Goal: Ask a question: Seek information or help from site administrators or community

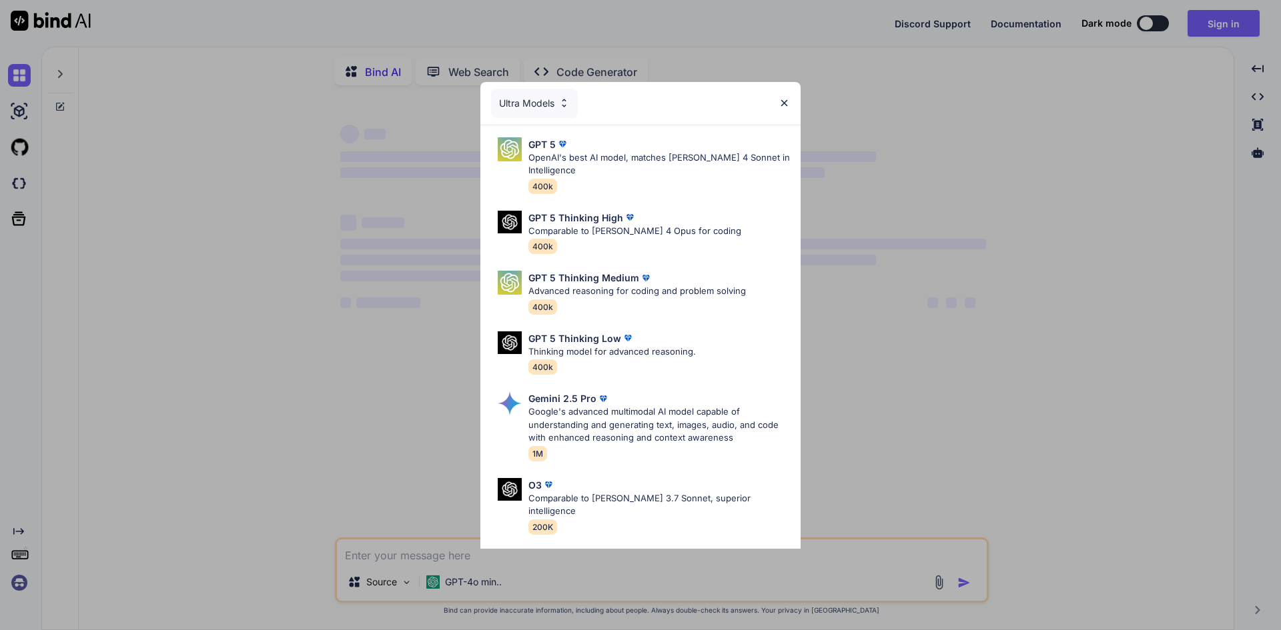
click at [630, 151] on p "OpenAI's best AI model, matches [PERSON_NAME] 4 Sonnet in Intelligence" at bounding box center [658, 164] width 261 height 26
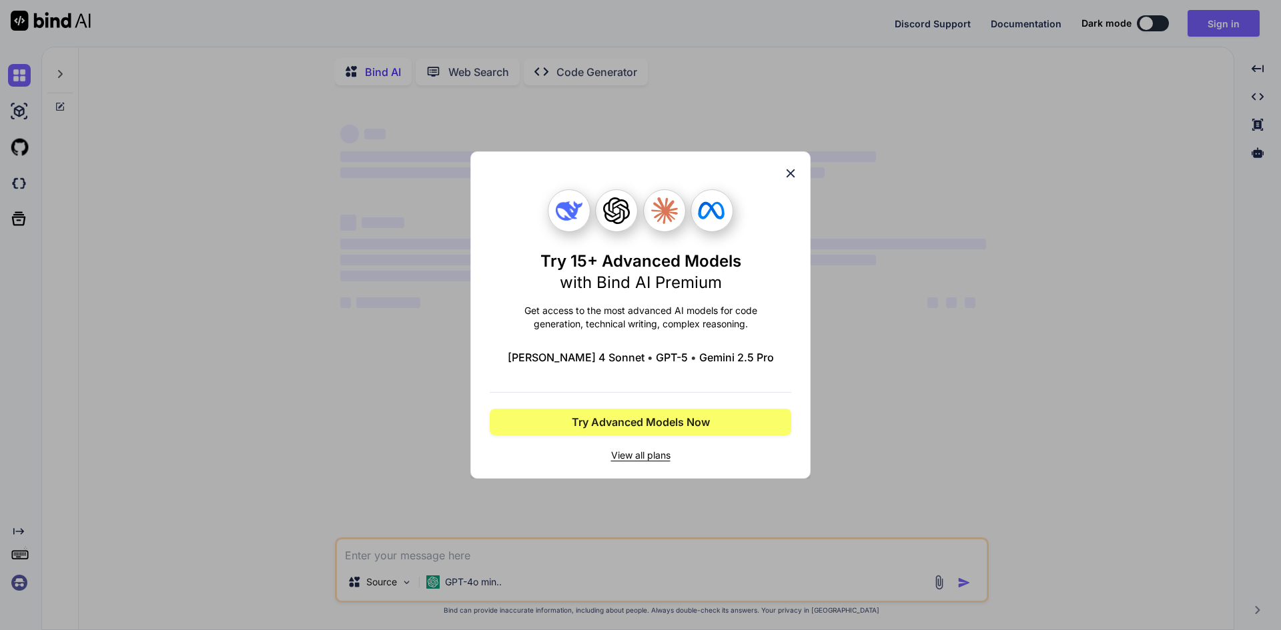
type textarea "x"
click at [788, 173] on icon at bounding box center [790, 173] width 15 height 15
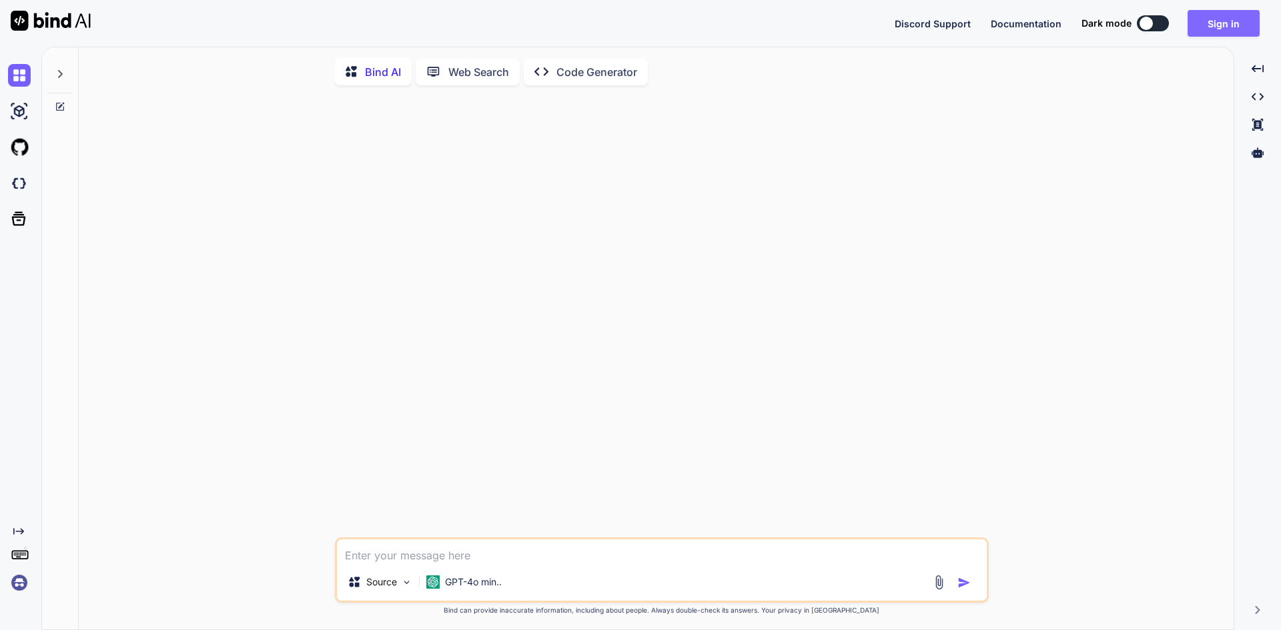
click at [1219, 15] on button "Sign in" at bounding box center [1223, 23] width 72 height 27
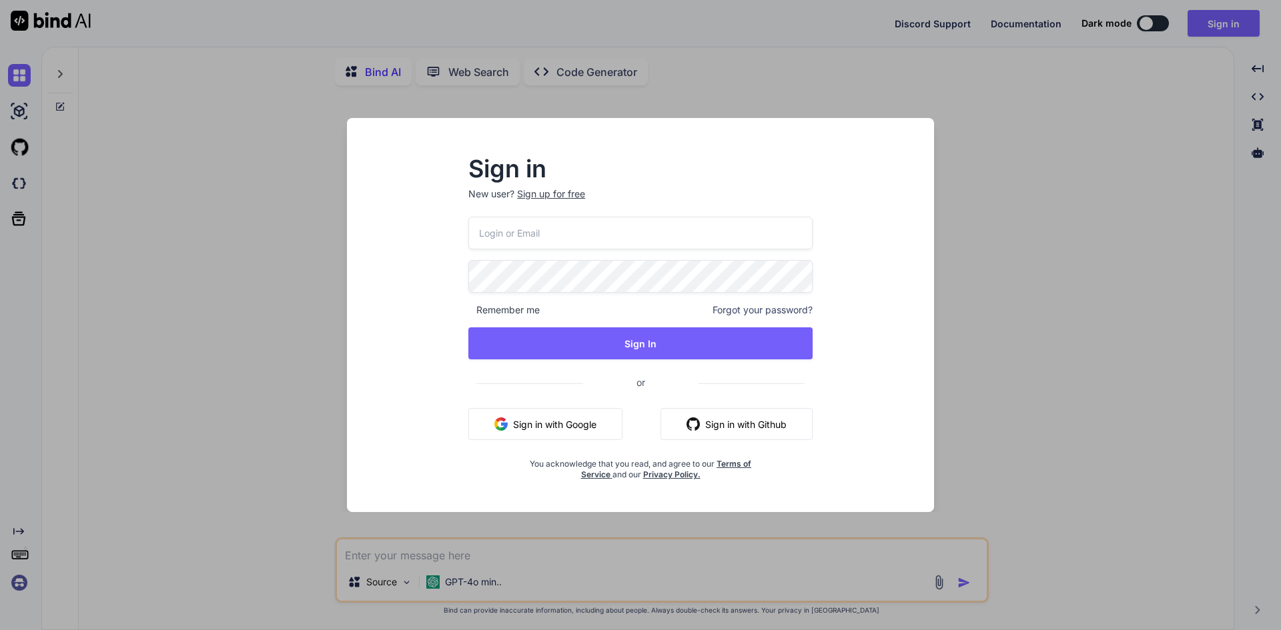
click at [583, 240] on input "email" at bounding box center [640, 233] width 344 height 33
type input "[EMAIL_ADDRESS][DOMAIN_NAME]"
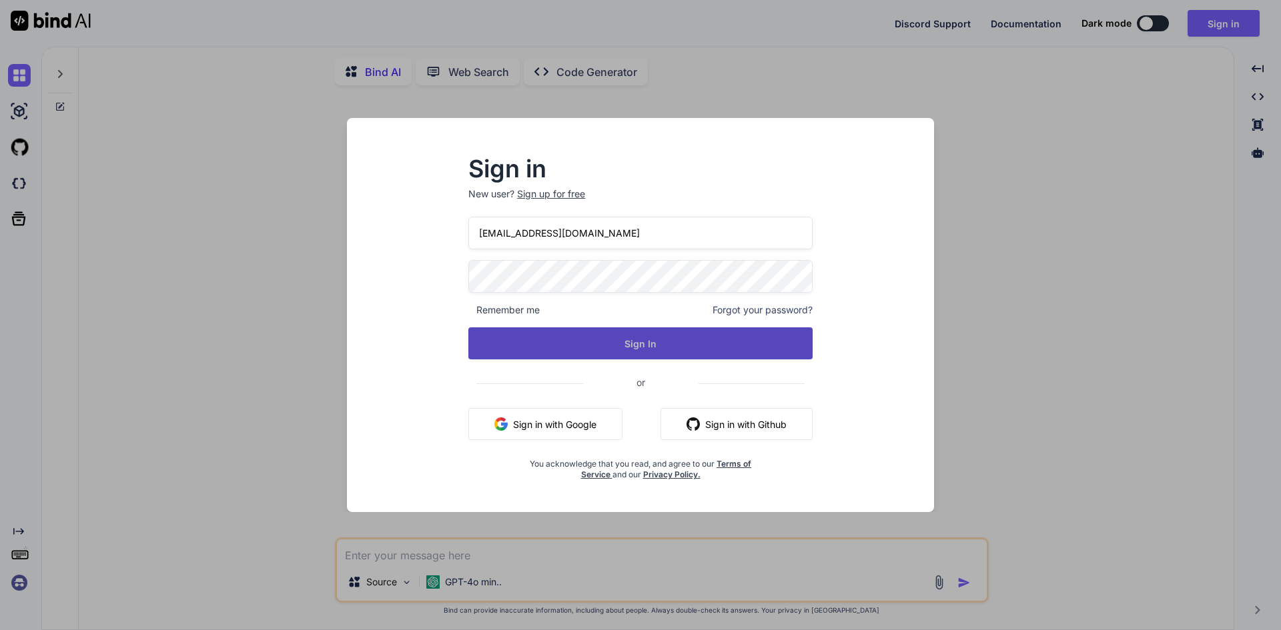
click at [645, 356] on button "Sign In" at bounding box center [640, 344] width 344 height 32
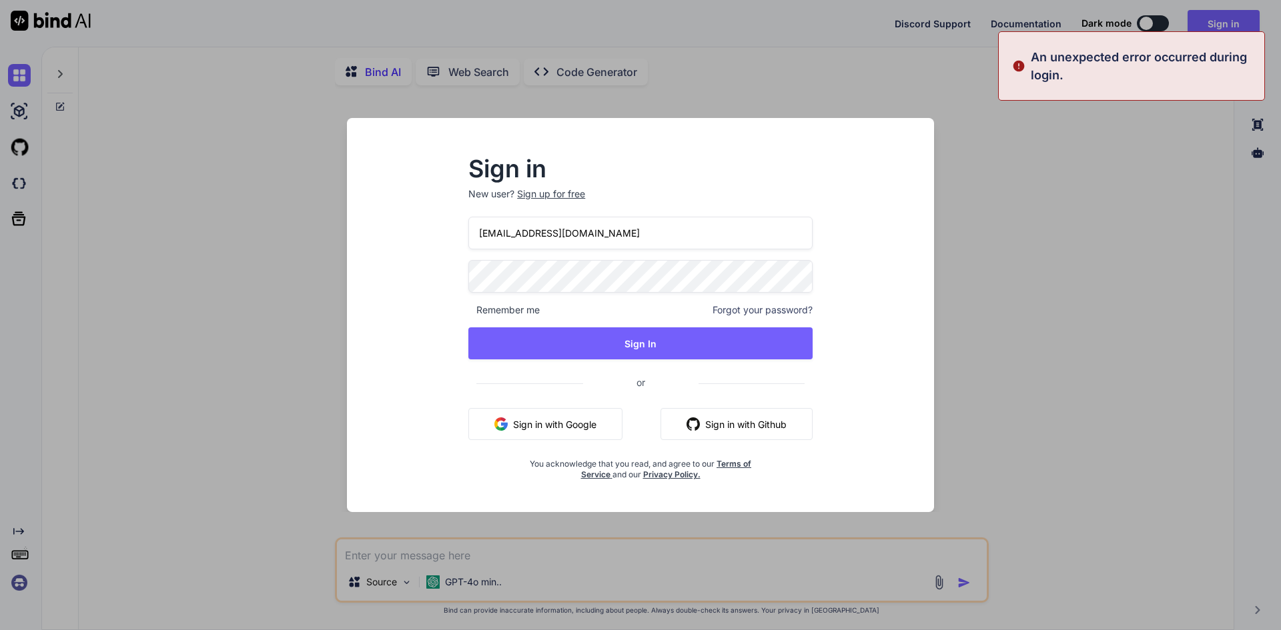
click at [1009, 350] on div "Sign in New user? Sign up for free [EMAIL_ADDRESS][DOMAIN_NAME] Remember me For…" at bounding box center [640, 315] width 1281 height 630
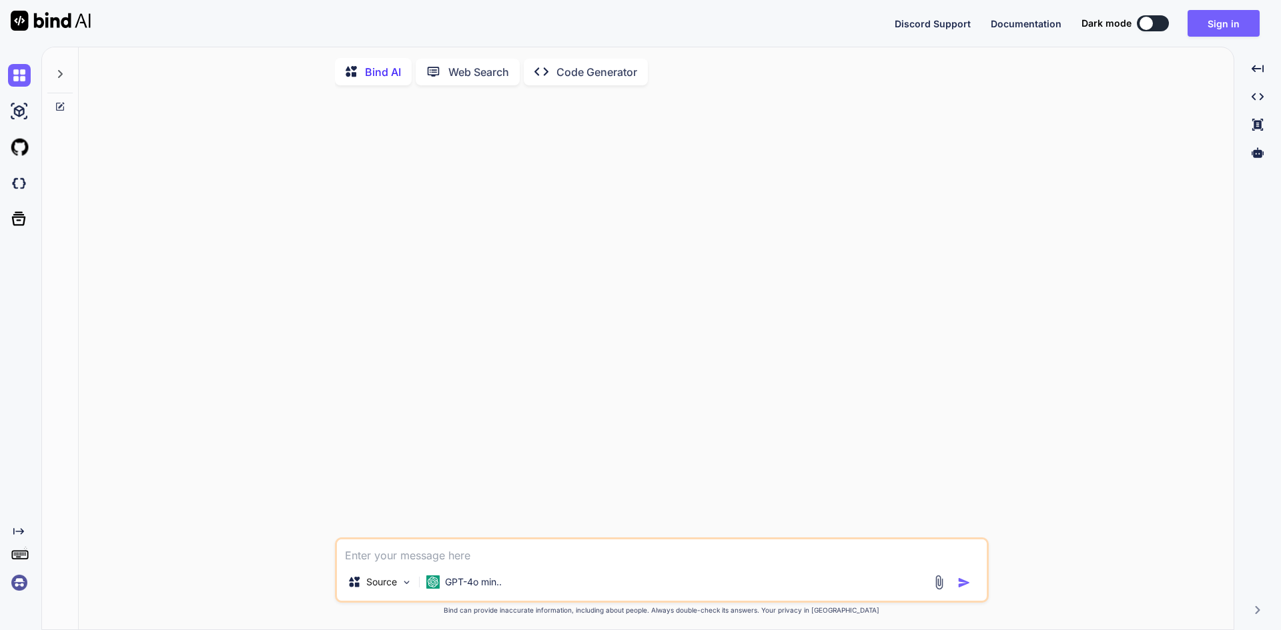
click at [982, 367] on div at bounding box center [663, 317] width 651 height 442
click at [480, 557] on textarea at bounding box center [662, 552] width 650 height 24
type textarea "s"
type textarea "x"
type textarea "se"
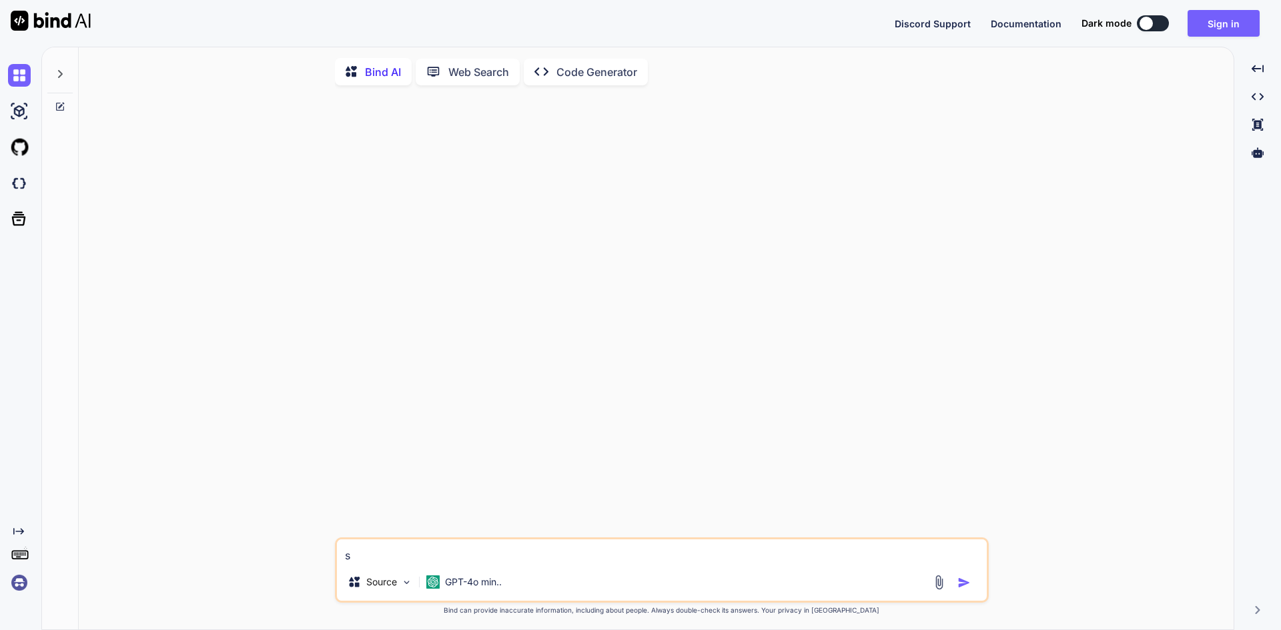
type textarea "x"
type textarea "sefd"
type textarea "x"
type textarea "sefds"
type textarea "x"
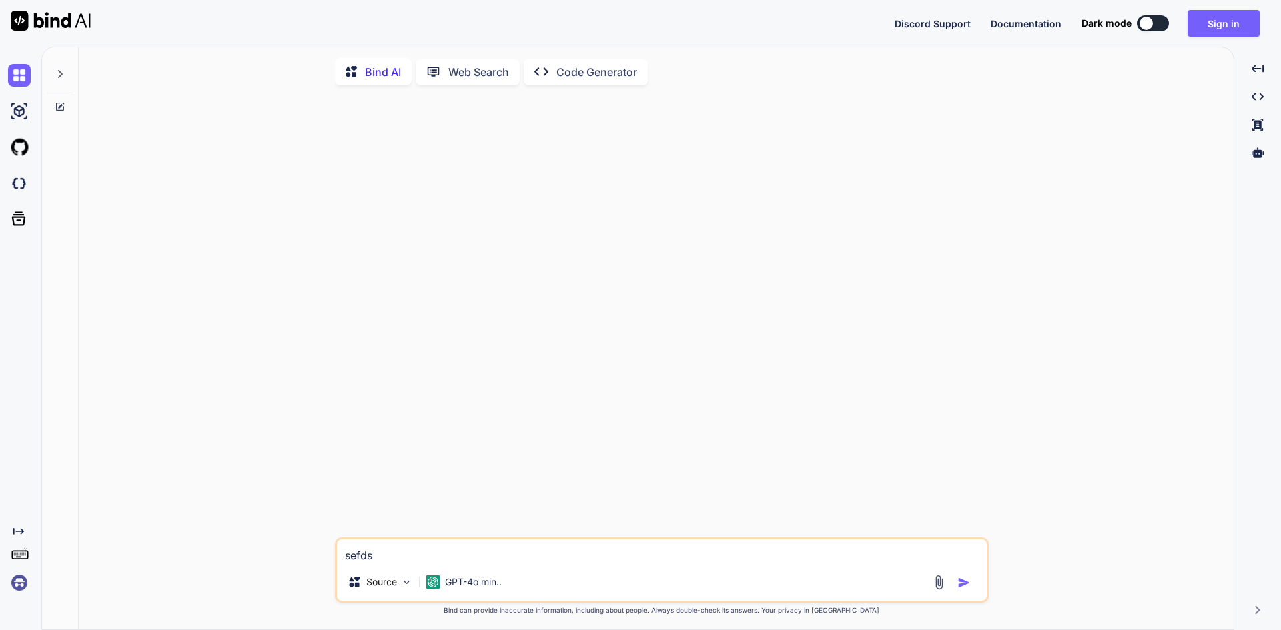
type textarea "sefdsf"
type textarea "x"
type textarea "[DEMOGRAPHIC_DATA]"
type textarea "x"
type textarea "[DEMOGRAPHIC_DATA]"
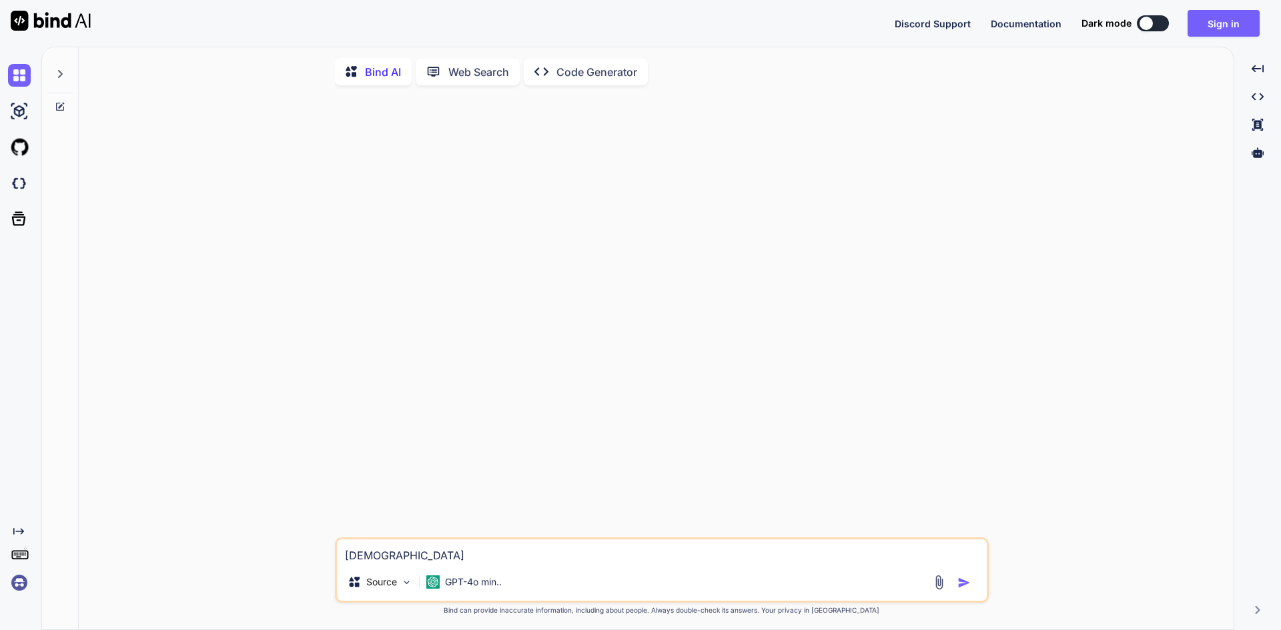
type textarea "x"
type textarea "[DEMOGRAPHIC_DATA]"
type textarea "x"
type textarea "[DEMOGRAPHIC_DATA]"
click at [960, 585] on img "button" at bounding box center [963, 582] width 13 height 13
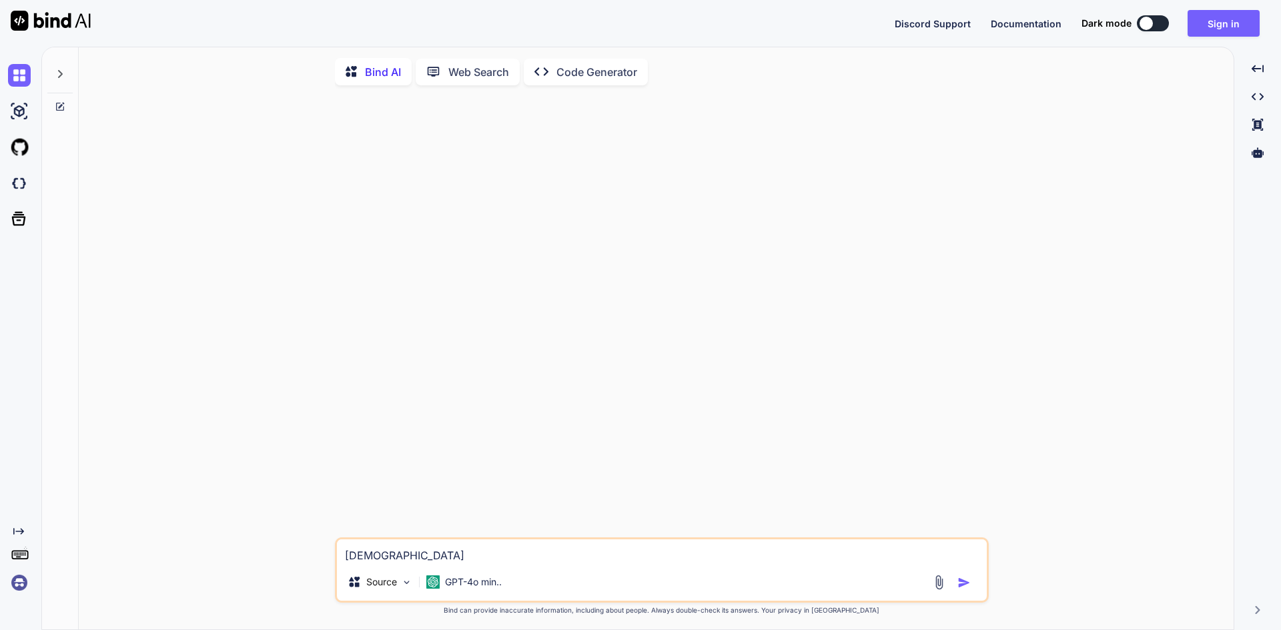
type textarea "x"
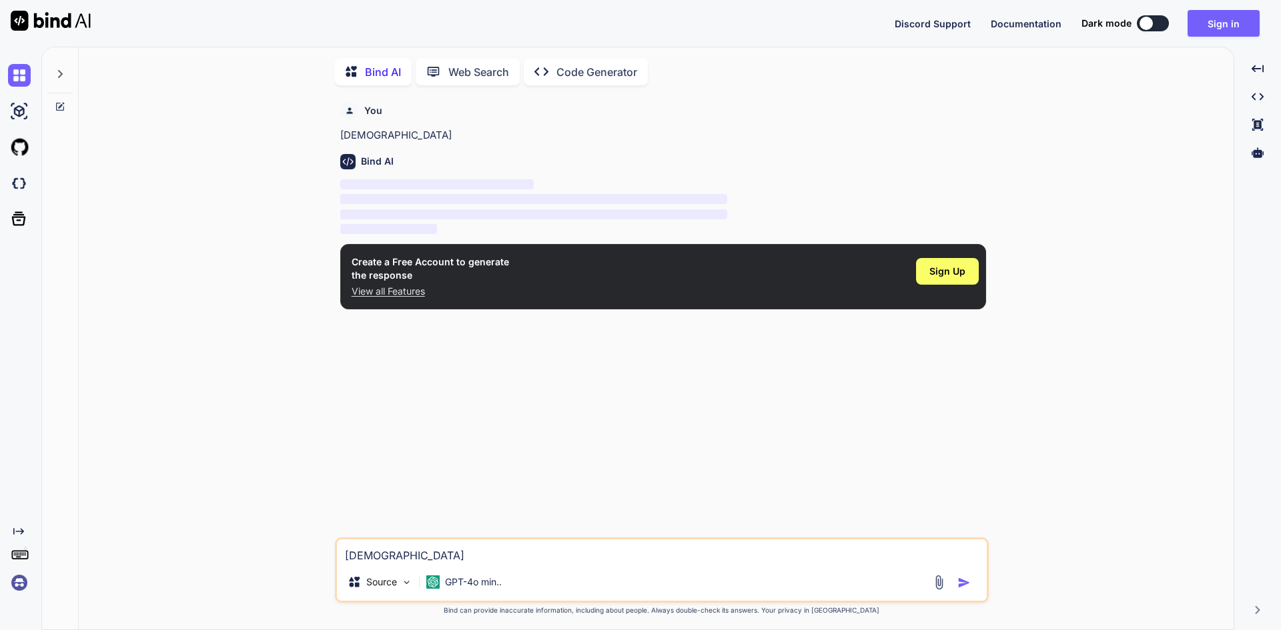
scroll to position [5, 0]
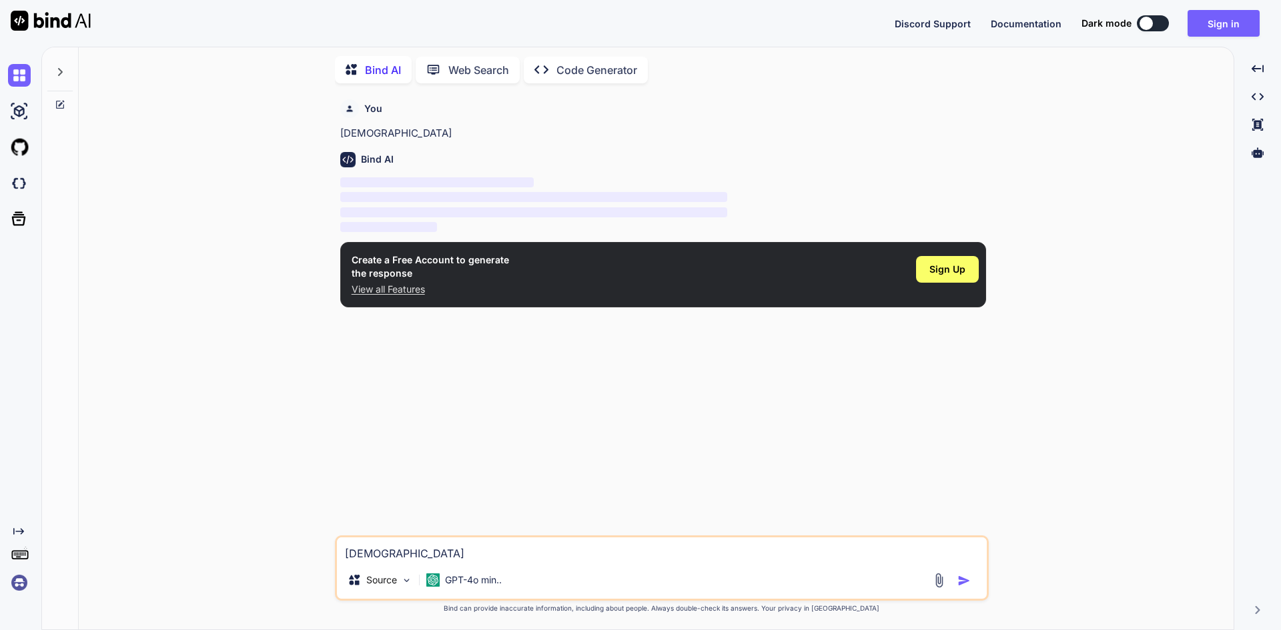
click at [776, 399] on div "You sefdsfdsf Bind AI ‌ ‌ ‌ ‌ Create a Free Account to generate the response Vi…" at bounding box center [663, 315] width 651 height 442
drag, startPoint x: 356, startPoint y: 258, endPoint x: 466, endPoint y: 293, distance: 115.4
click at [466, 293] on div "Create a Free Account to generate the response View all Features" at bounding box center [430, 274] width 157 height 43
click at [1258, 31] on button "Sign in" at bounding box center [1223, 23] width 72 height 27
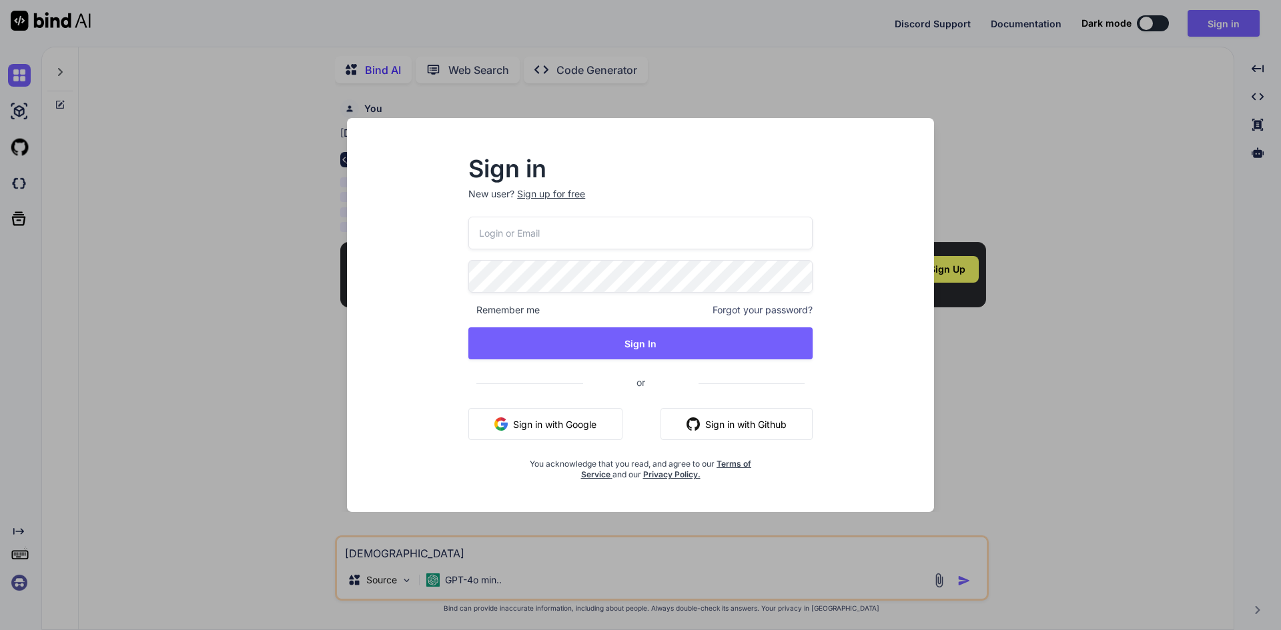
click at [566, 189] on div "Sign up for free" at bounding box center [551, 193] width 68 height 13
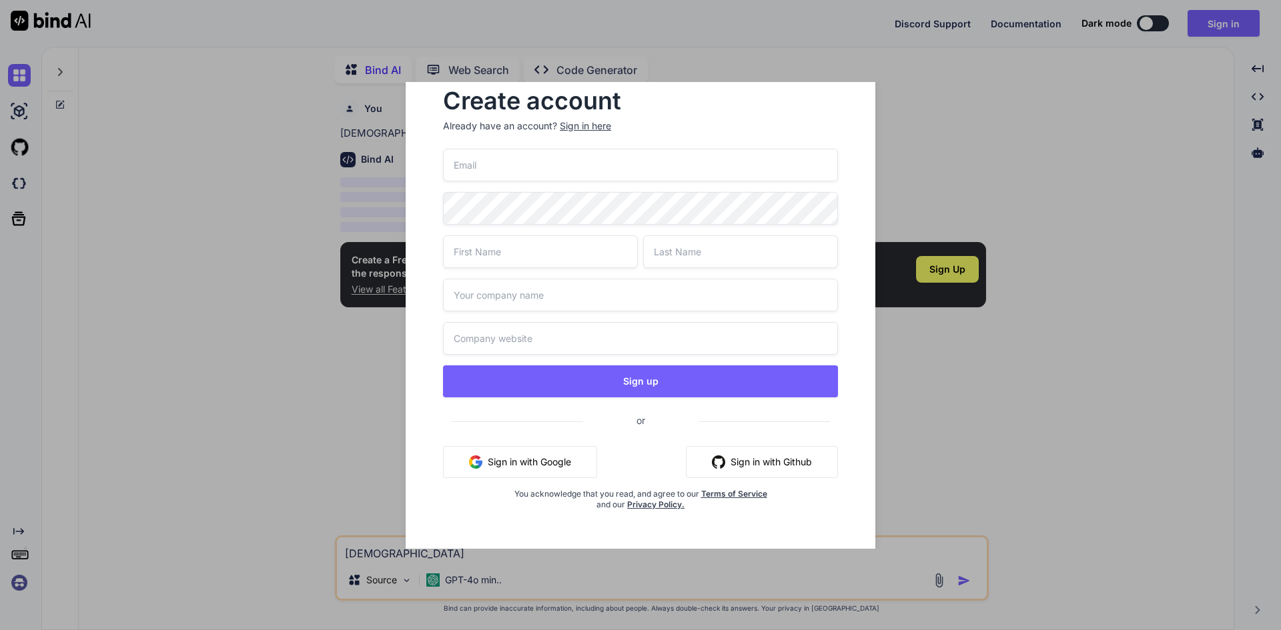
scroll to position [17, 0]
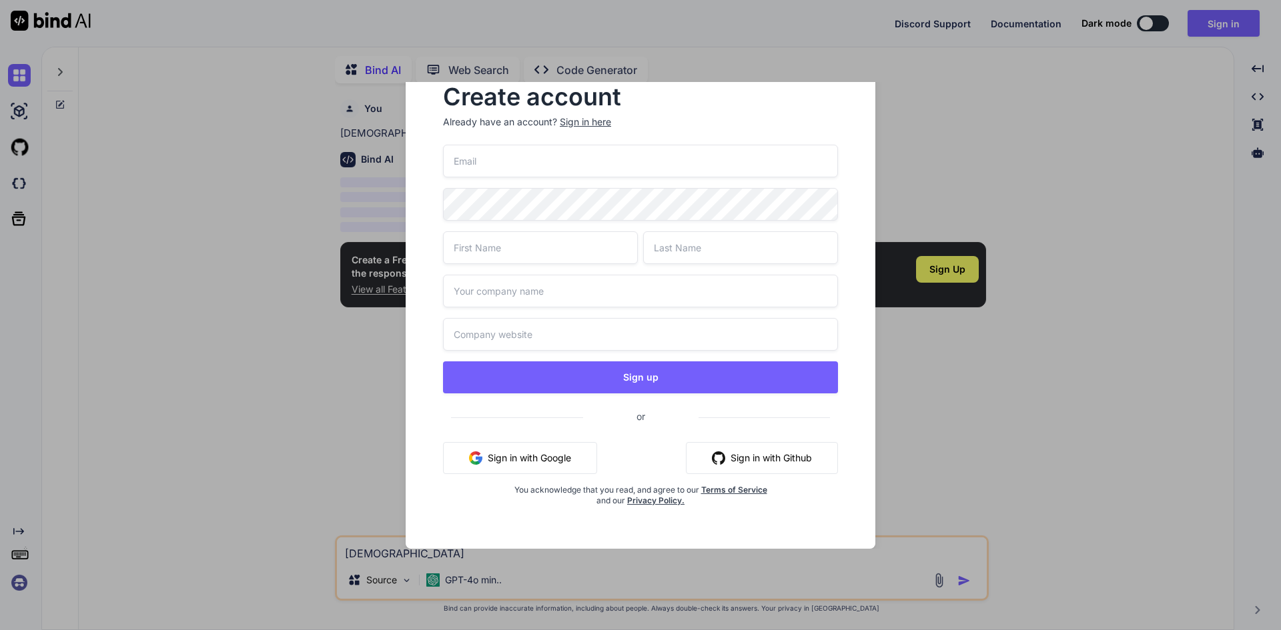
click at [640, 160] on input "email" at bounding box center [640, 161] width 395 height 33
type input "moj=hit"
type input "[EMAIL_ADDRESS][DOMAIN_NAME]"
click at [722, 170] on input "email" at bounding box center [640, 161] width 395 height 33
type input "[EMAIL_ADDRESS][DOMAIN_NAME]"
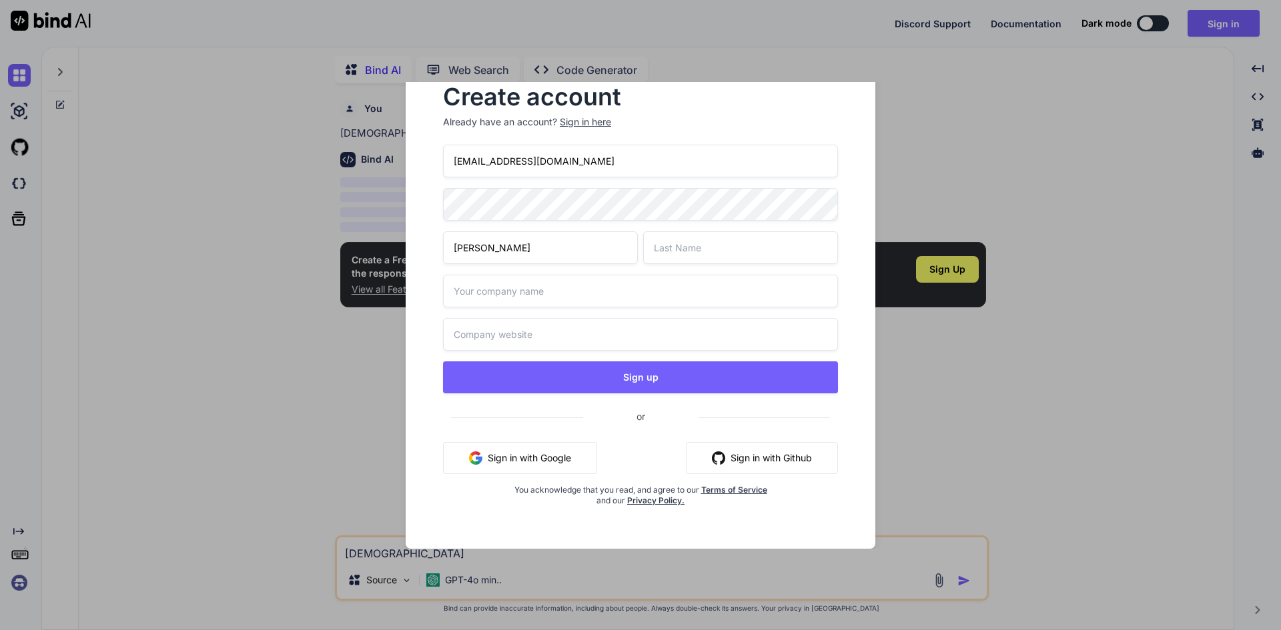
type input "[PERSON_NAME]"
type input "Harmoz"
type input "i"
type input "Buffercode"
type input "[DOMAIN_NAME]"
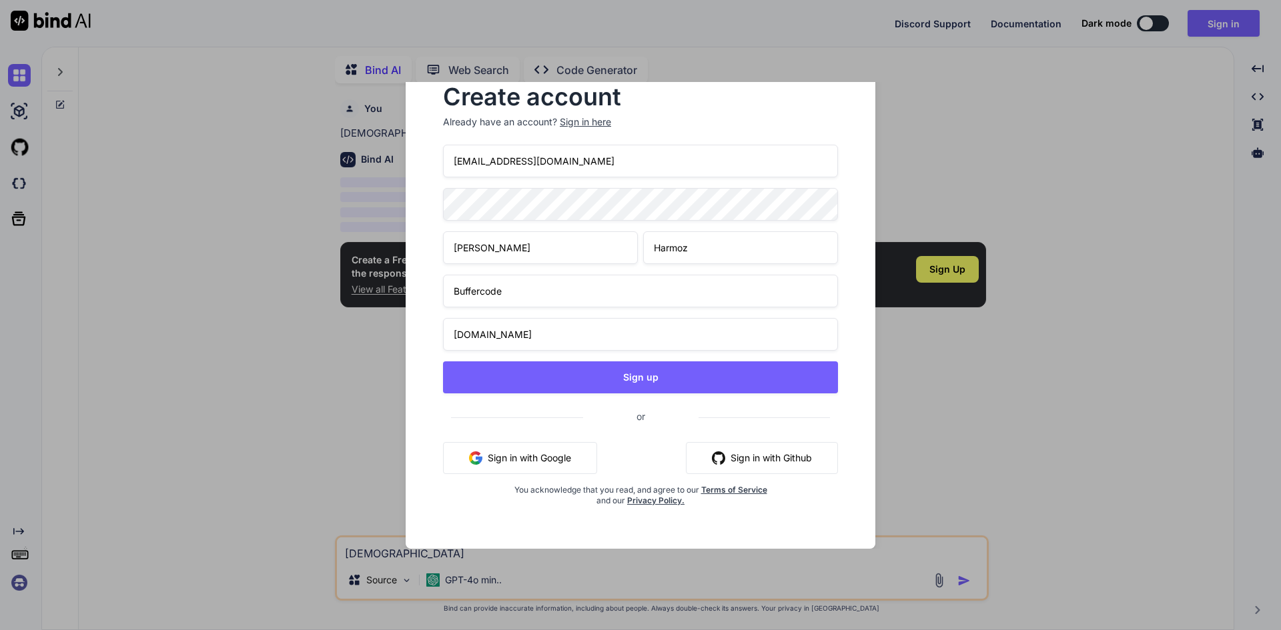
click at [443, 362] on button "Sign up" at bounding box center [640, 378] width 395 height 32
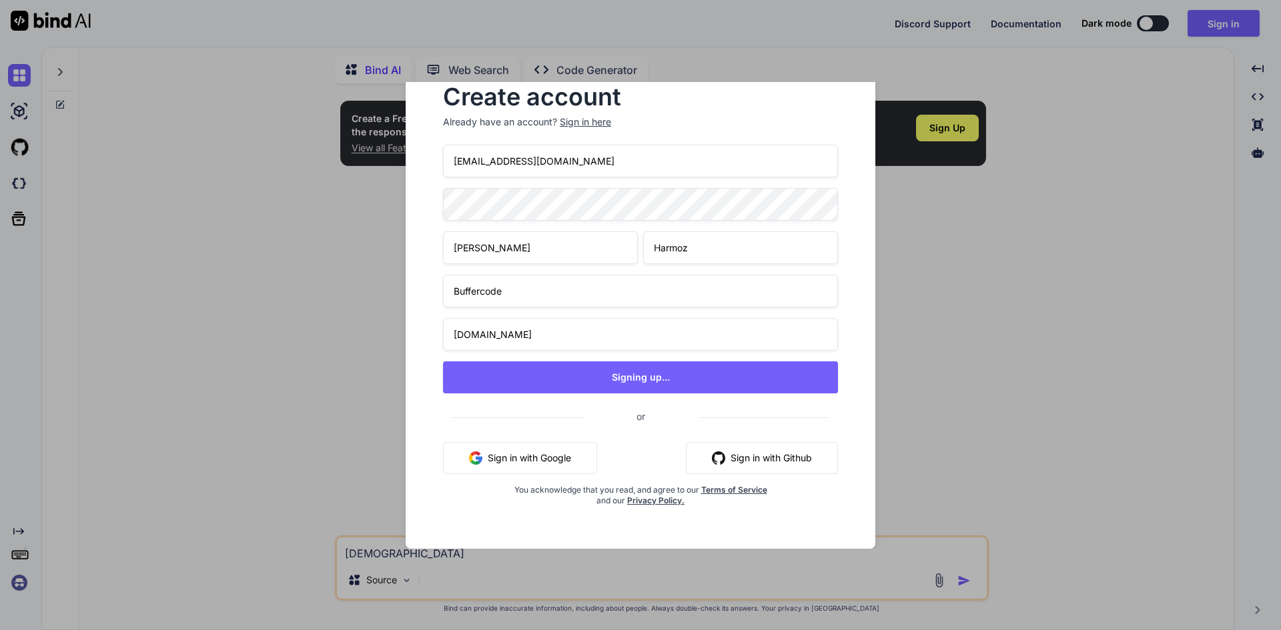
type textarea "x"
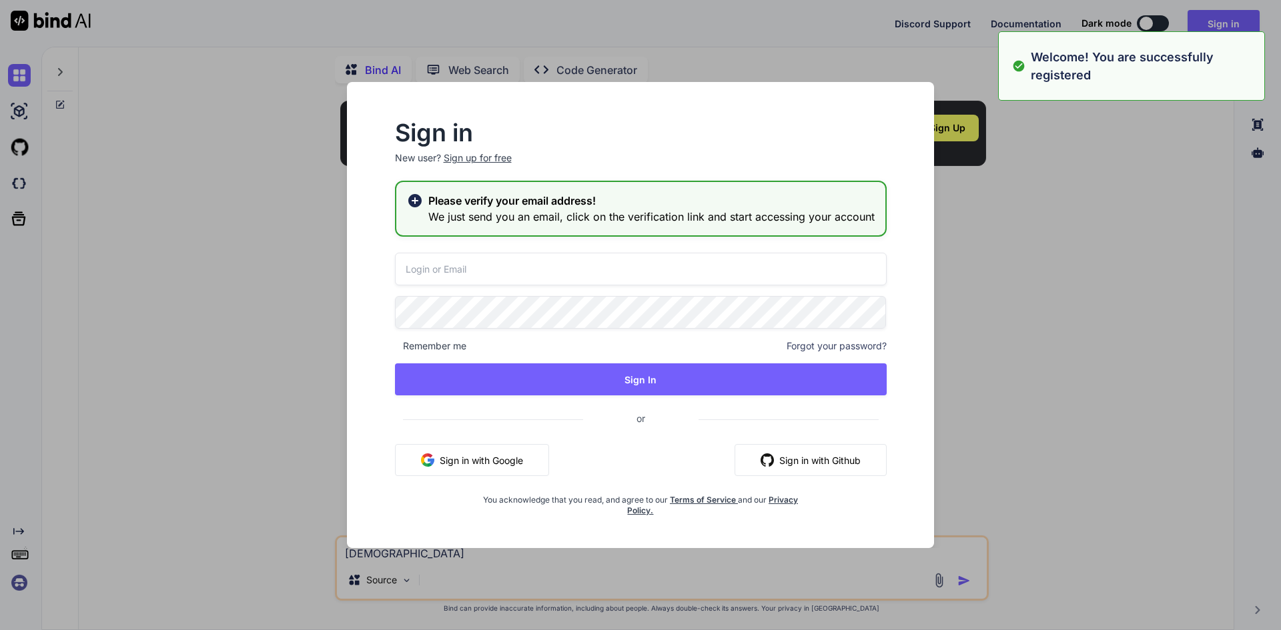
click at [656, 273] on input "email" at bounding box center [641, 269] width 492 height 33
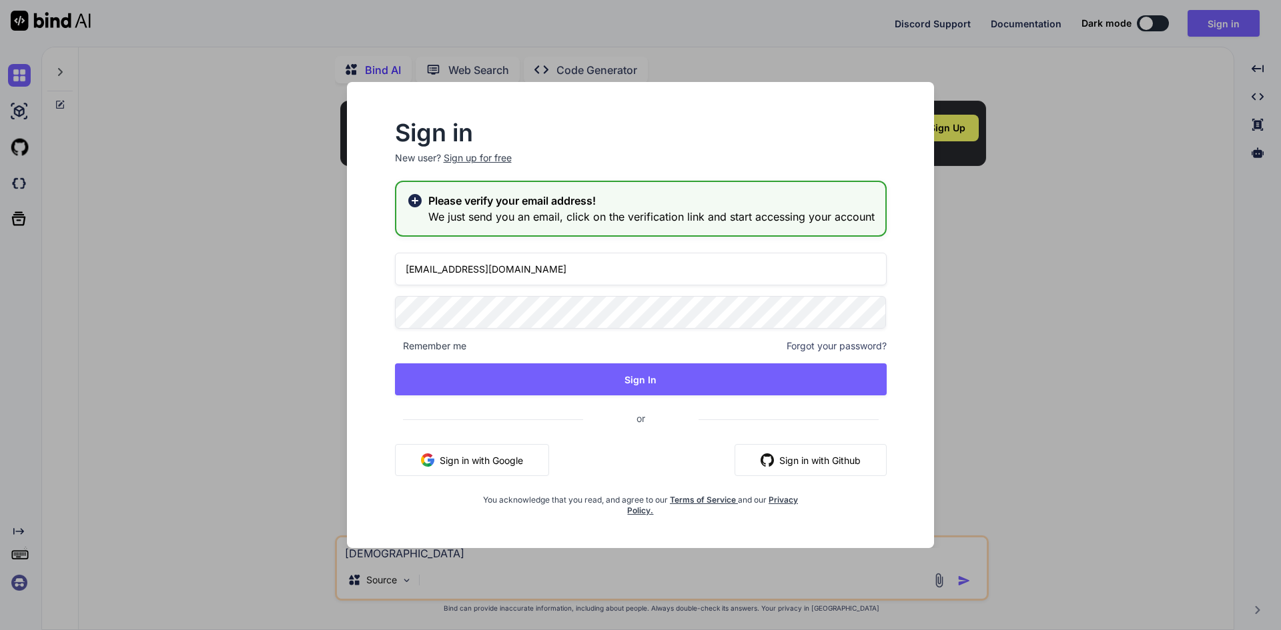
type input "[EMAIL_ADDRESS][DOMAIN_NAME]"
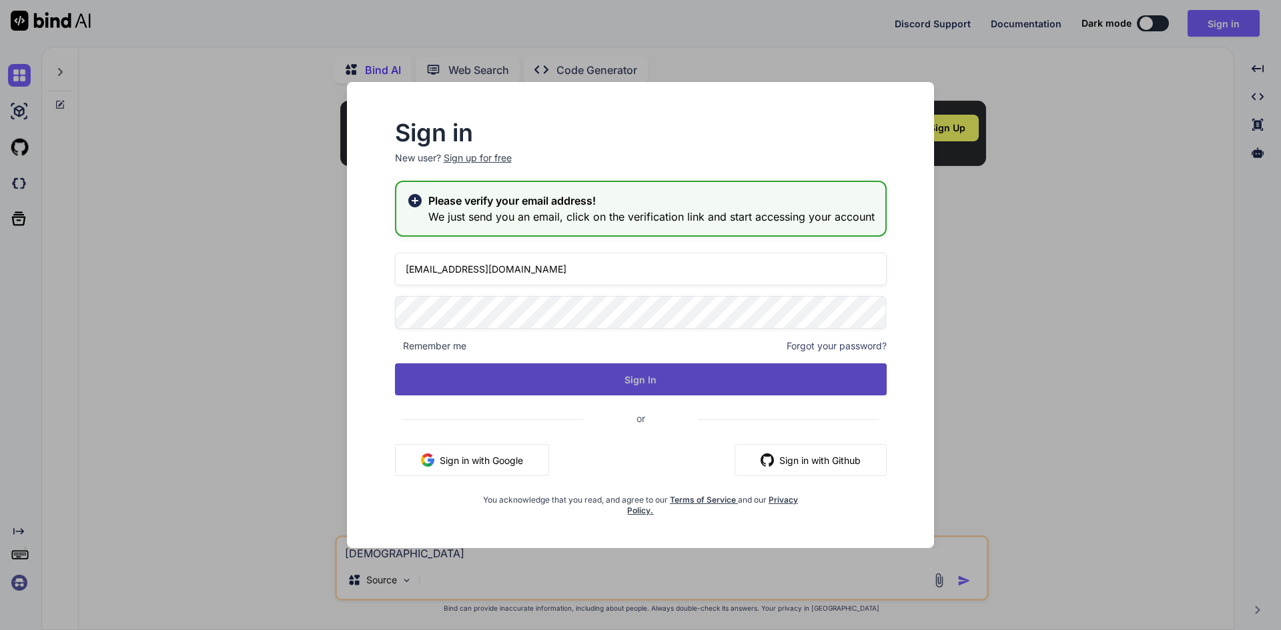
click at [548, 376] on button "Sign In" at bounding box center [641, 380] width 492 height 32
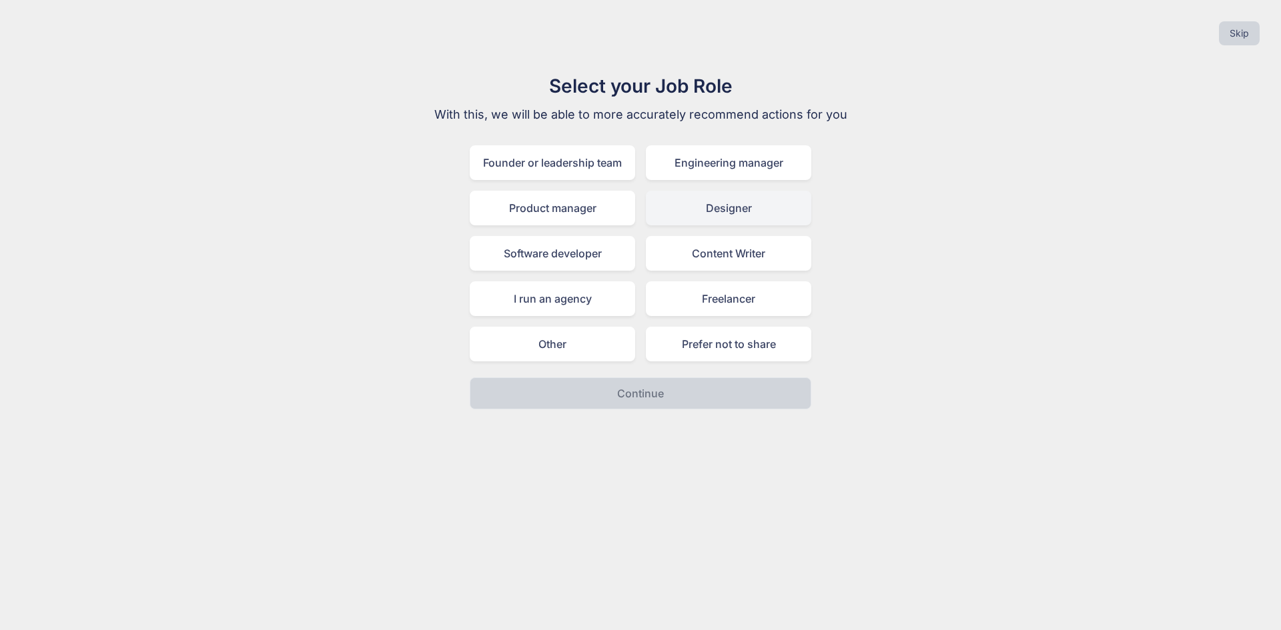
click at [790, 220] on div "Designer" at bounding box center [728, 208] width 165 height 35
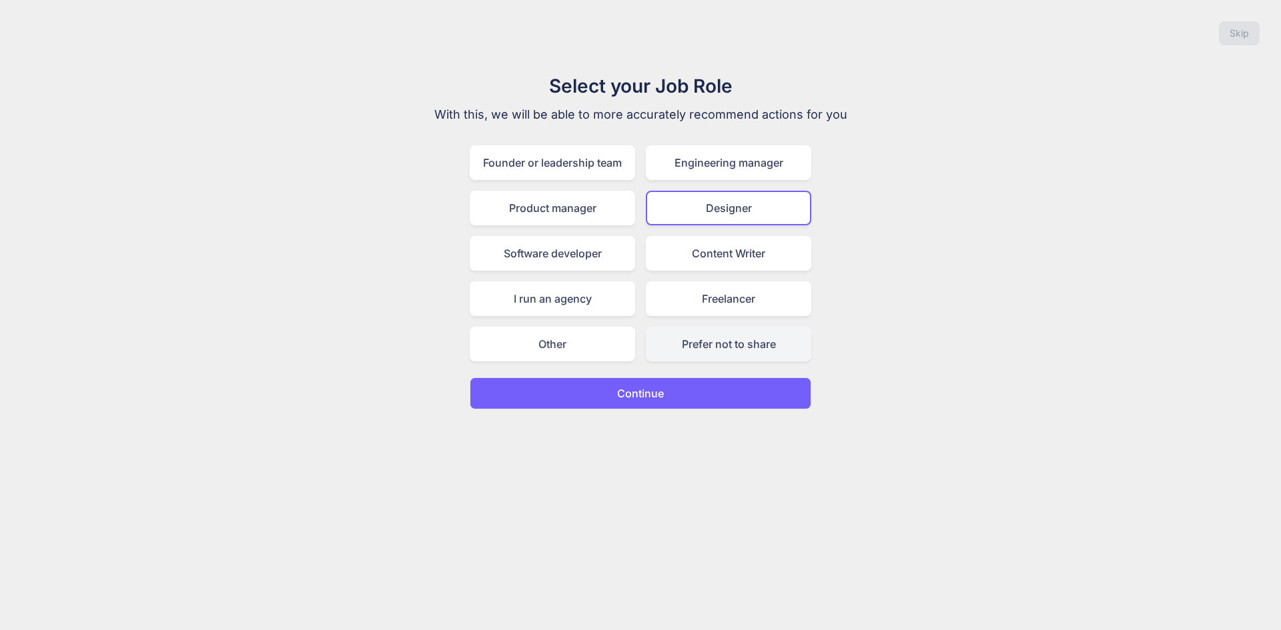
click at [731, 348] on div "Prefer not to share" at bounding box center [728, 344] width 165 height 35
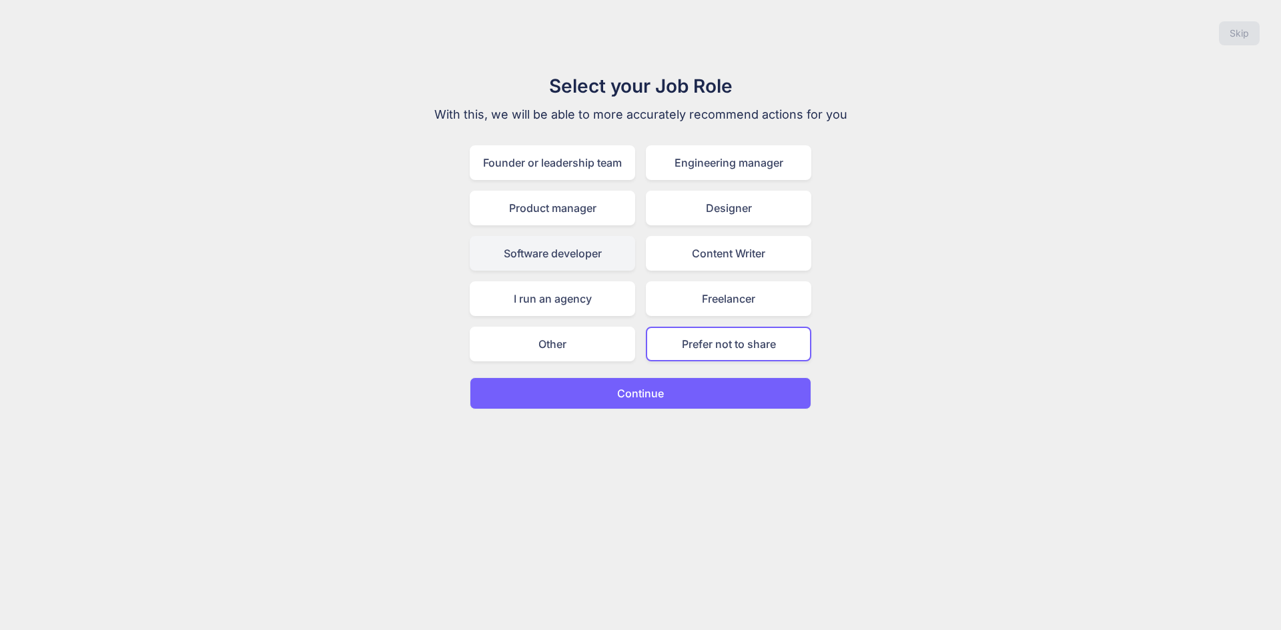
click at [548, 259] on div "Software developer" at bounding box center [552, 253] width 165 height 35
click at [666, 396] on button "Continue" at bounding box center [641, 394] width 342 height 32
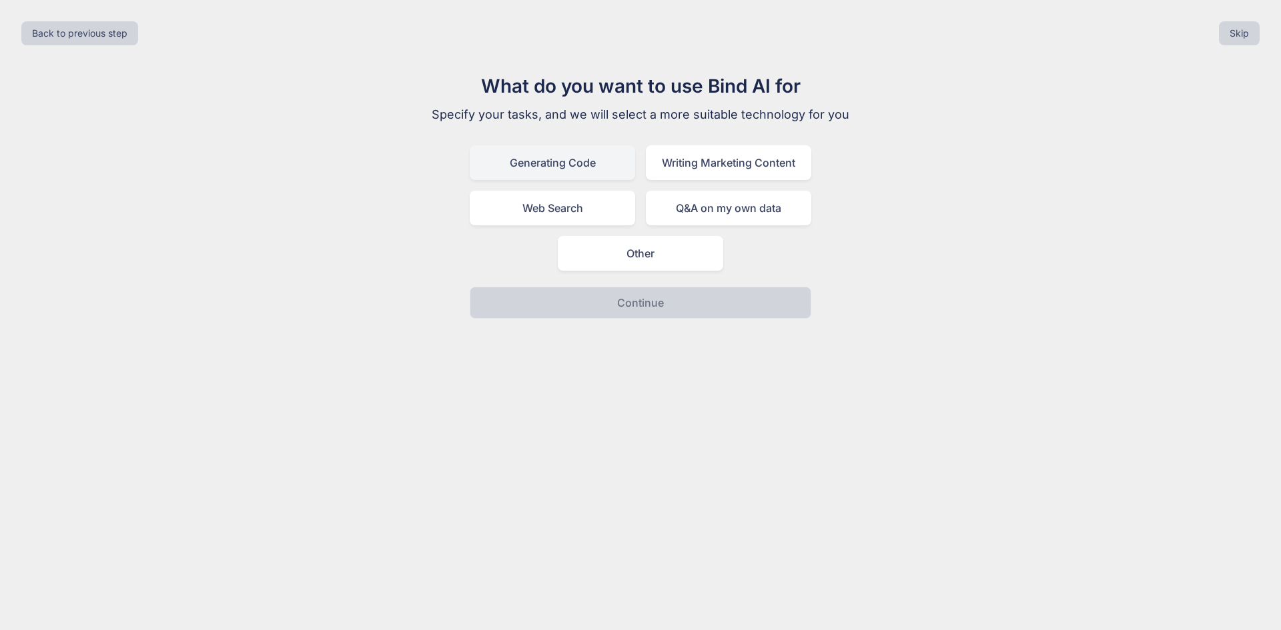
click at [560, 156] on div "Generating Code" at bounding box center [552, 162] width 165 height 35
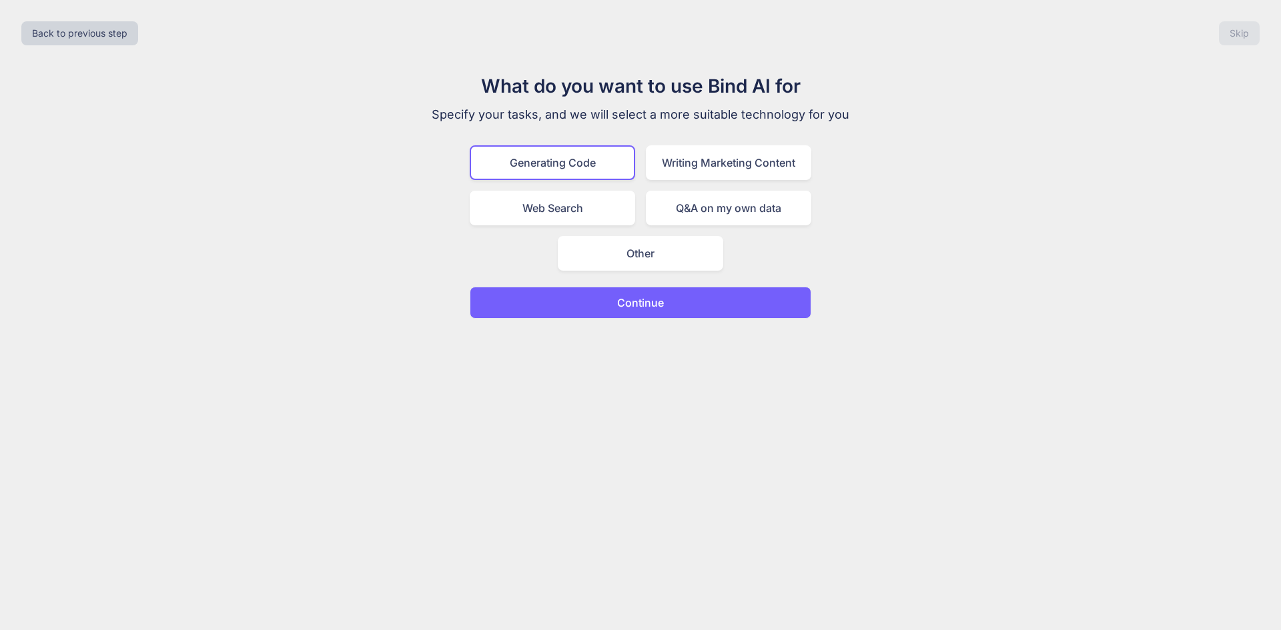
click at [643, 299] on p "Continue" at bounding box center [640, 303] width 47 height 16
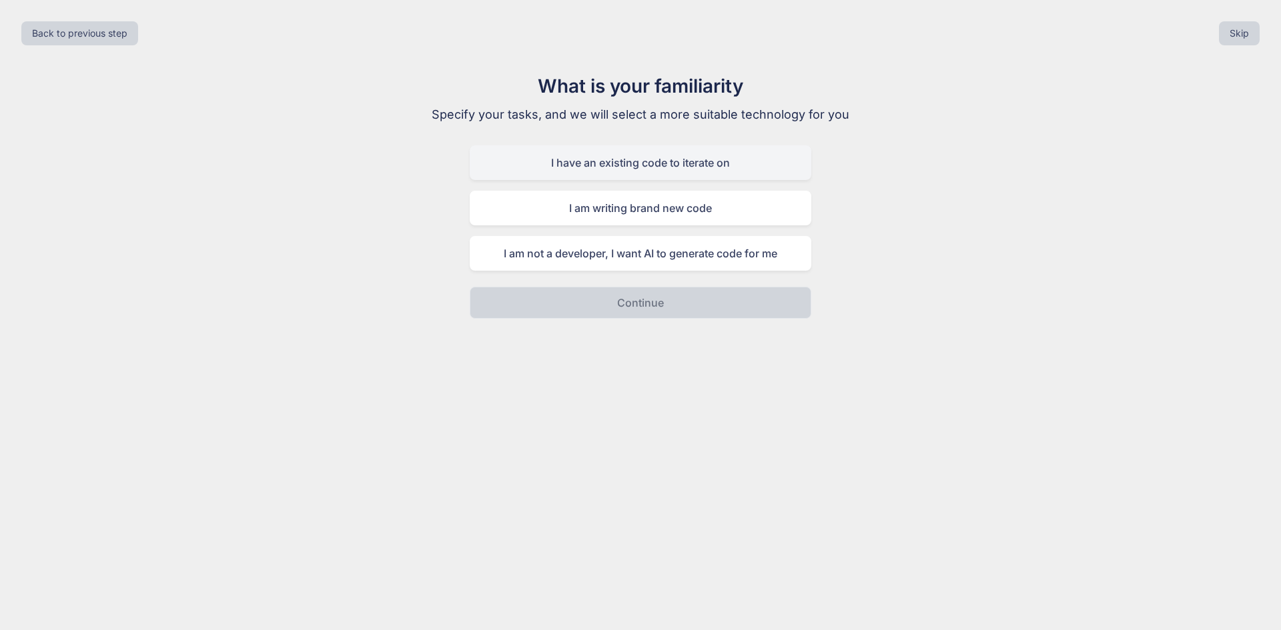
click at [653, 168] on div "I have an existing code to iterate on" at bounding box center [641, 162] width 342 height 35
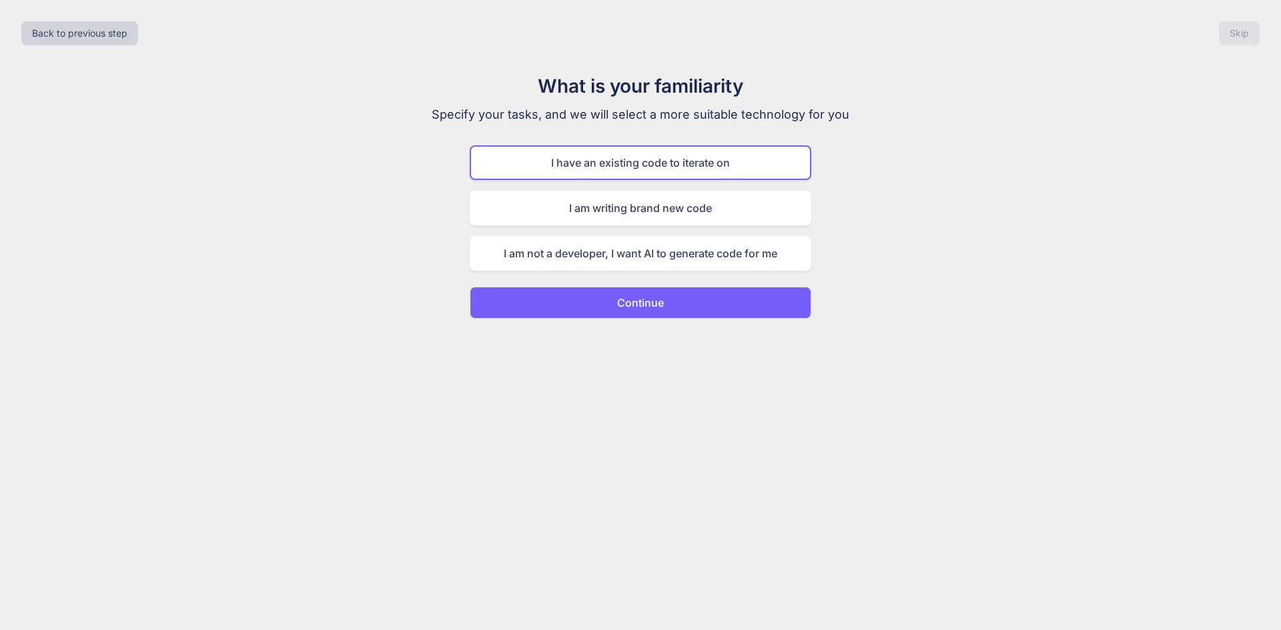
click at [665, 300] on button "Continue" at bounding box center [641, 303] width 342 height 32
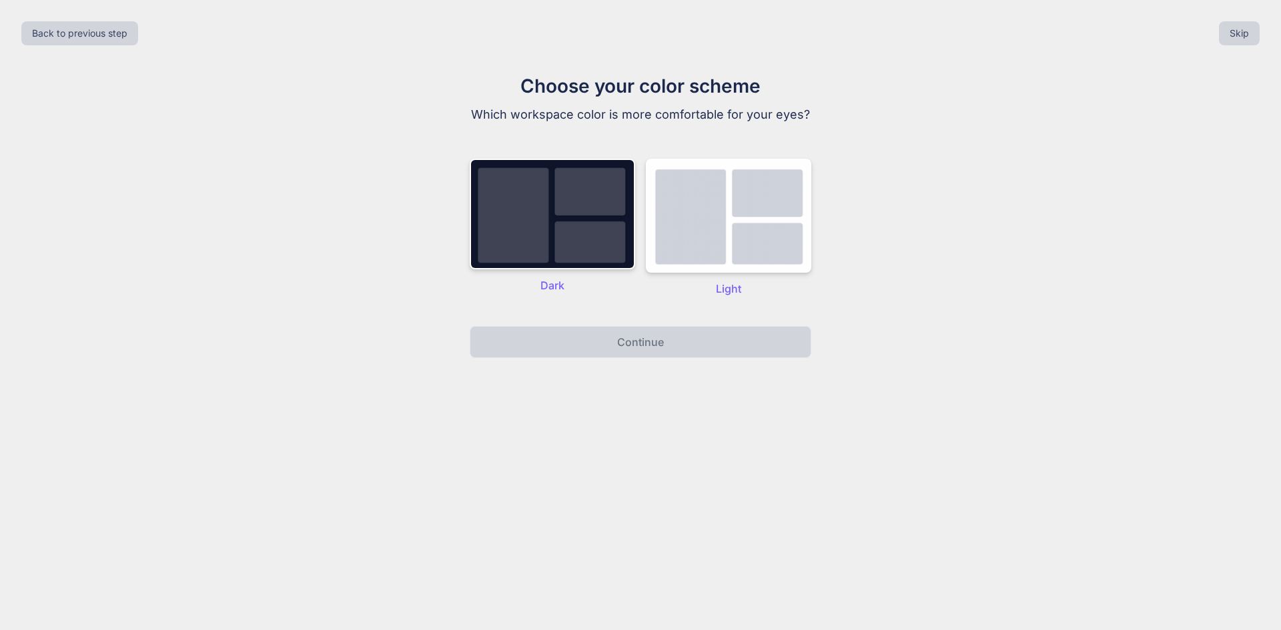
click at [555, 318] on div "Choose your color scheme Which workspace color is more comfortable for your eye…" at bounding box center [640, 215] width 448 height 286
click at [557, 281] on p "Dark" at bounding box center [552, 285] width 165 height 16
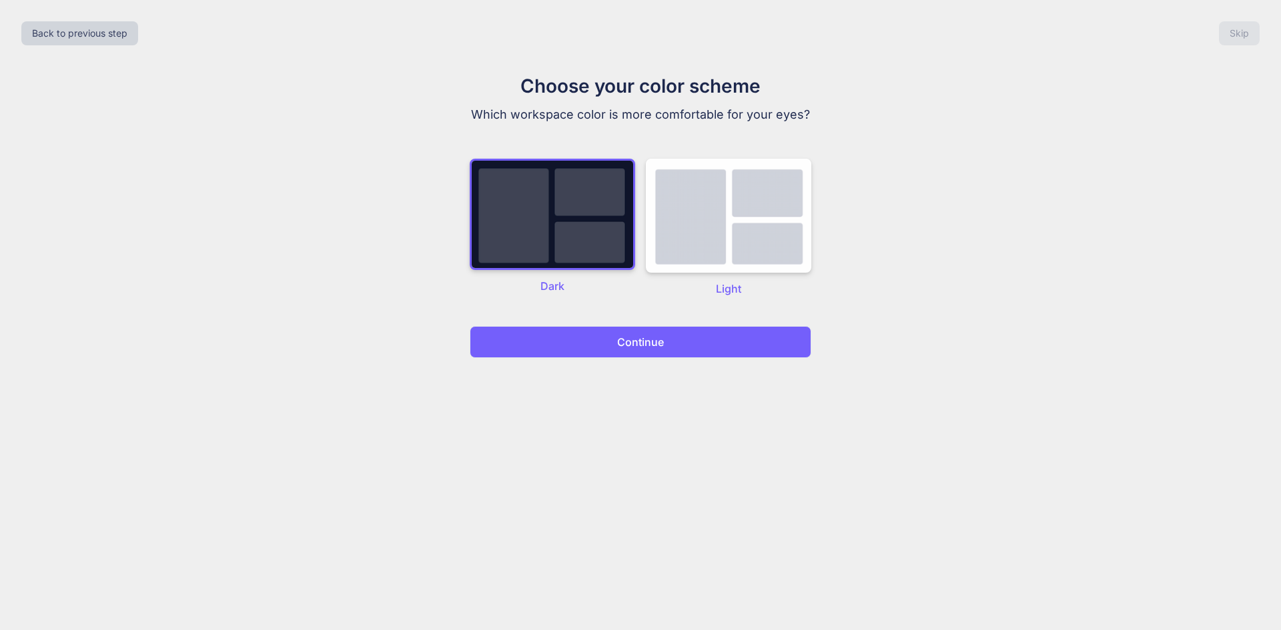
click at [606, 332] on button "Continue" at bounding box center [641, 342] width 342 height 32
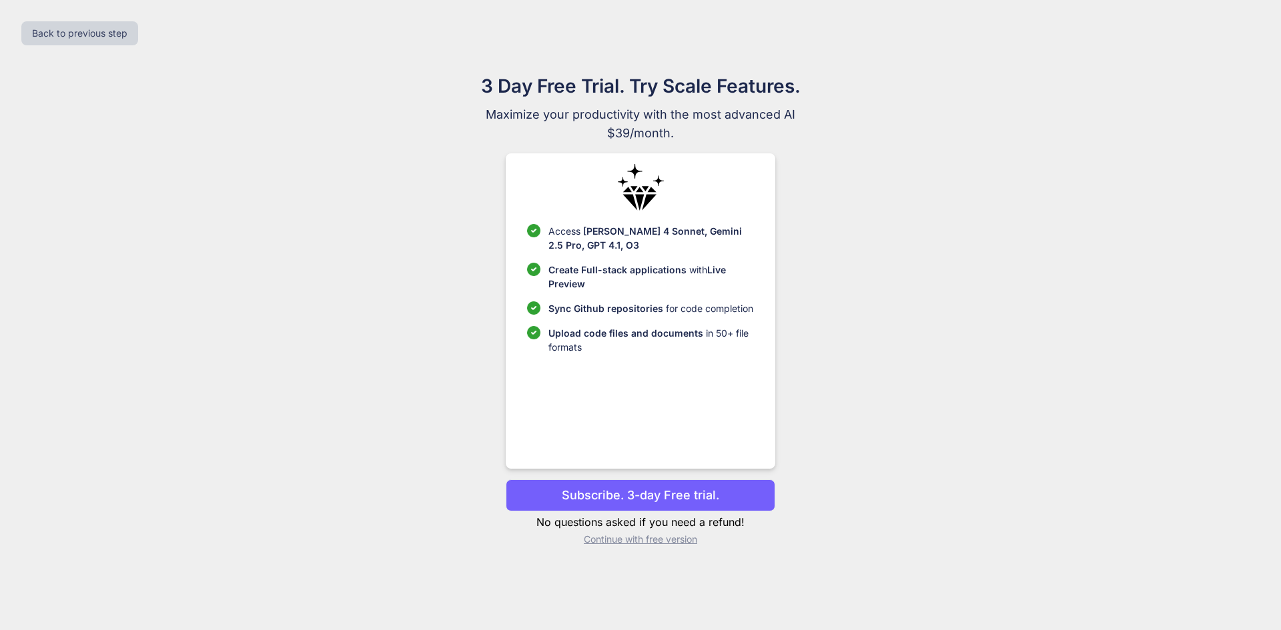
click at [655, 540] on p "Continue with free version" at bounding box center [640, 539] width 269 height 13
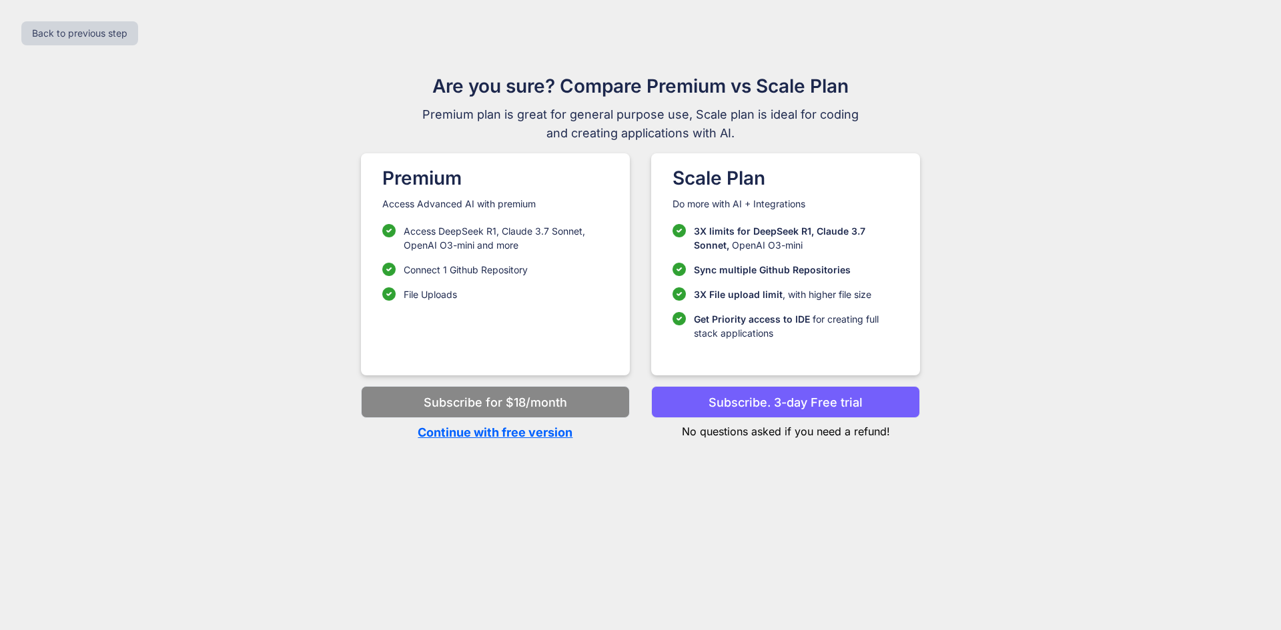
click at [526, 434] on p "Continue with free version" at bounding box center [495, 433] width 269 height 18
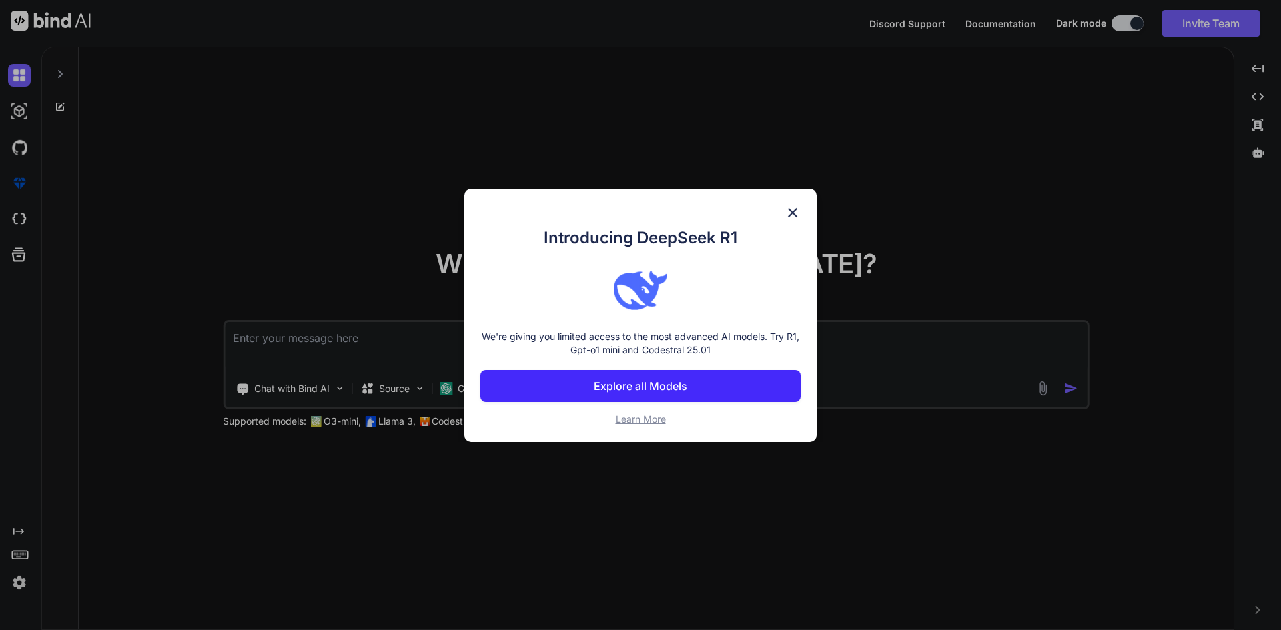
click at [794, 218] on img at bounding box center [792, 213] width 16 height 16
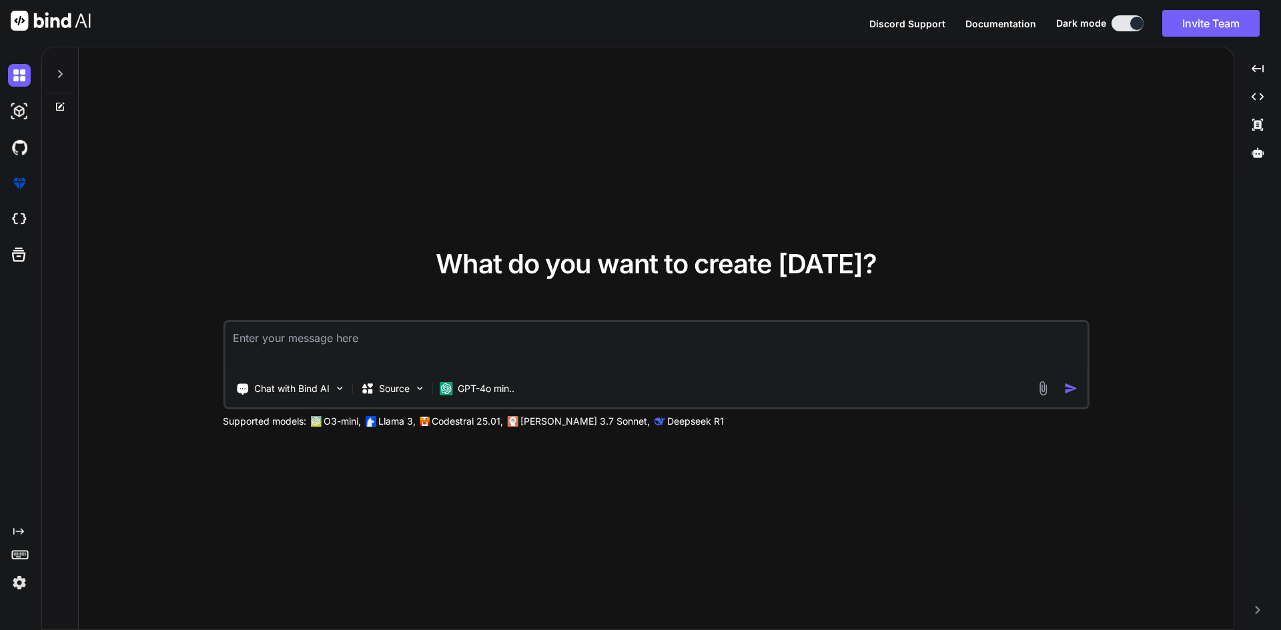
click at [885, 179] on div "What do you want to create [DATE]? Chat with Bind AI Source GPT-4o min.. Suppor…" at bounding box center [656, 339] width 1155 height 584
type textarea "x"
click at [528, 348] on textarea at bounding box center [656, 346] width 862 height 49
paste textarea "SELECT [DOMAIN_NAME], CONCAT(employees.first_name, ' ', employees.last_name) AS…"
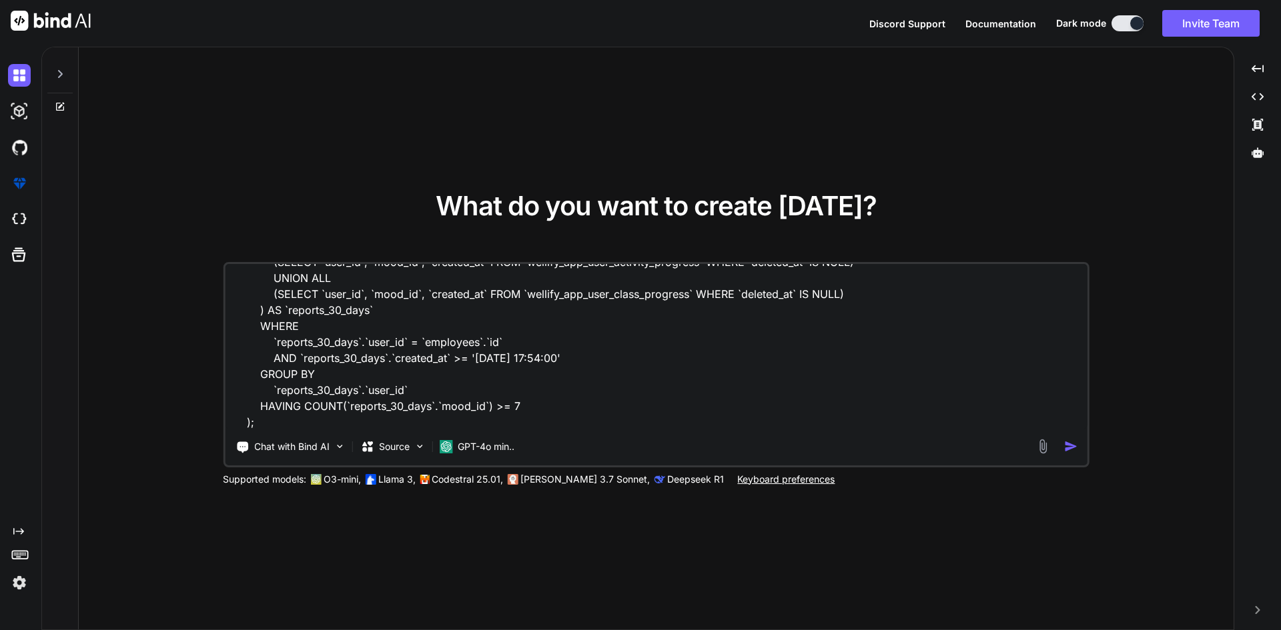
click at [342, 427] on textarea "SELECT [DOMAIN_NAME], CONCAT(employees.first_name, ' ', employees.last_name) AS…" at bounding box center [656, 346] width 862 height 165
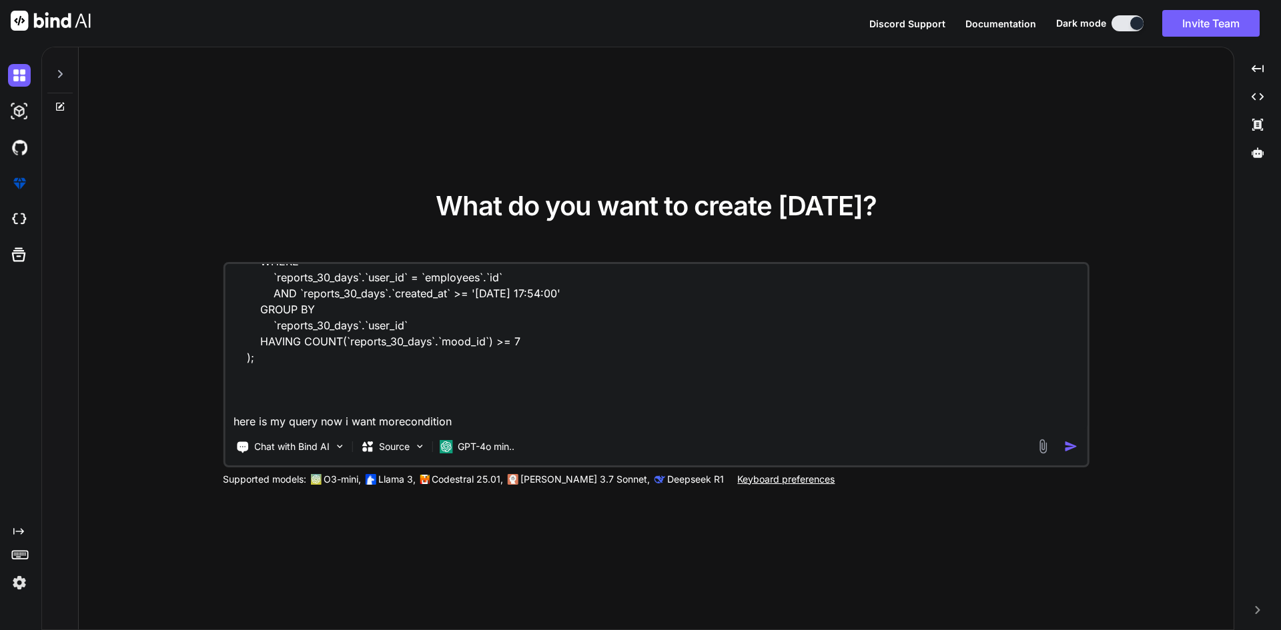
click at [406, 362] on textarea "SELECT [DOMAIN_NAME], CONCAT(employees.first_name, ' ', employees.last_name) AS…" at bounding box center [656, 346] width 862 height 165
click at [529, 358] on textarea "SELECT [DOMAIN_NAME], CONCAT(employees.first_name, ' ', employees.last_name) AS…" at bounding box center [656, 346] width 862 height 165
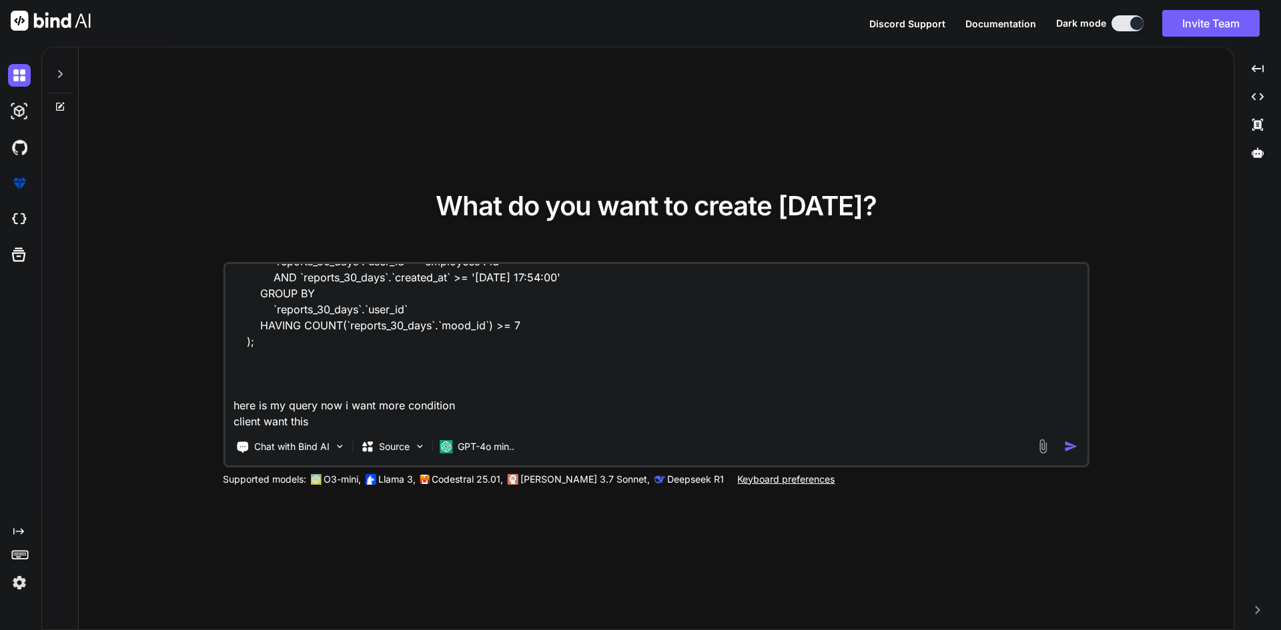
paste textarea "Description: Create a daily report identifying up to 3 employees requiring prio…"
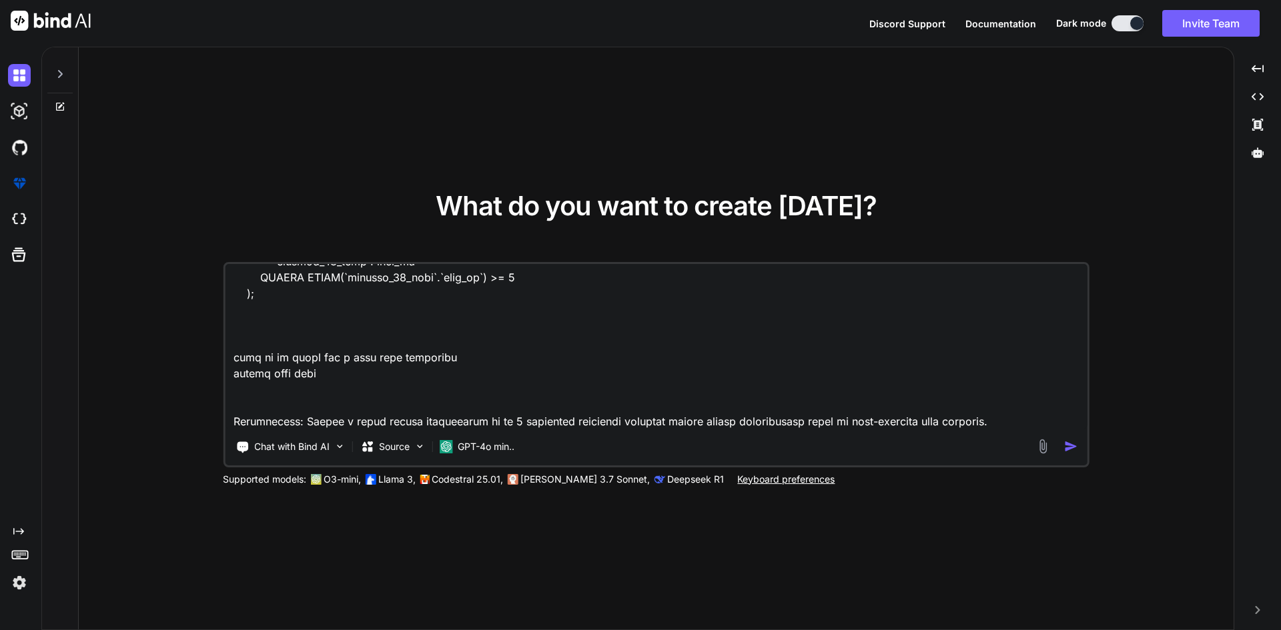
scroll to position [931, 0]
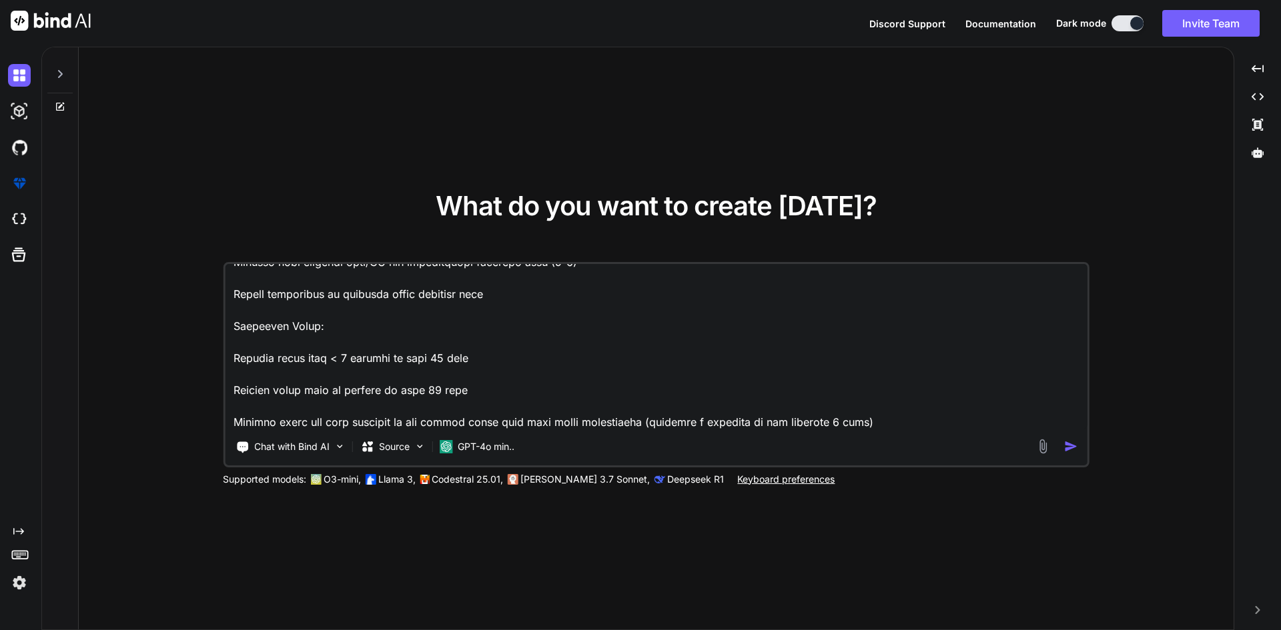
type textarea "SELECT [DOMAIN_NAME], CONCAT(employees.first_name, ' ', employees.last_name) AS…"
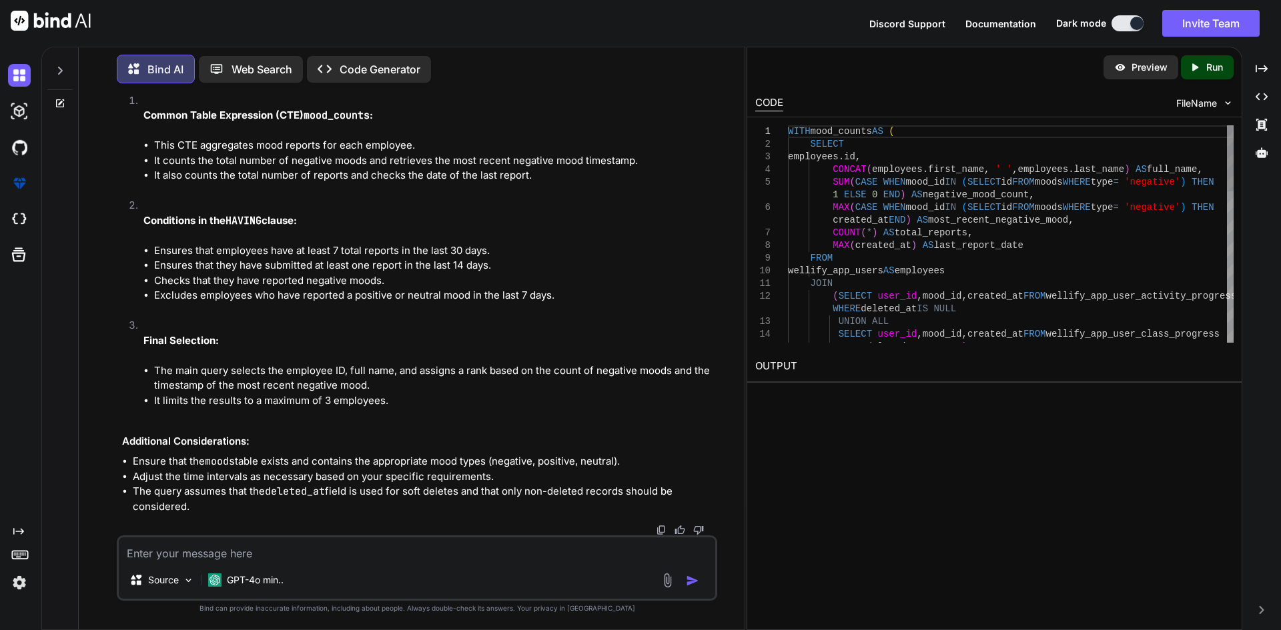
click at [995, 285] on div "WITH mood_counts AS ( SELECT employees . id , CONCAT ( employees . first_name ,…" at bounding box center [1011, 480] width 446 height 710
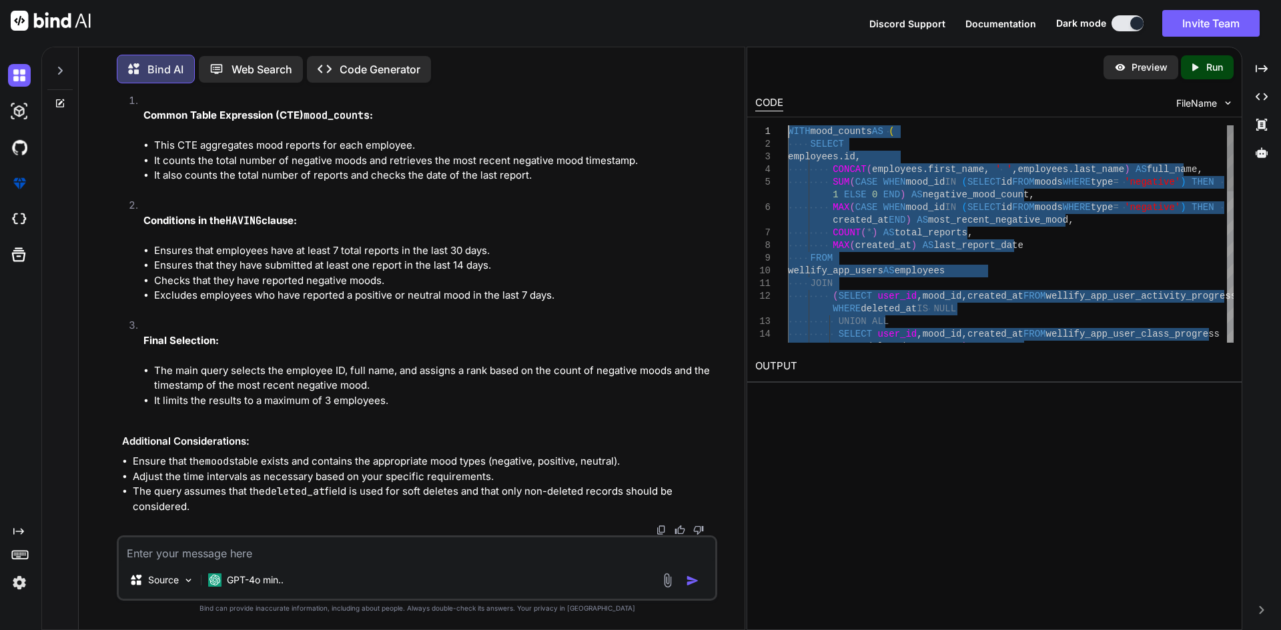
drag, startPoint x: 864, startPoint y: 334, endPoint x: 782, endPoint y: 131, distance: 219.6
type textarea "WITH mood_counts AS ( SELECT [DOMAIN_NAME], CONCAT(employees.first_name, ' ', e…"
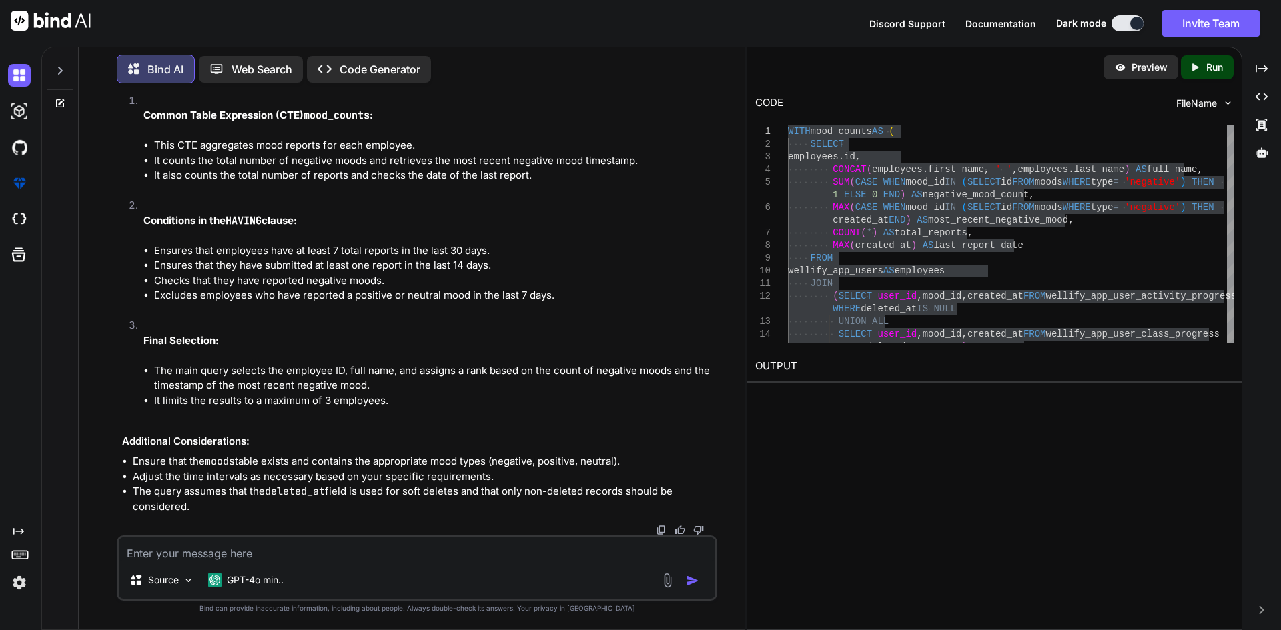
click at [550, 554] on textarea at bounding box center [417, 550] width 596 height 24
paste textarea "Static analysis: 2 errors were found during analysis. A closing bracket was exp…"
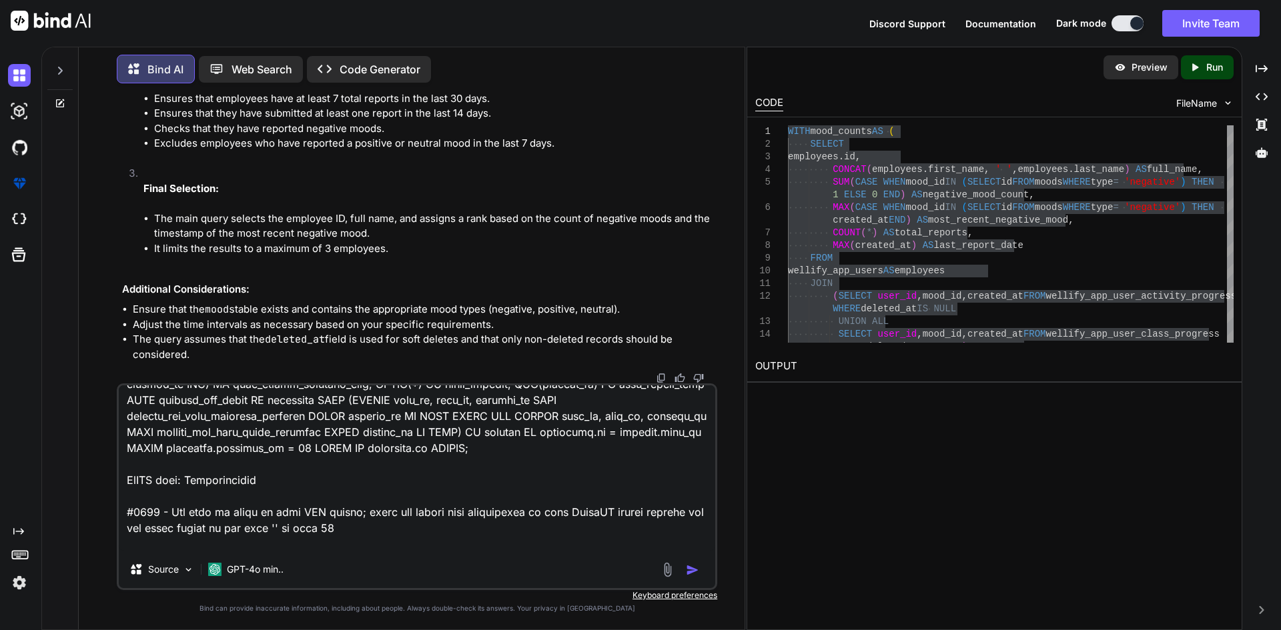
scroll to position [225, 0]
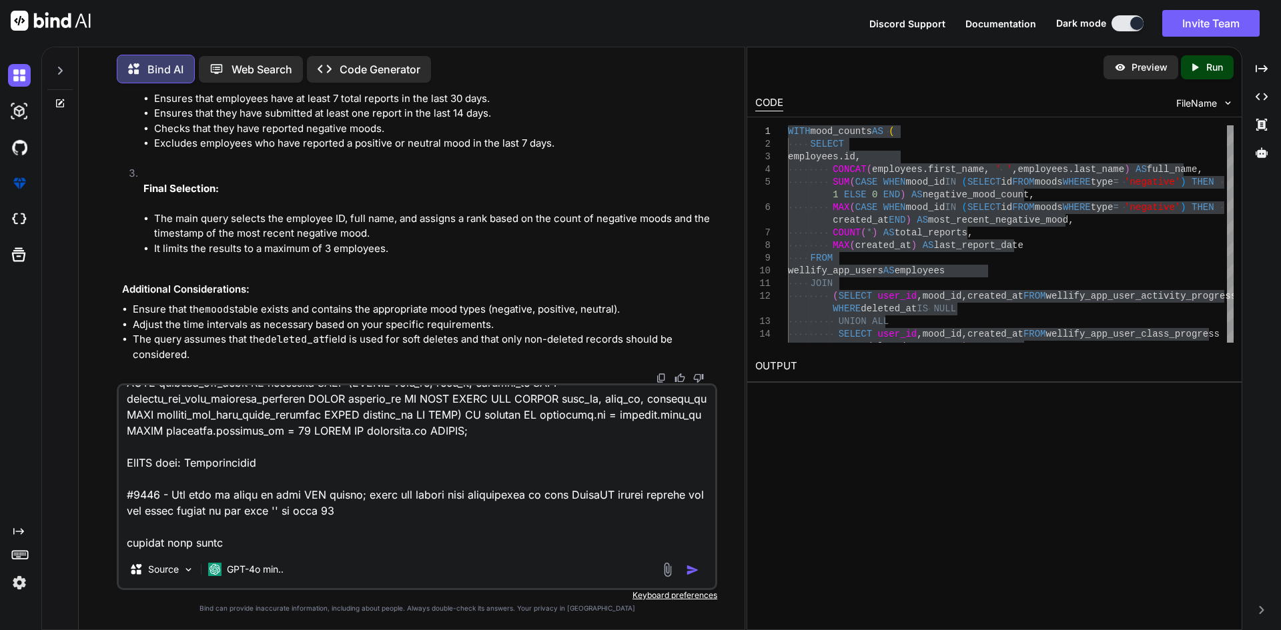
type textarea "Static analysis: 2 errors were found during analysis. A closing bracket was exp…"
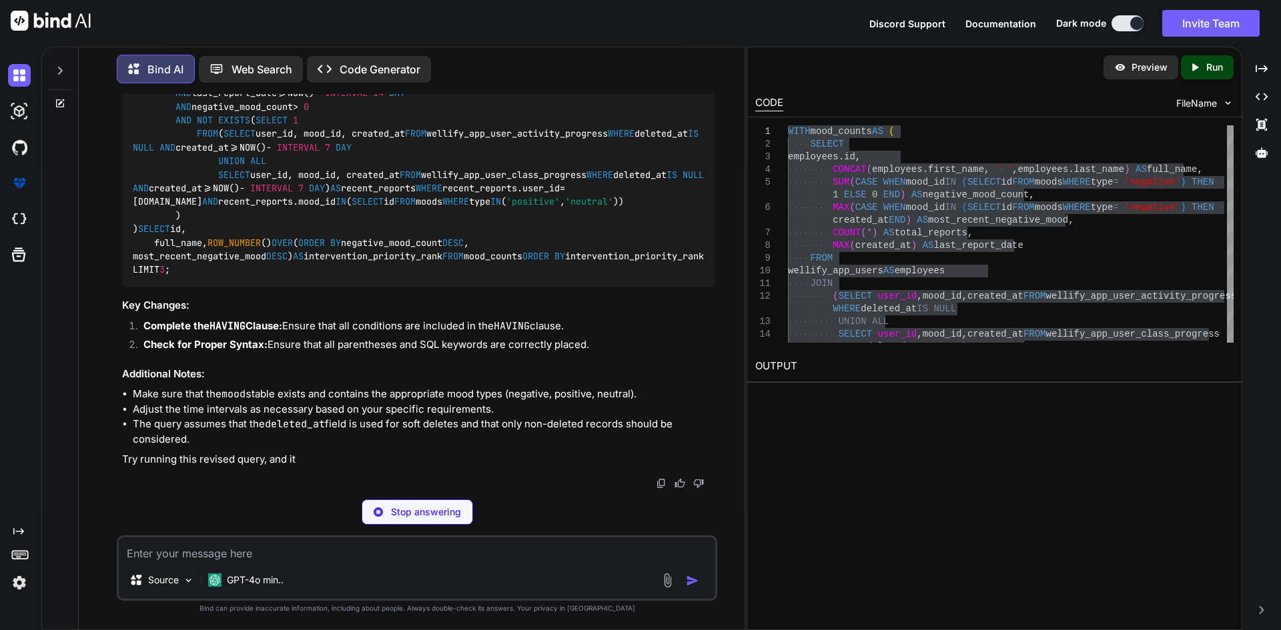
scroll to position [1661, 0]
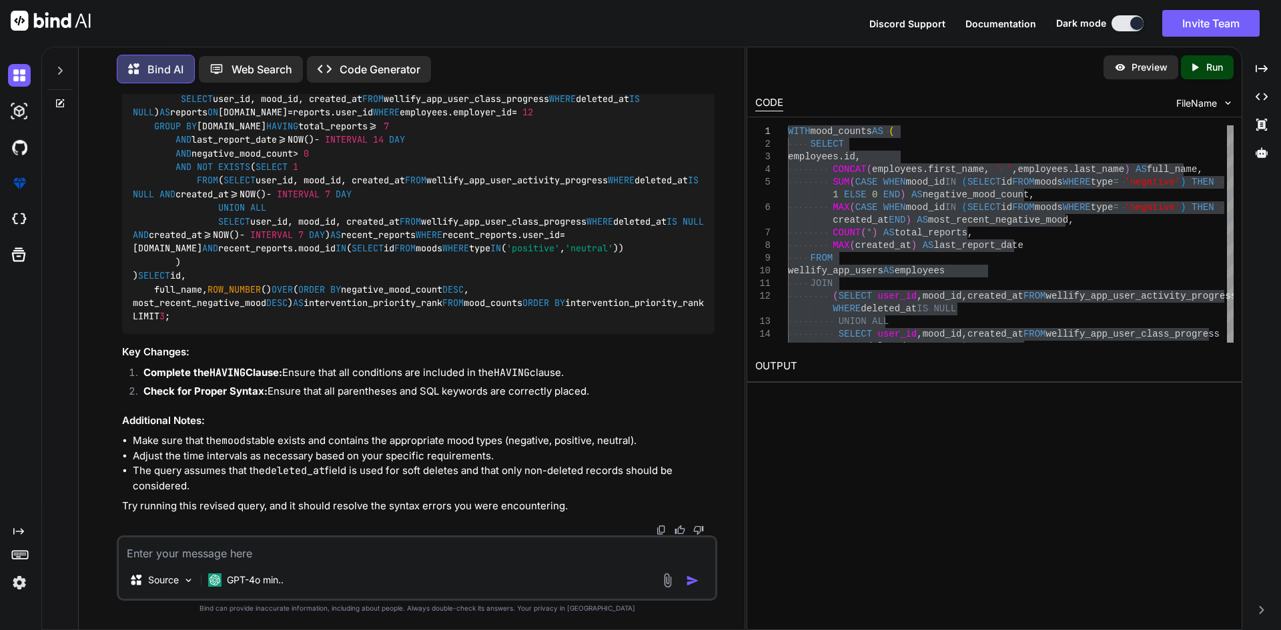
click at [418, 569] on div "Source GPT-4o min.." at bounding box center [417, 583] width 596 height 32
click at [420, 561] on textarea at bounding box center [417, 550] width 596 height 24
paste textarea "MySQL said: Documentation #1146 - Table 'wellify_latest.moods' doesn't exist"
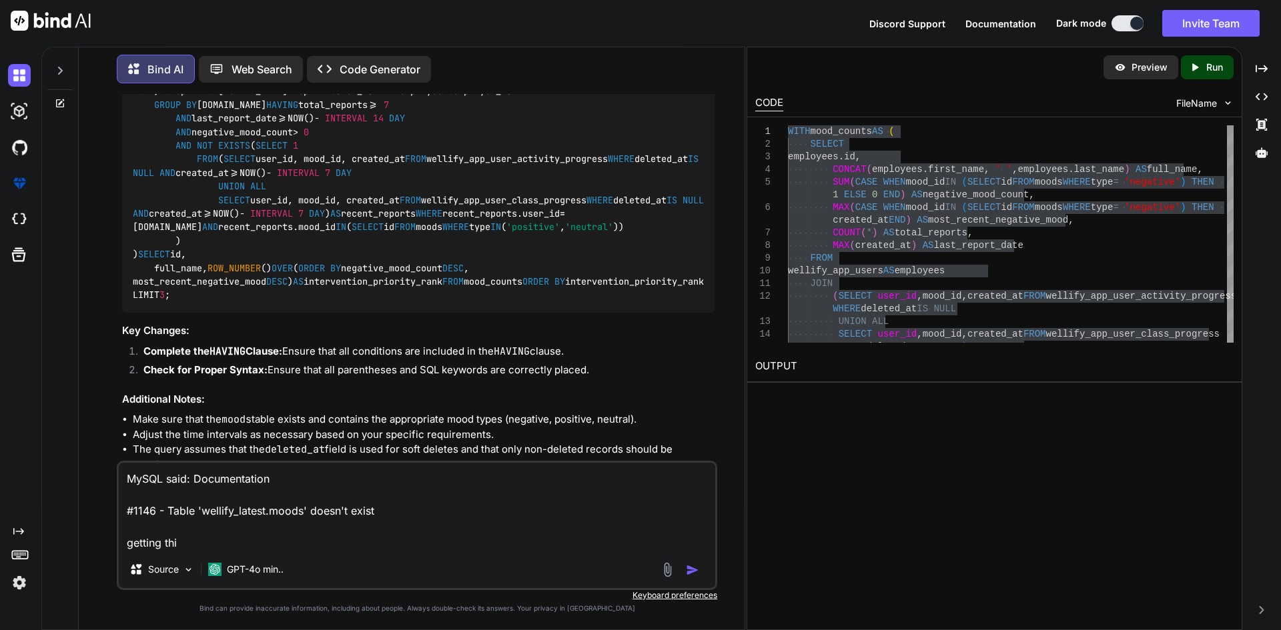
type textarea "MySQL said: Documentation #1146 - Table 'wellify_latest.moods' doesn't exist ge…"
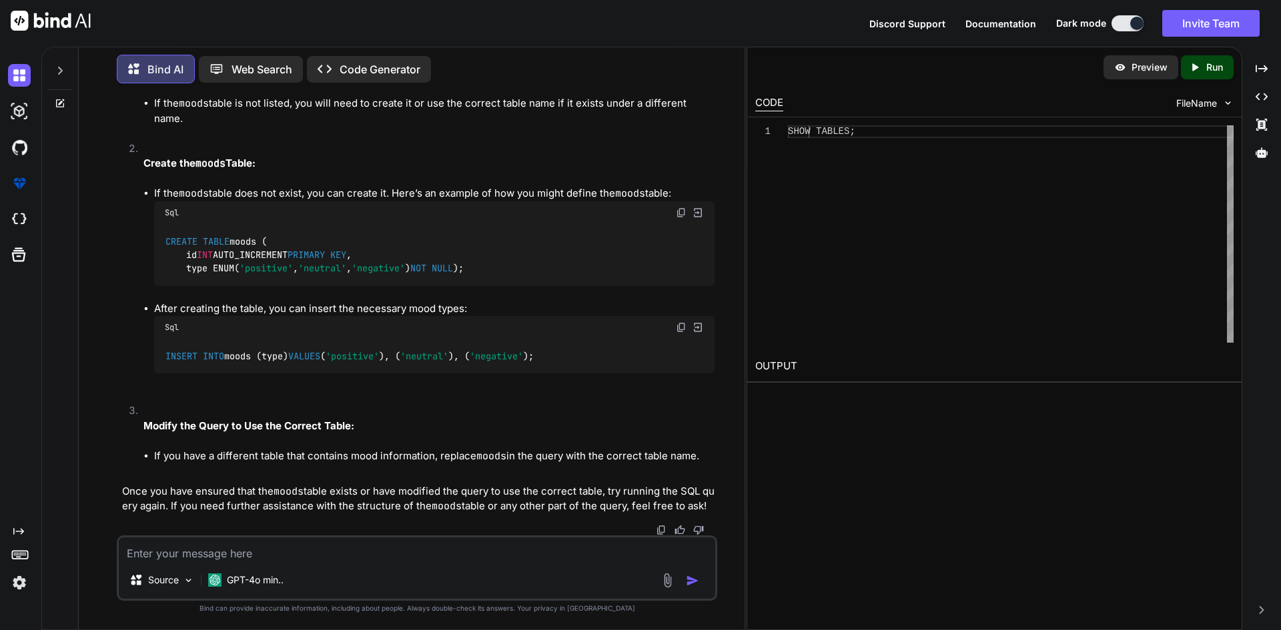
scroll to position [3233, 0]
click at [417, 530] on div at bounding box center [418, 530] width 592 height 11
click at [414, 542] on textarea at bounding box center [417, 550] width 596 height 24
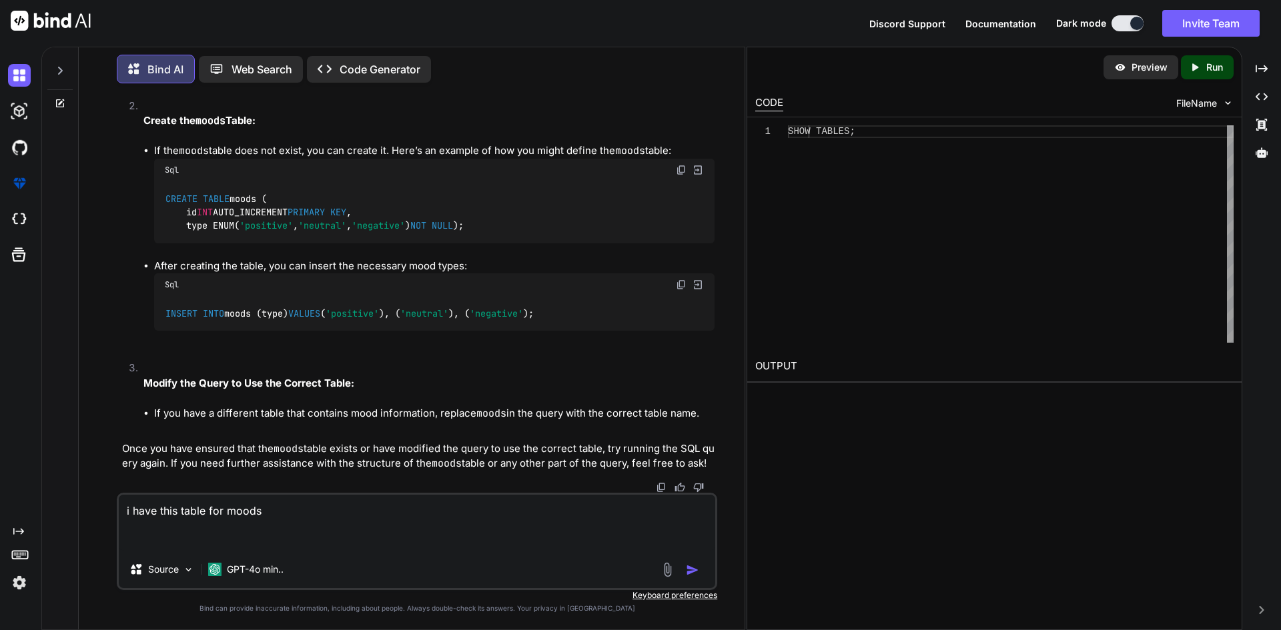
paste textarea "wellify_moods"
type textarea "i have this table for moods wellify_moods"
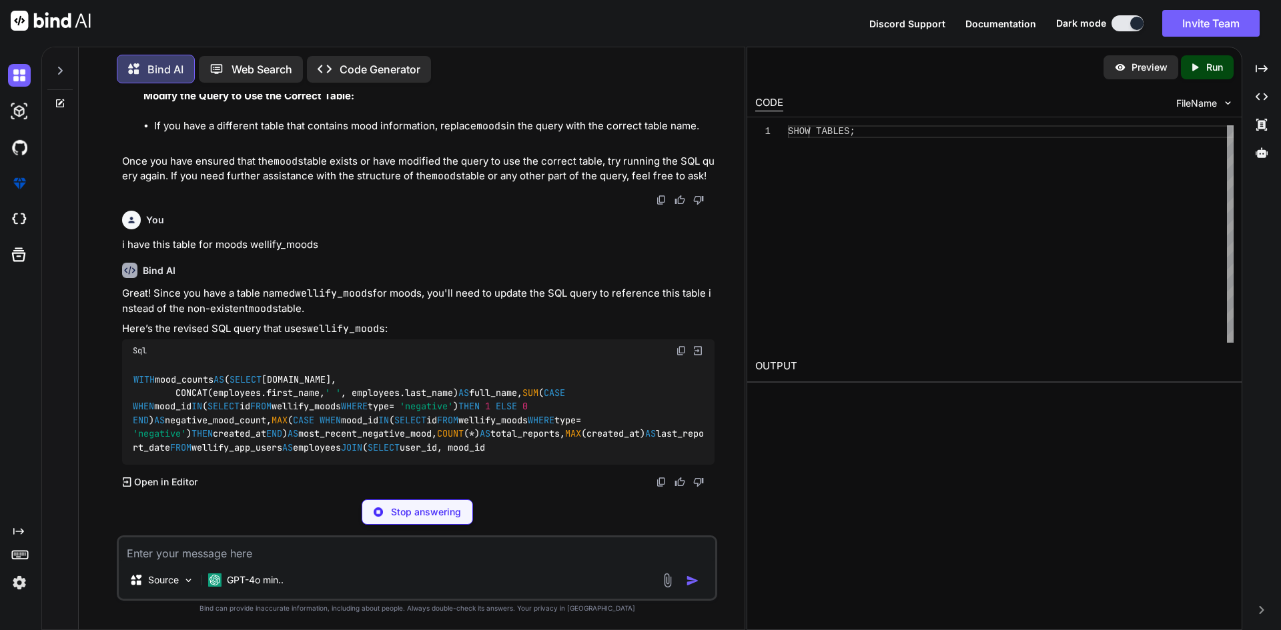
scroll to position [3669, 0]
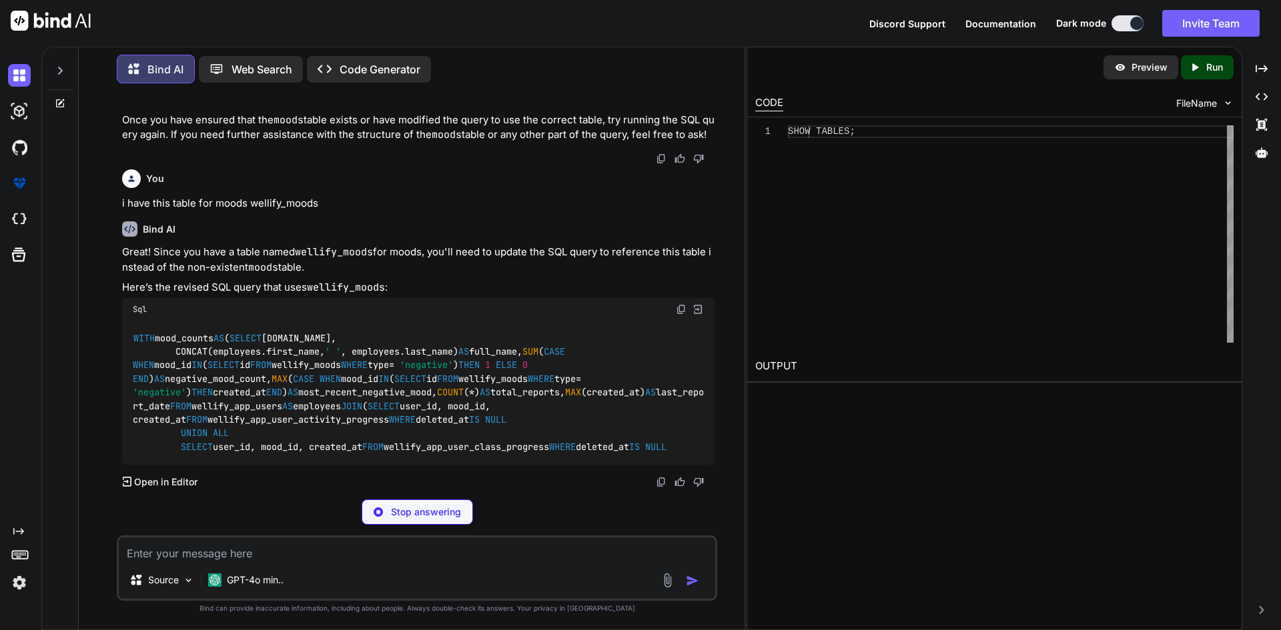
click at [440, 332] on code "WITH mood_counts AS ( SELECT [DOMAIN_NAME], CONCAT(employees.first_name, ' ' , …" at bounding box center [418, 393] width 571 height 123
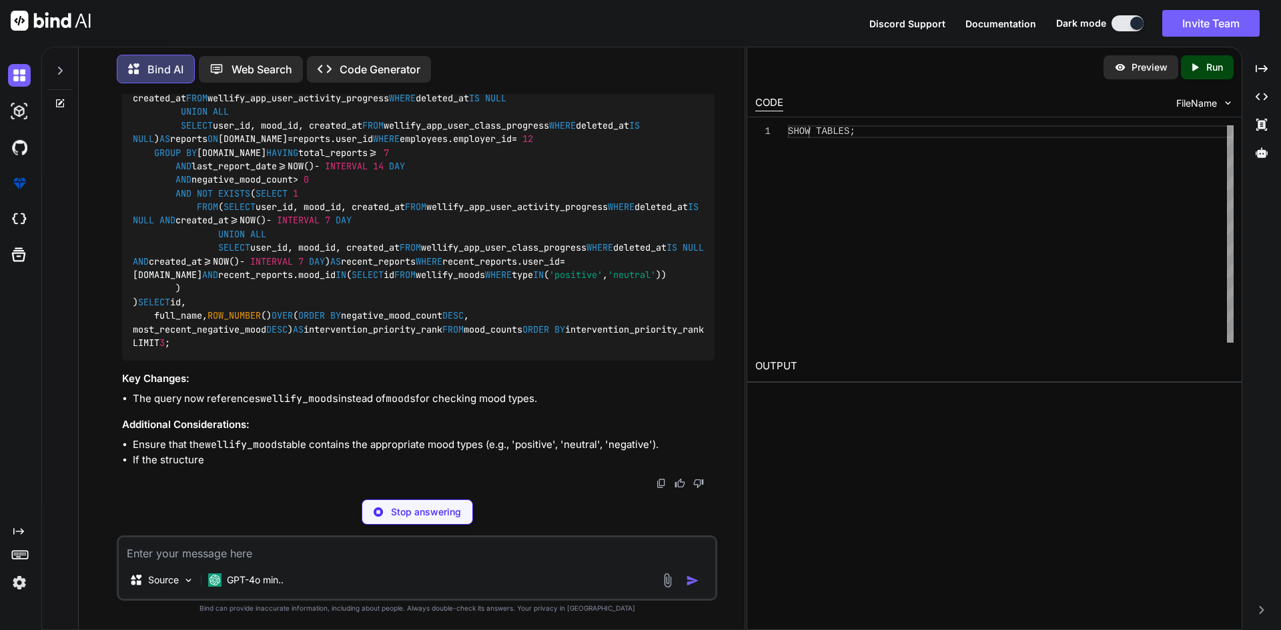
scroll to position [3485, 0]
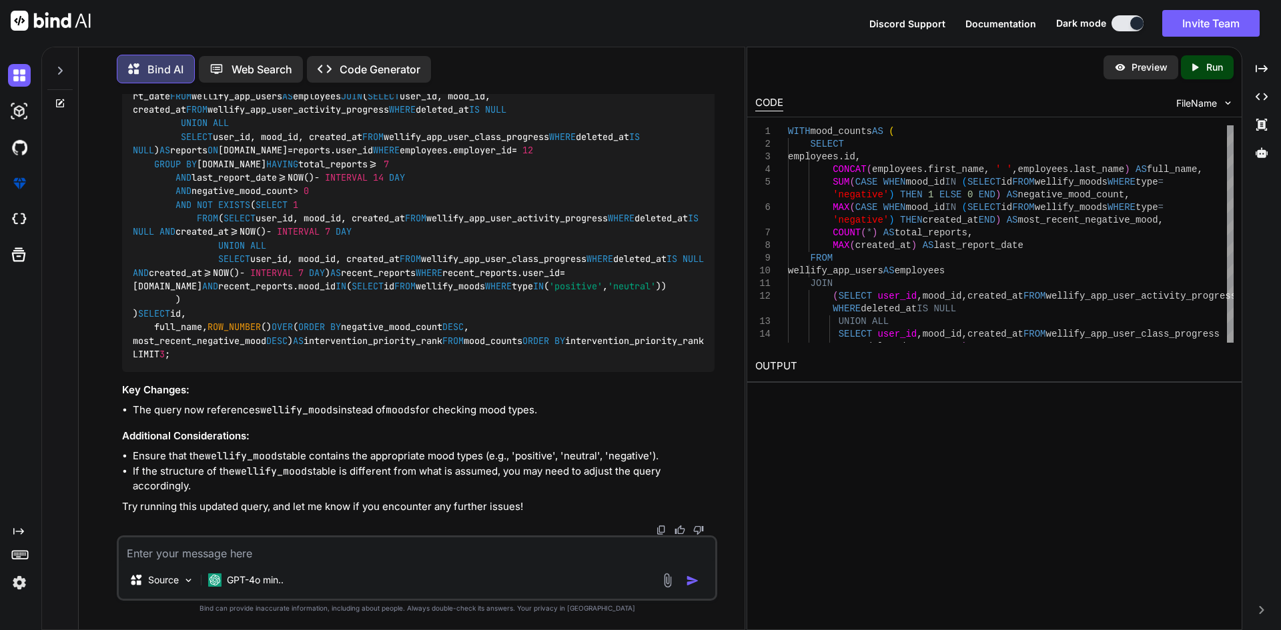
click at [410, 564] on div "Source GPT-4o min.." at bounding box center [417, 568] width 600 height 65
click at [413, 552] on textarea at bounding box center [417, 550] width 596 height 24
paste textarea "SELECT * FROM `wellify_moods` WHERE `wellify_type_id` = 2 Profiling [ Edit inli…"
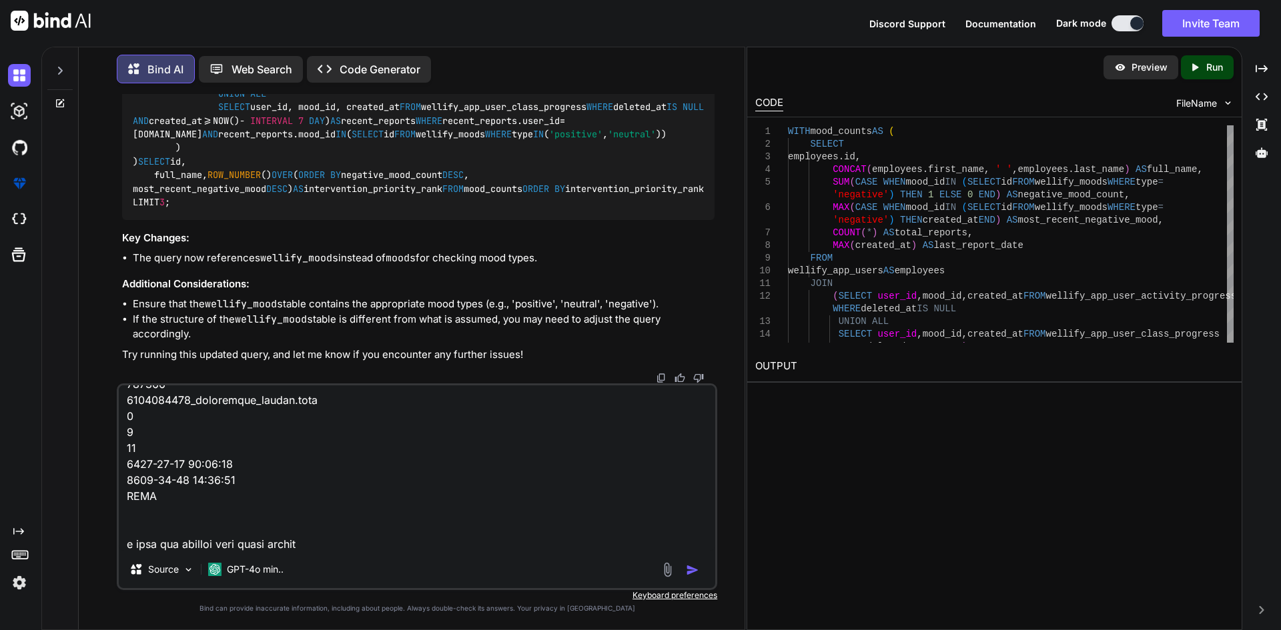
scroll to position [2835, 0]
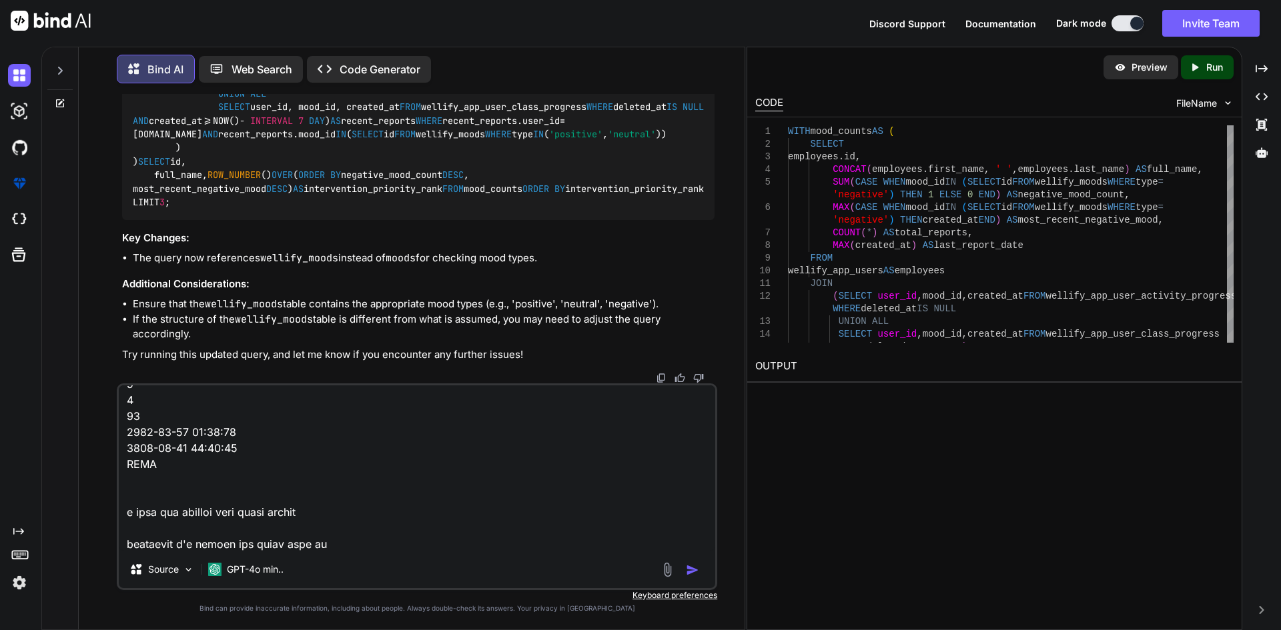
click at [449, 545] on textarea at bounding box center [417, 468] width 596 height 165
paste textarea "MySQL said: Documentation #1054 - Unknown column 'type' in 'where clause'"
type textarea "SELECT * FROM `wellify_moods` WHERE `wellify_type_id` = 2 Profiling [ Edit inli…"
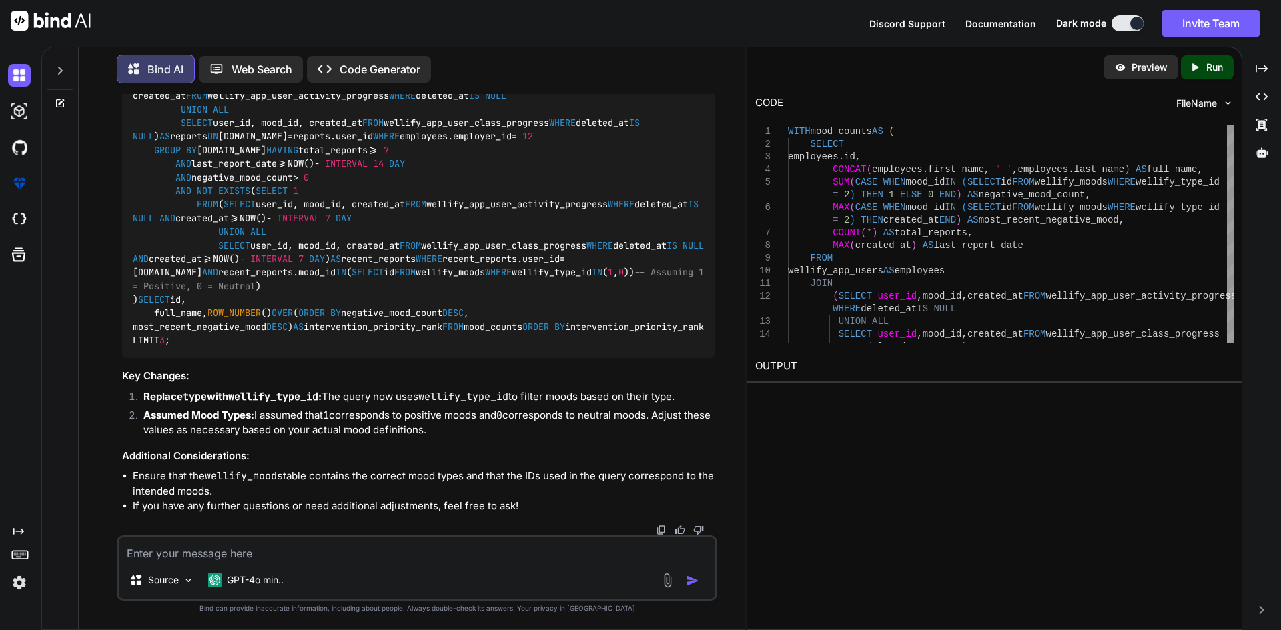
scroll to position [5069, 0]
click at [362, 560] on textarea at bounding box center [417, 550] width 596 height 24
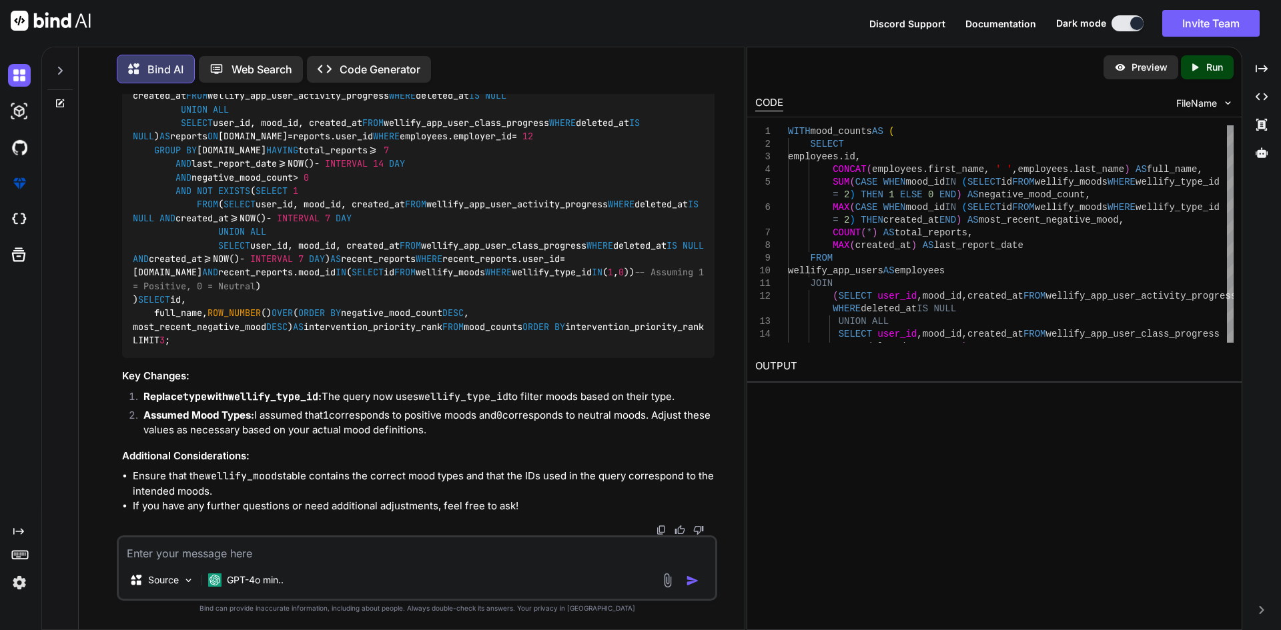
paste textarea "MySQL said: Documentation #1052 - Column 'created_at' in field list is ambiguous"
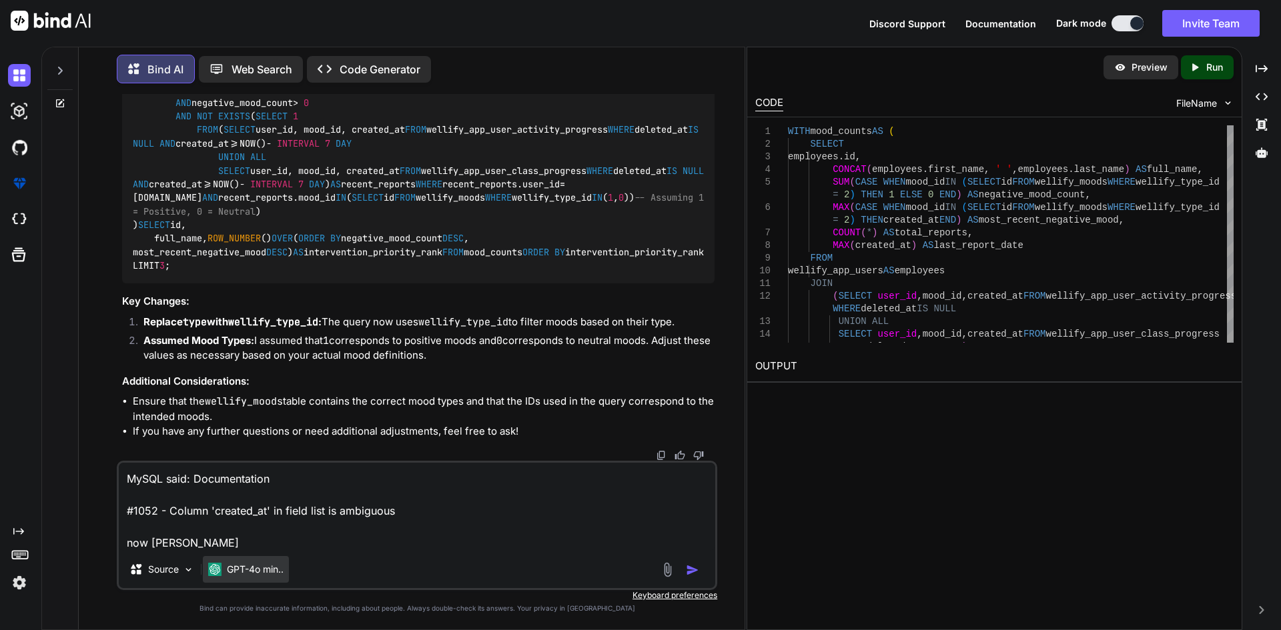
type textarea "MySQL said: Documentation #1052 - Column 'created_at' in field list is ambiguou…"
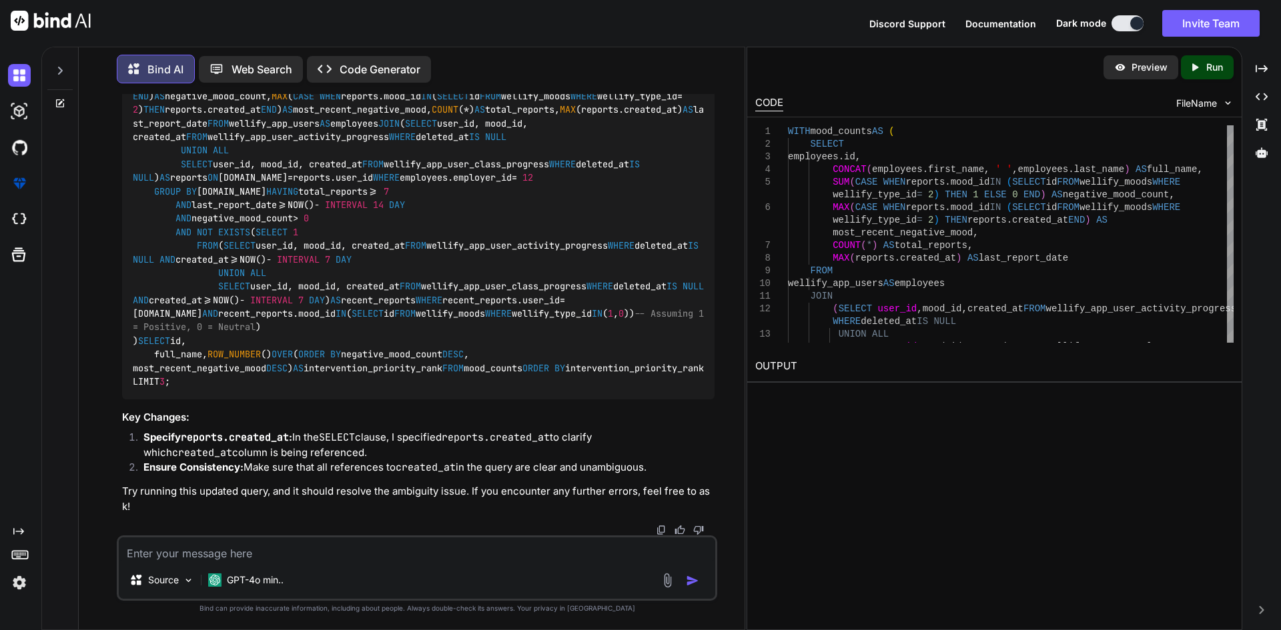
scroll to position [6248, 0]
click at [680, 32] on img at bounding box center [681, 26] width 11 height 11
click at [259, 542] on textarea at bounding box center [417, 550] width 596 height 24
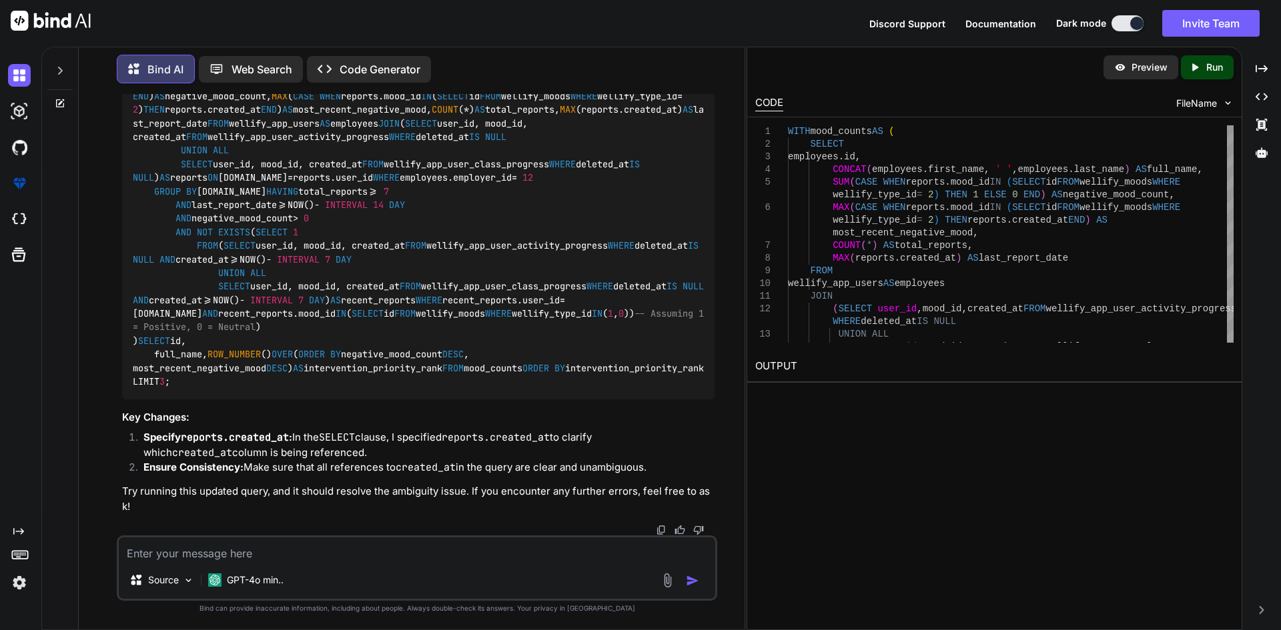
paste textarea "WITH mood_counts AS ( SELECT [DOMAIN_NAME], CONCAT(employees.first_name, ' ', e…"
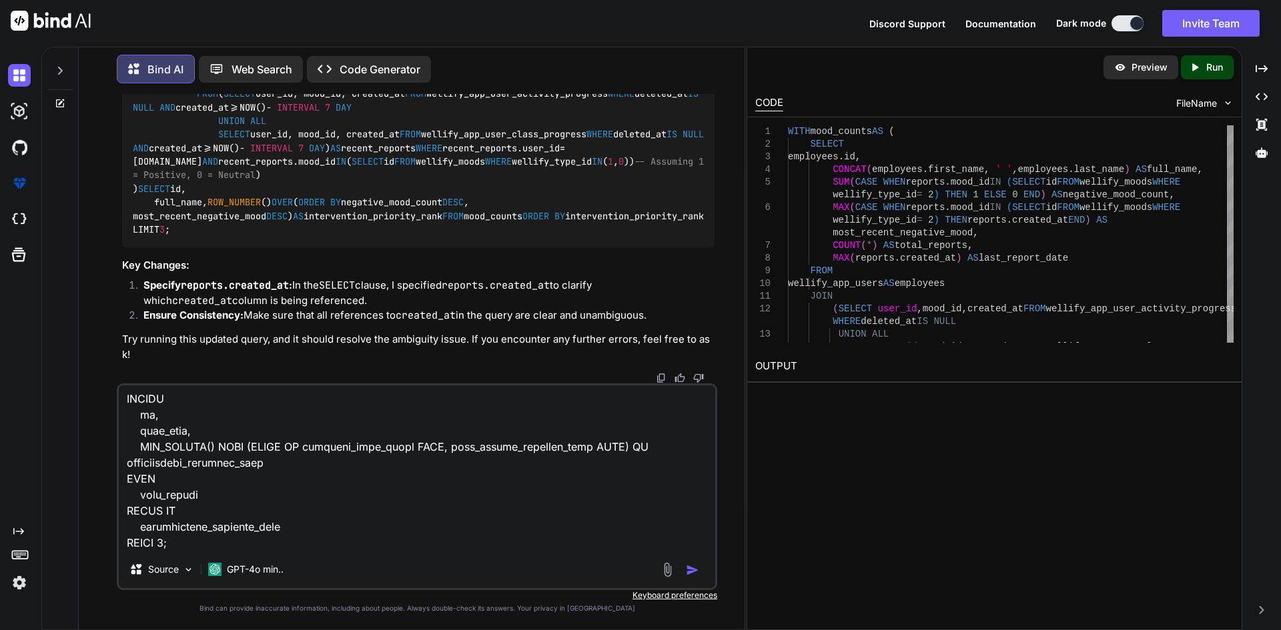
scroll to position [771, 0]
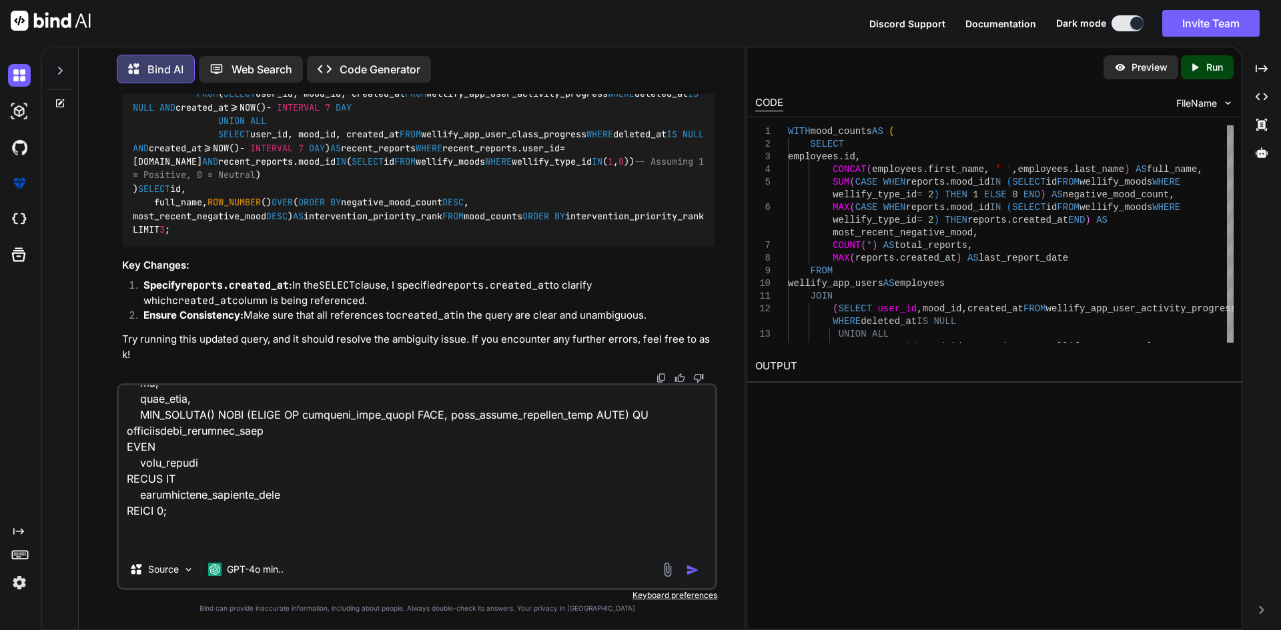
type textarea "WITH mood_counts AS ( SELECT [DOMAIN_NAME], CONCAT(employees.first_name, ' ', e…"
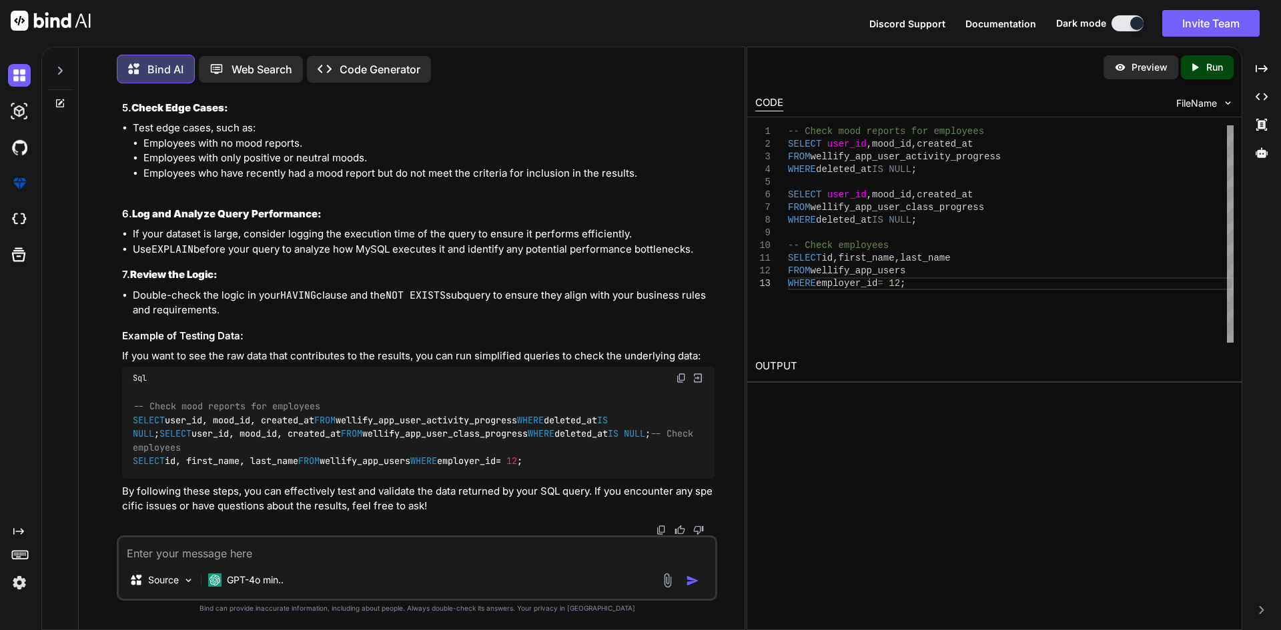
scroll to position [8087, 0]
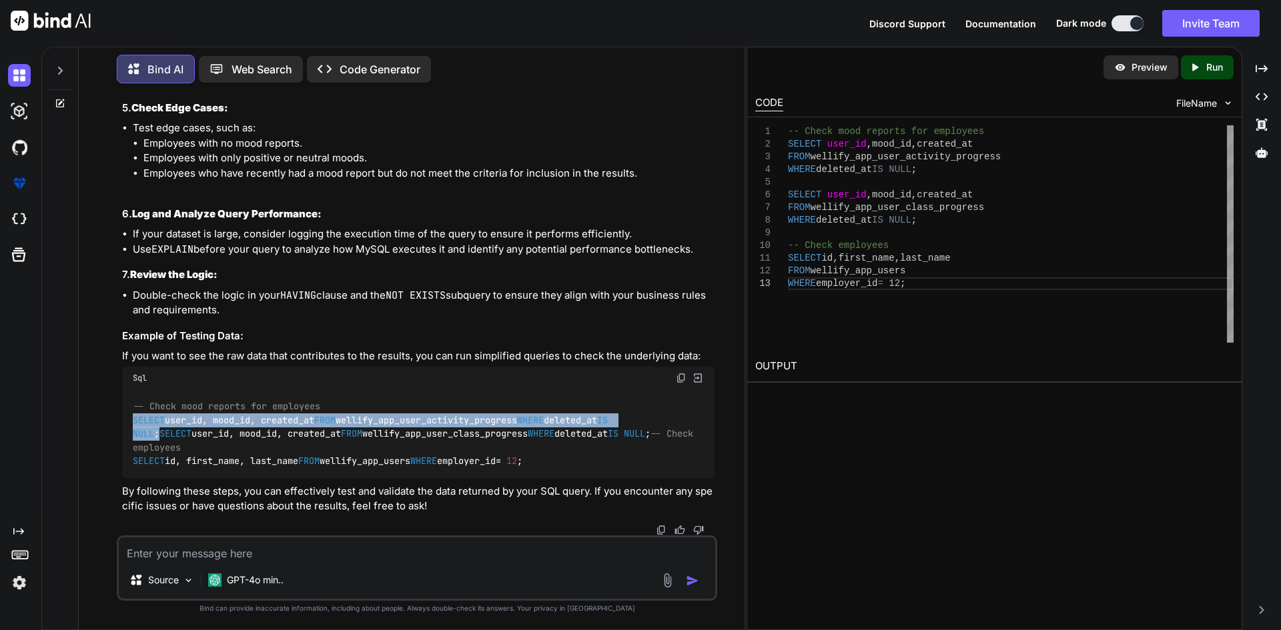
drag, startPoint x: 278, startPoint y: 344, endPoint x: 134, endPoint y: 318, distance: 146.3
click at [134, 390] on div "-- Check mood reports for employees SELECT user_id, mood_id, created_at FROM we…" at bounding box center [418, 434] width 592 height 89
copy code "SELECT user_id, mood_id, created_at FROM wellify_app_user_activity_progress WHE…"
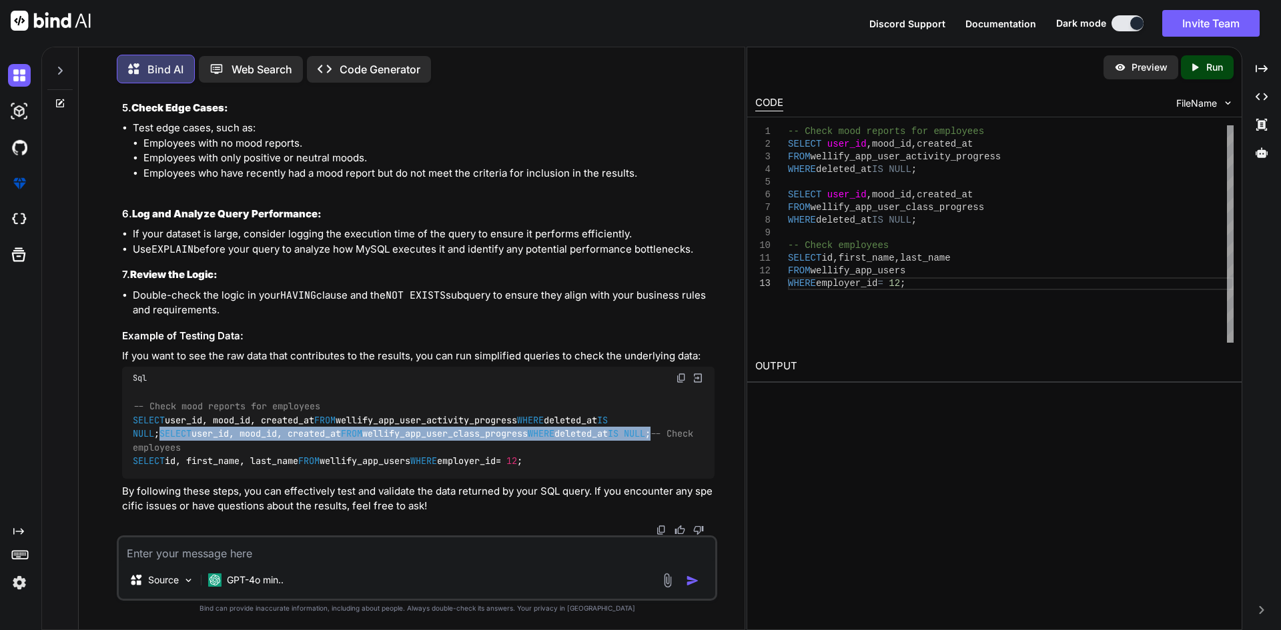
drag, startPoint x: 284, startPoint y: 392, endPoint x: 128, endPoint y: 367, distance: 158.0
click at [129, 390] on div "-- Check mood reports for employees SELECT user_id, mood_id, created_at FROM we…" at bounding box center [418, 434] width 592 height 89
copy code "SELECT user_id, mood_id, created_at FROM wellify_app_user_class_progress WHERE …"
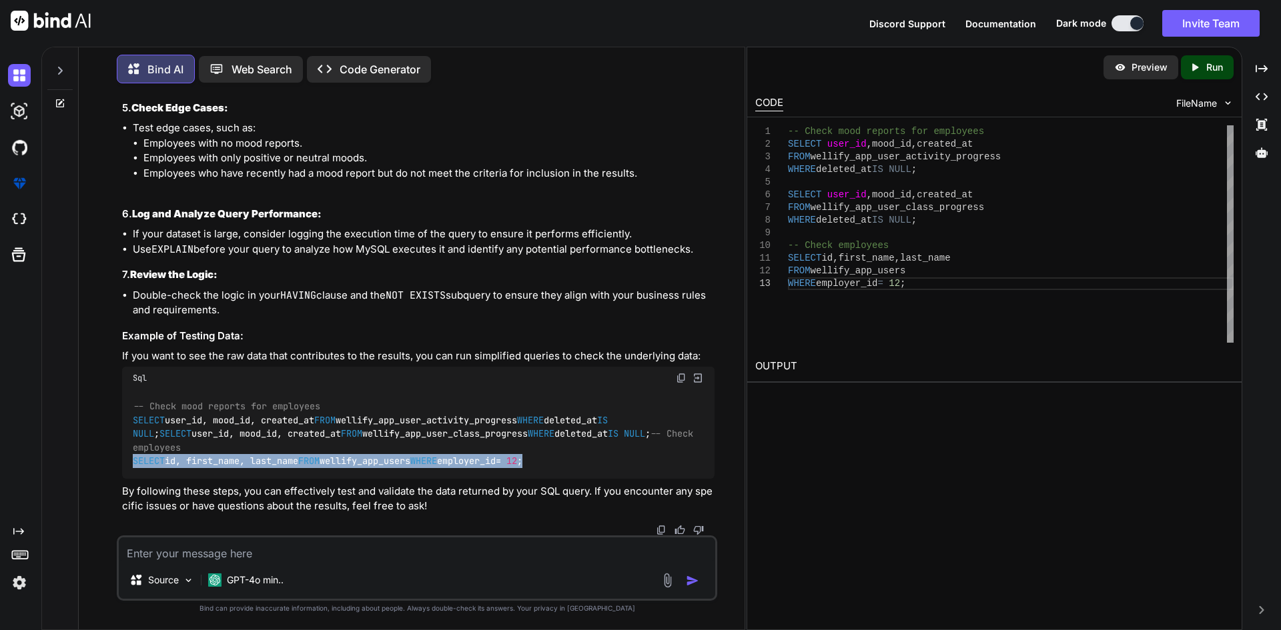
drag, startPoint x: 277, startPoint y: 468, endPoint x: 129, endPoint y: 431, distance: 152.7
click at [129, 431] on div "-- Check mood reports for employees SELECT user_id, mood_id, created_at FROM we…" at bounding box center [418, 434] width 592 height 89
copy code "SELECT id, first_name, last_name FROM wellify_app_users WHERE employer_id = 12 ;"
click at [297, 437] on code "-- Check mood reports for employees SELECT user_id, mood_id, created_at FROM we…" at bounding box center [416, 434] width 566 height 68
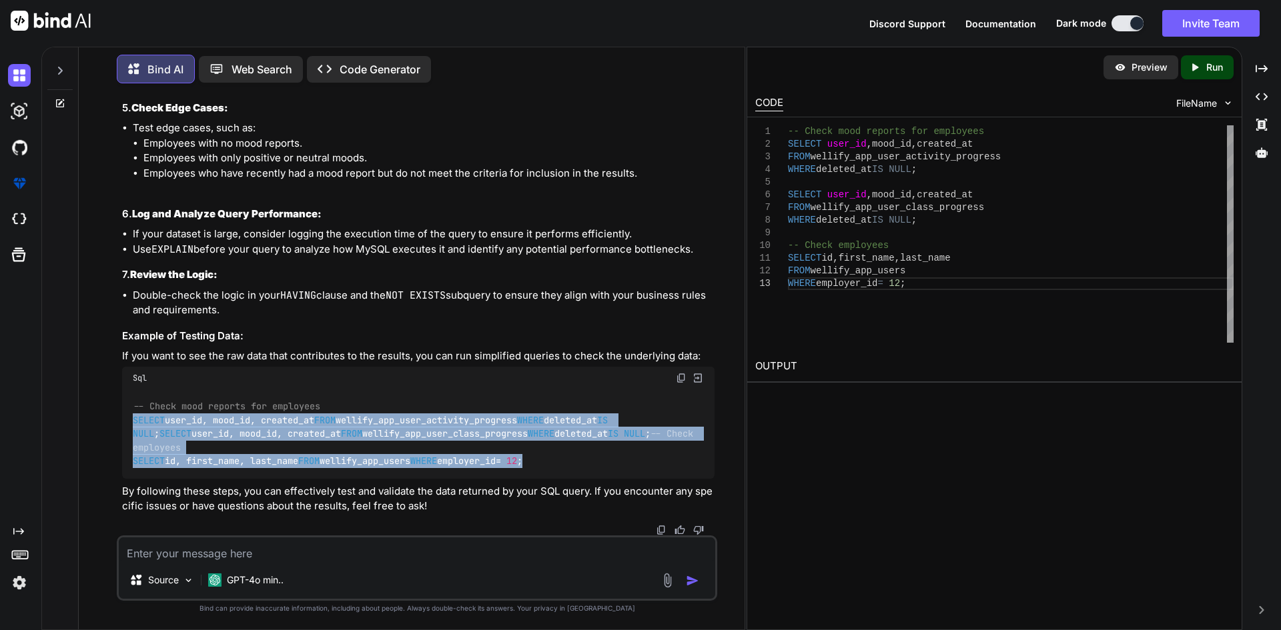
drag, startPoint x: 262, startPoint y: 458, endPoint x: 128, endPoint y: 306, distance: 203.3
click at [128, 390] on div "-- Check mood reports for employees SELECT user_id, mood_id, created_at FROM we…" at bounding box center [418, 434] width 592 height 89
copy code "SELECT user_id, mood_id, created_at FROM wellify_app_user_activity_progress WHE…"
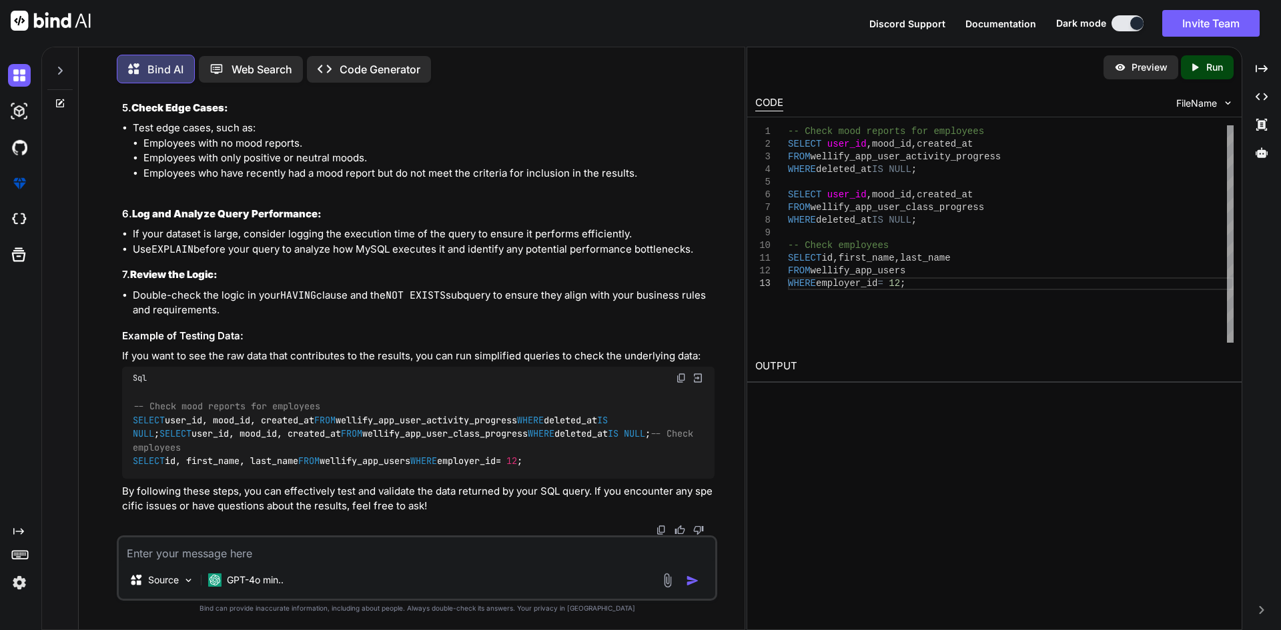
click at [328, 563] on div "Source GPT-4o min.." at bounding box center [417, 568] width 600 height 65
click at [332, 551] on textarea at bounding box center [417, 550] width 596 height 24
paste textarea "SELECT user_id, mood_id, created_at FROM wellify_app_user_activity_progress WHE…"
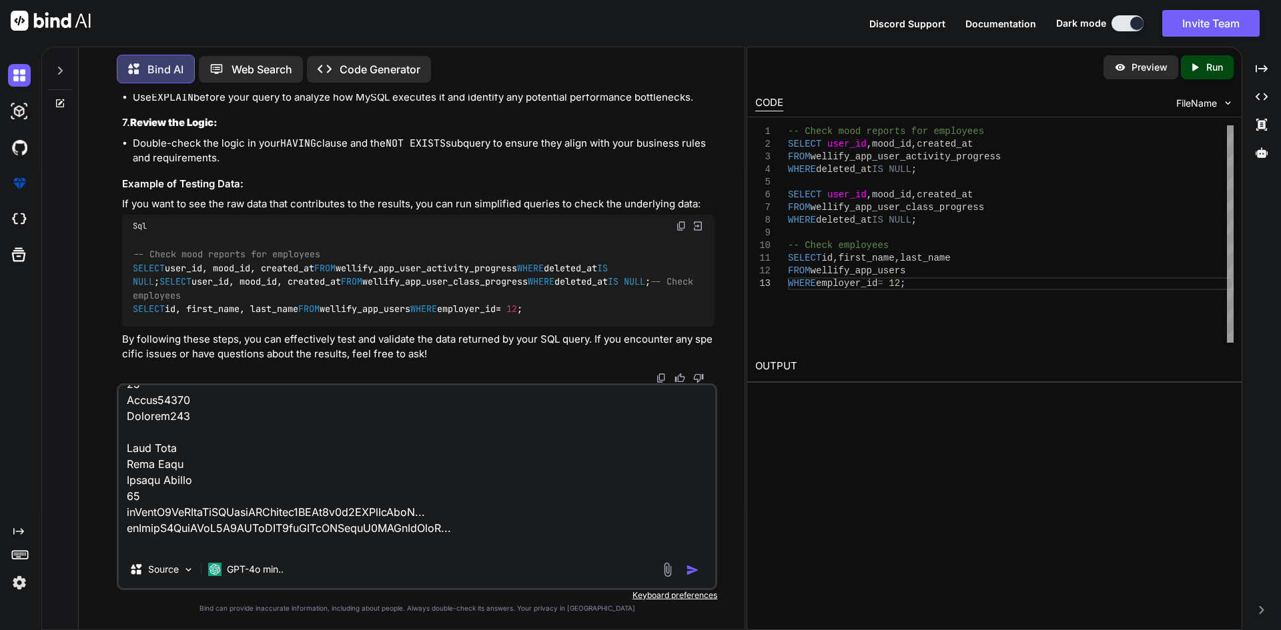
scroll to position [6357, 0]
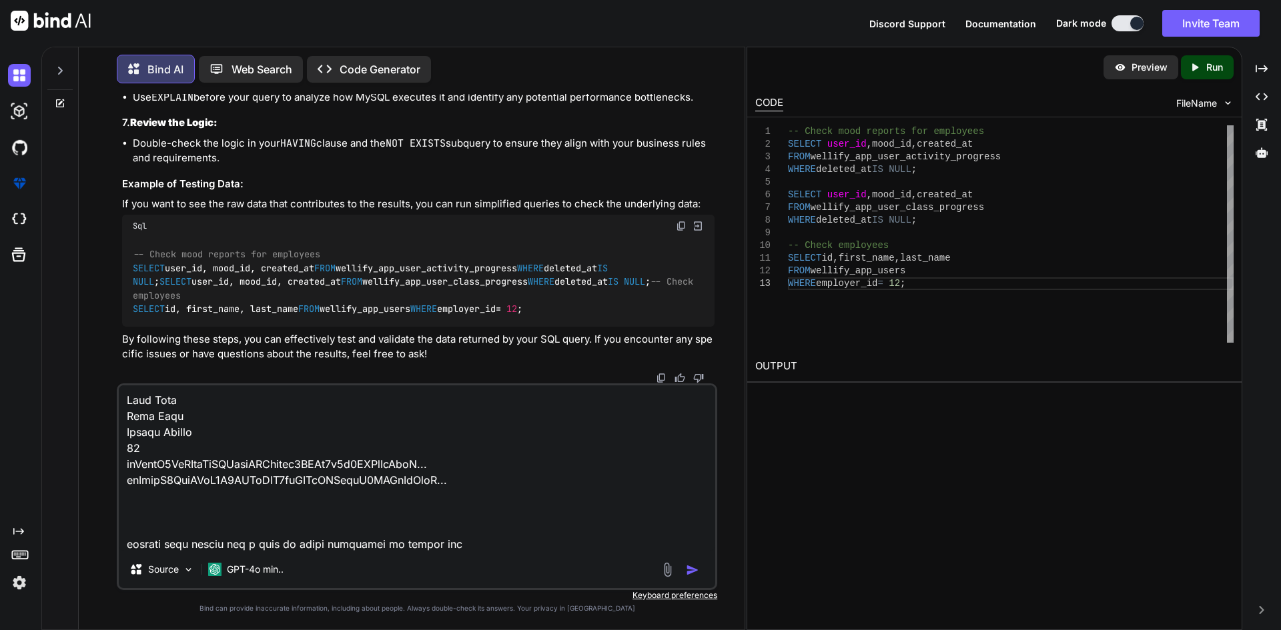
type textarea "SELECT user_id, mood_id, created_at FROM wellify_app_user_activity_progress WHE…"
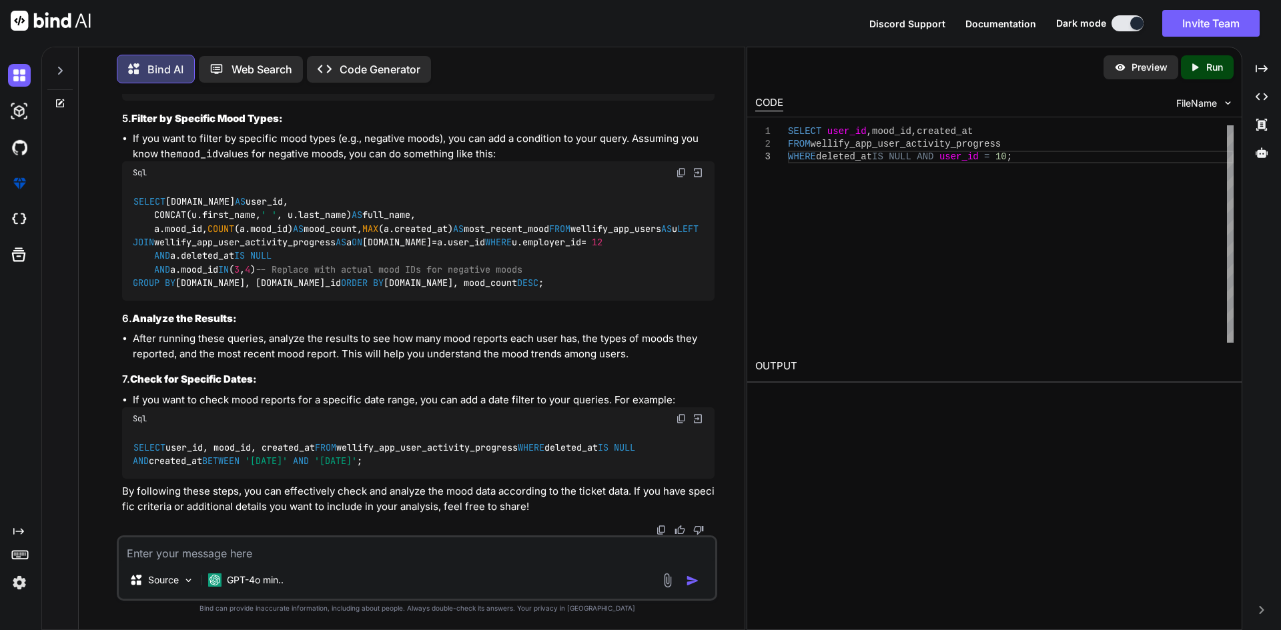
scroll to position [10040, 0]
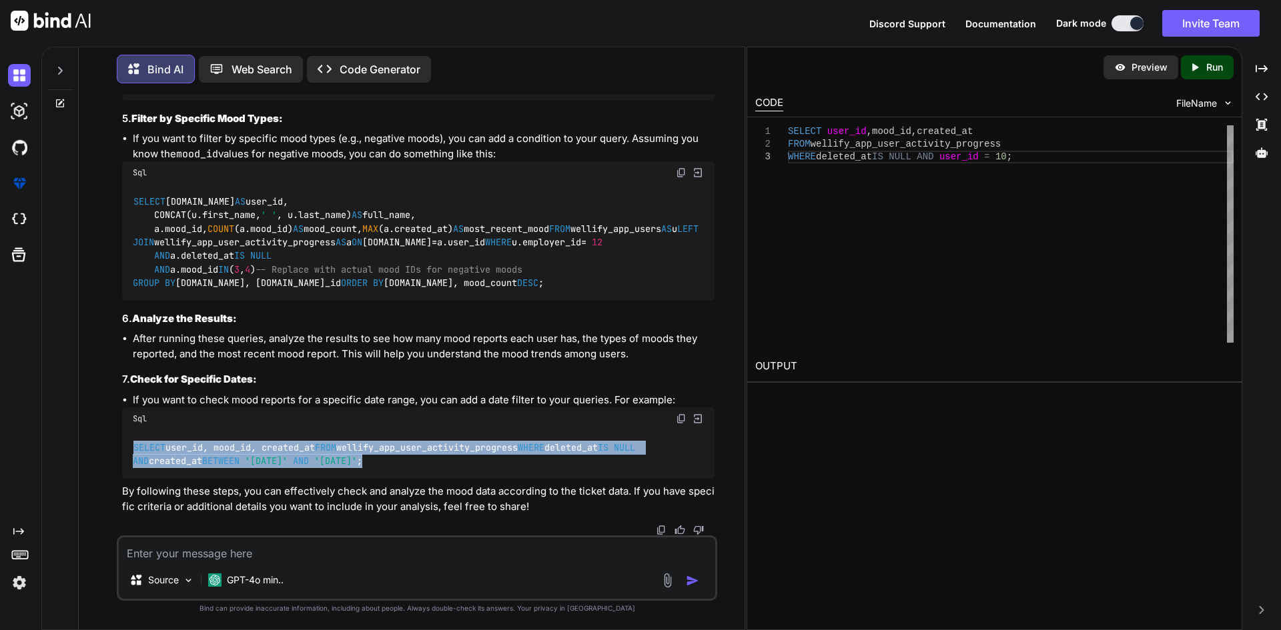
drag, startPoint x: 431, startPoint y: 460, endPoint x: 132, endPoint y: 422, distance: 301.2
click at [132, 430] on div "SELECT user_id, mood_id, created_at FROM wellify_app_user_activity_progress WHE…" at bounding box center [418, 454] width 592 height 49
copy code "SELECT user_id, mood_id, created_at FROM wellify_app_user_activity_progress WHE…"
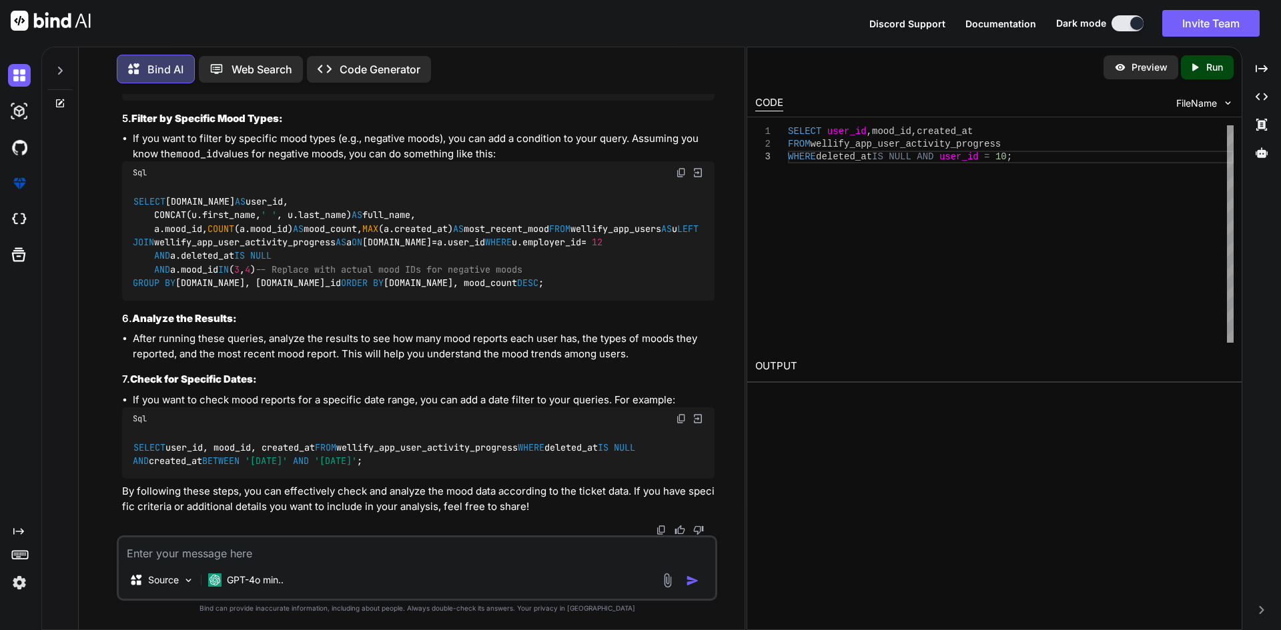
click at [673, 184] on div "Sql" at bounding box center [418, 172] width 592 height 23
click at [684, 178] on img at bounding box center [681, 172] width 11 height 11
click at [462, 550] on textarea at bounding box center [417, 550] width 596 height 24
paste textarea "<?php namespace App\Models; use Illuminate\Database\Eloquent\Model; use App\Mod…"
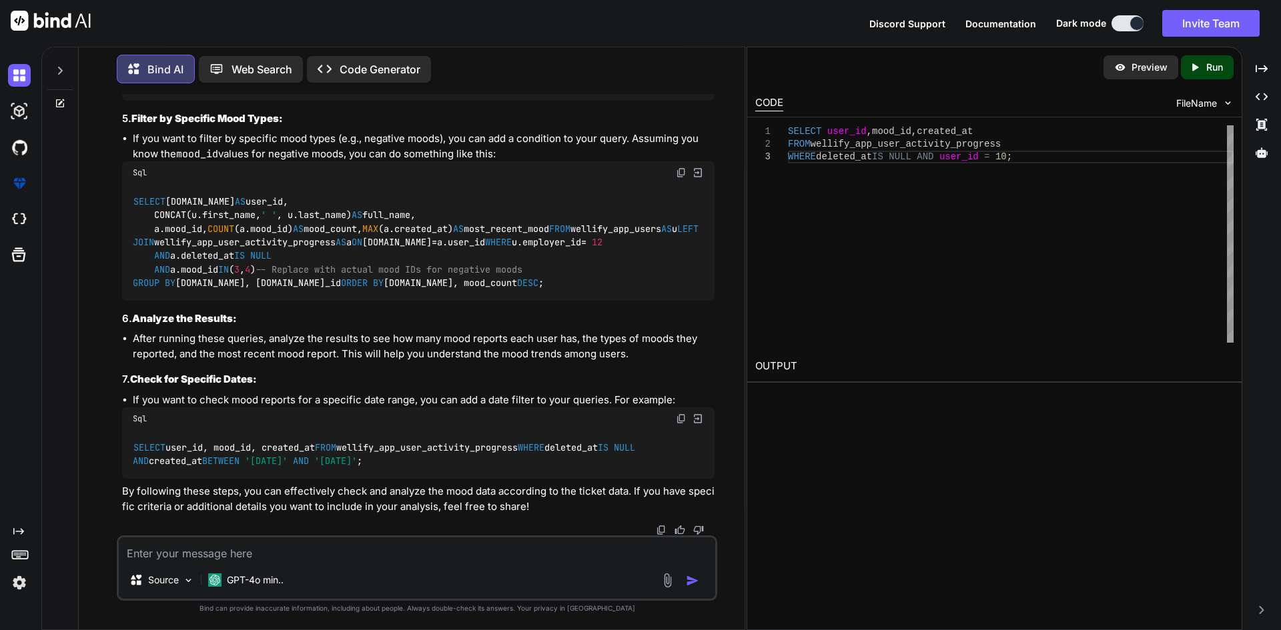
type textarea "<?php namespace App\Models; use Illuminate\Database\Eloquent\Model; use App\Mod…"
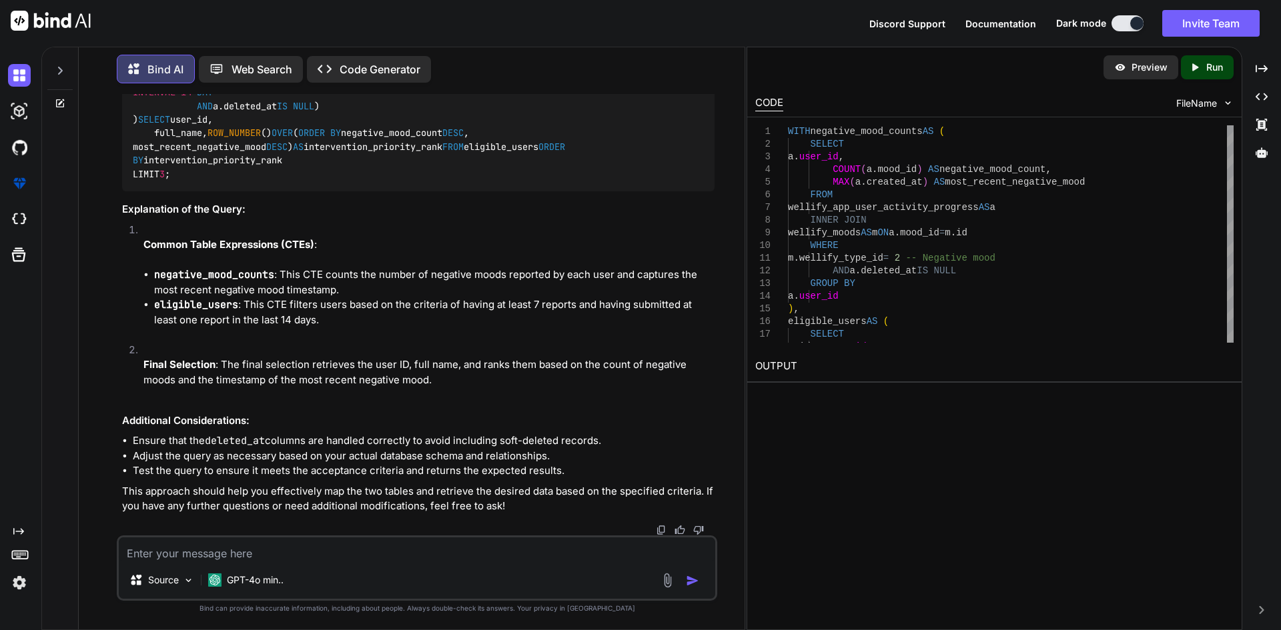
scroll to position [12349, 0]
click at [149, 67] on p "Bind AI" at bounding box center [165, 69] width 36 height 16
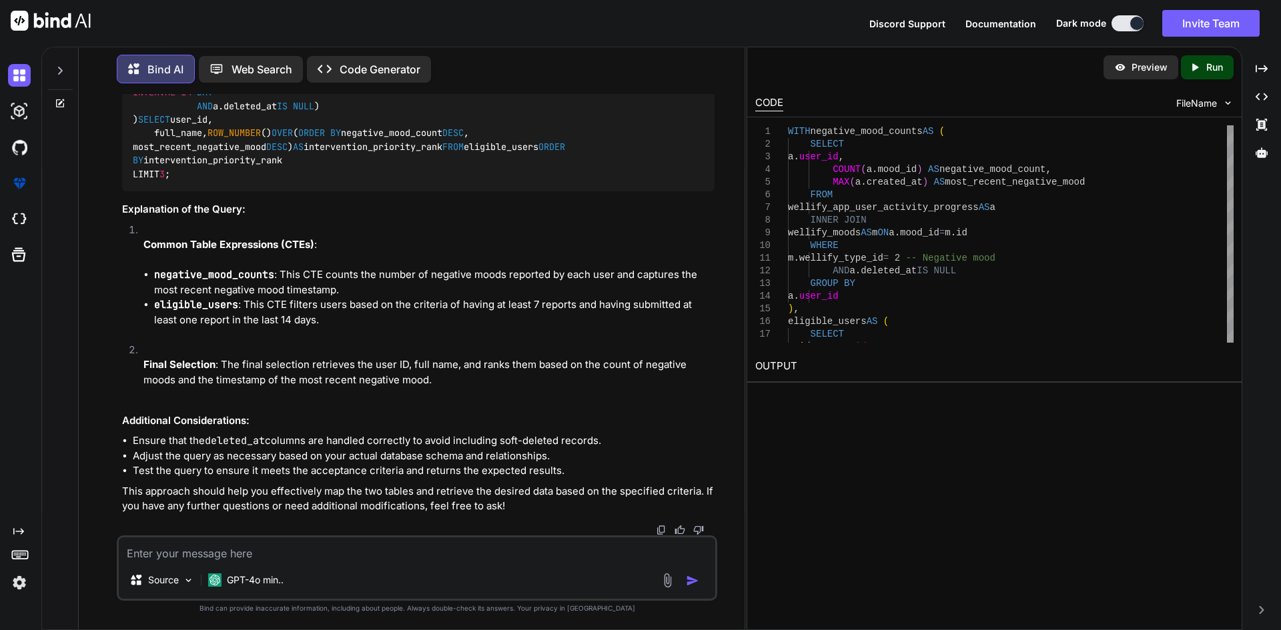
click at [45, 21] on img at bounding box center [51, 21] width 80 height 20
click at [442, 557] on textarea at bounding box center [417, 550] width 596 height 24
paste textarea "now make this query dynamic here is my function imside this and i want to use m…"
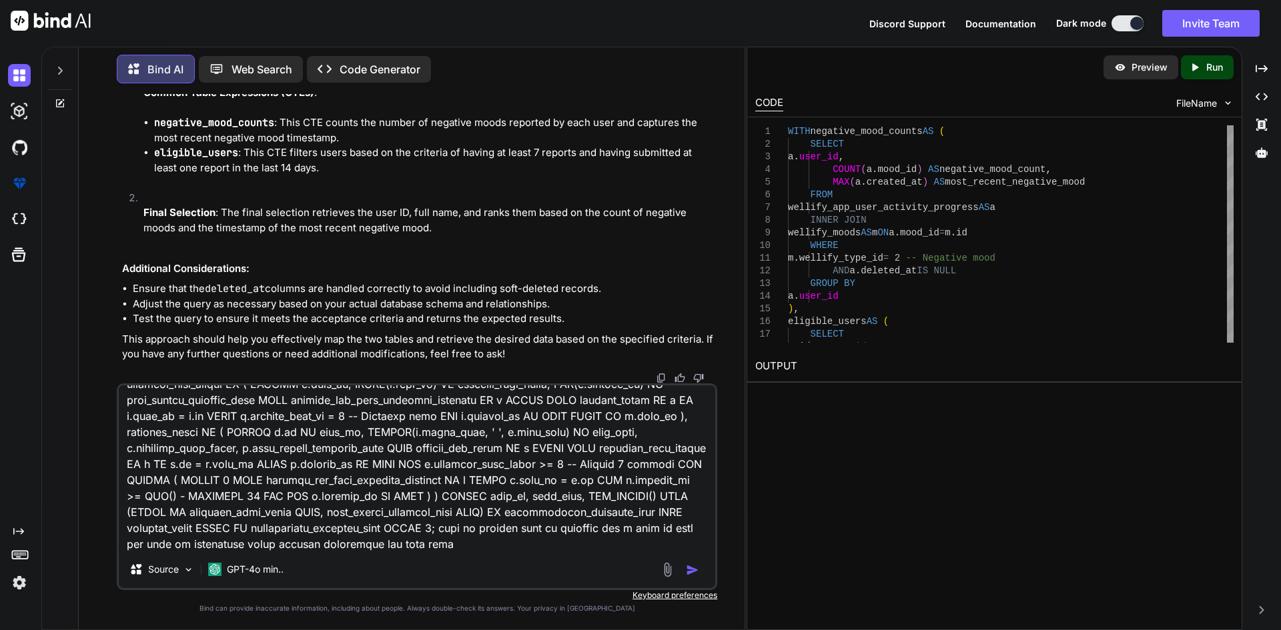
click at [595, 546] on textarea at bounding box center [417, 468] width 596 height 165
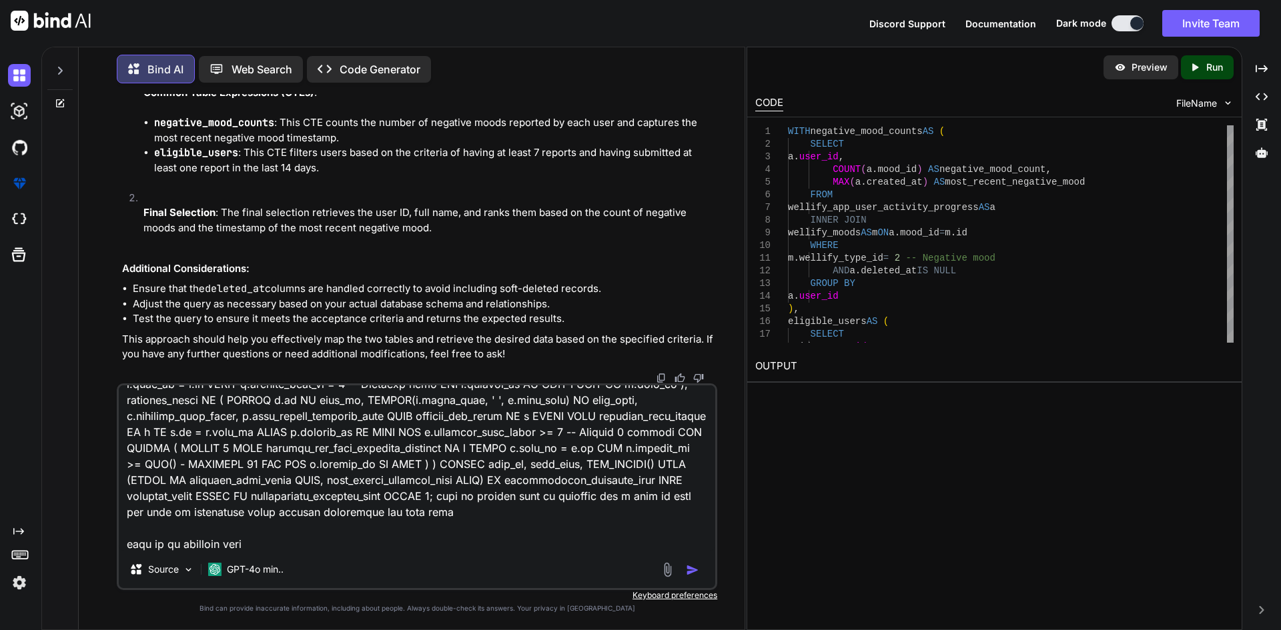
type textarea "now make this query dynamic here is my function imside this and i want to use m…"
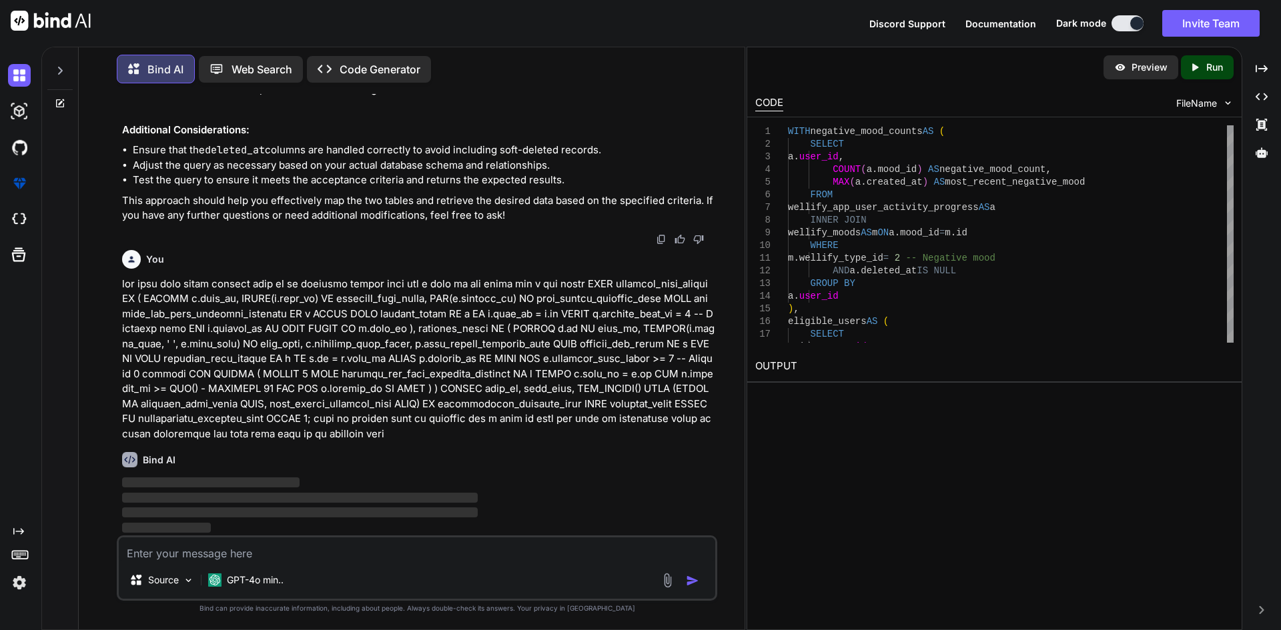
scroll to position [13441, 0]
paste textarea "public function individualDashboard() { $timezones = WellifyTimezone::all(); $u…"
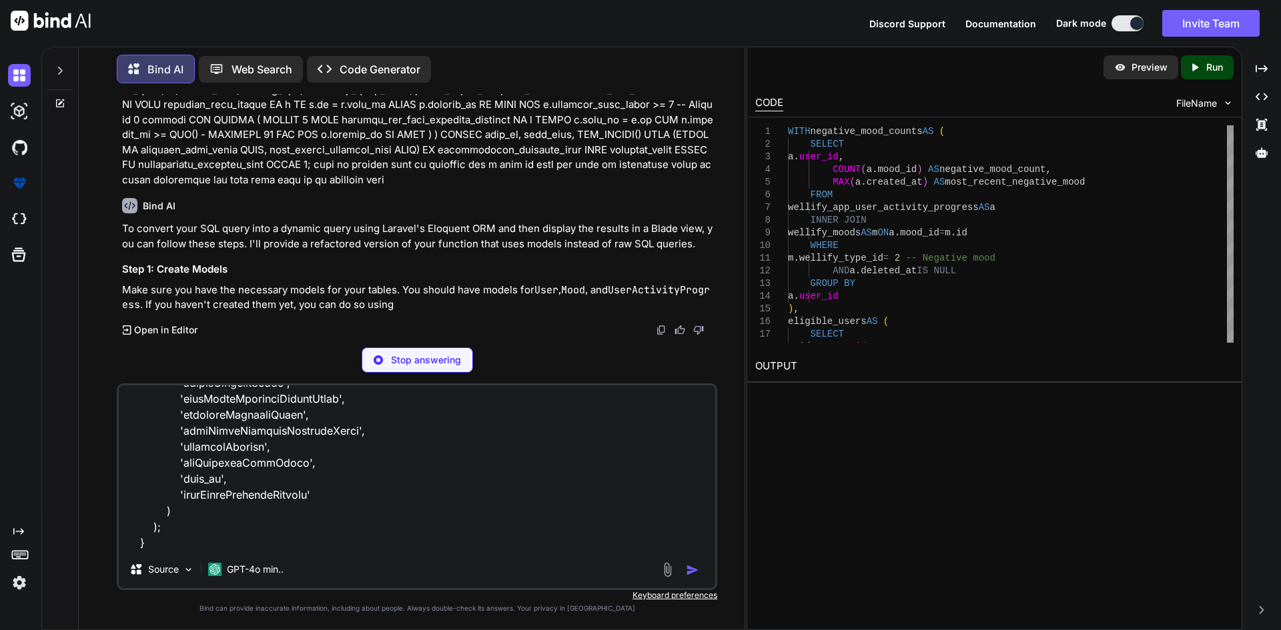
scroll to position [13695, 0]
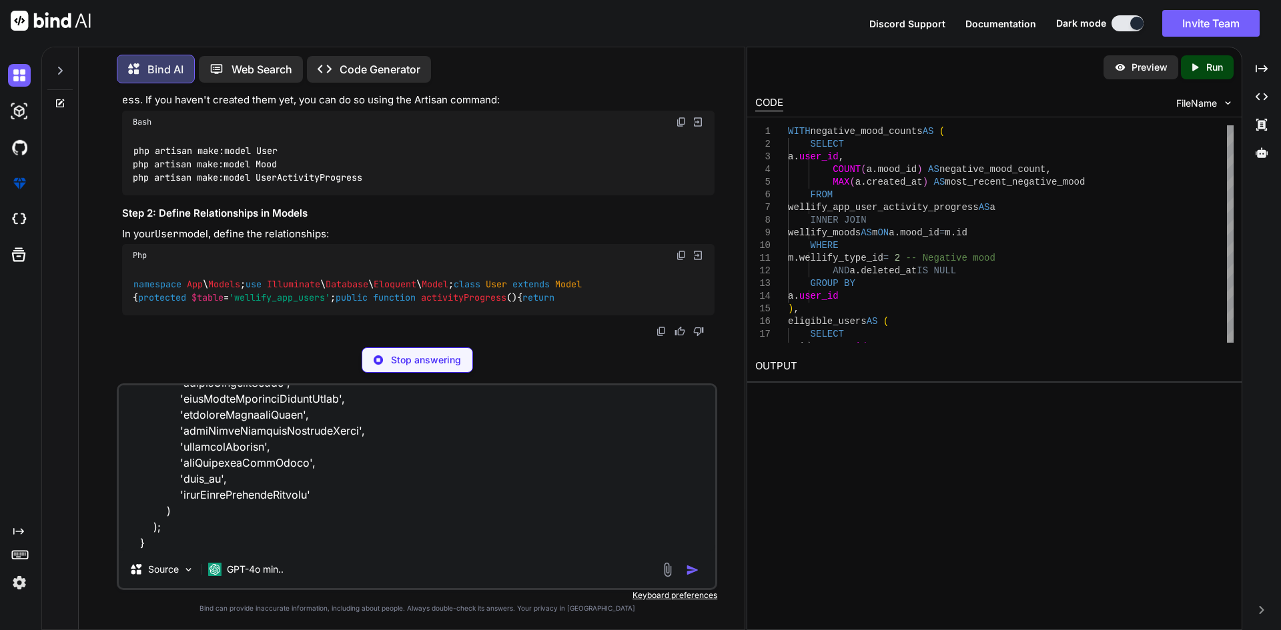
type textarea "public function individualDashboard() { $timezones = WellifyTimezone::all(); $u…"
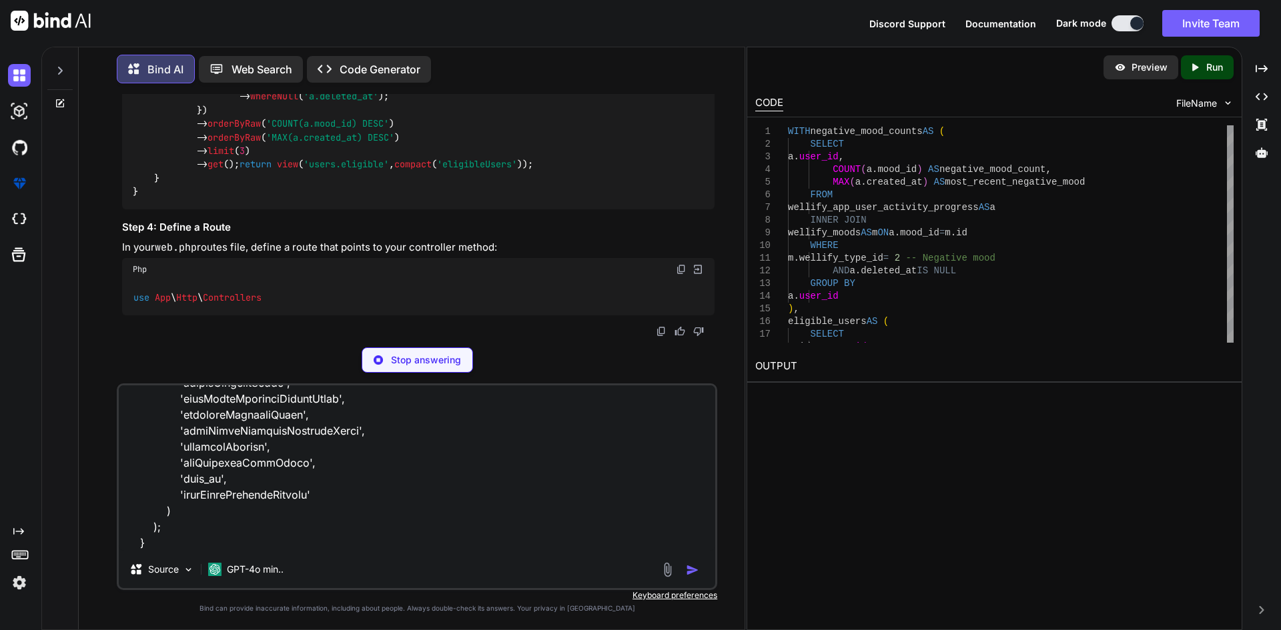
scroll to position [15132, 0]
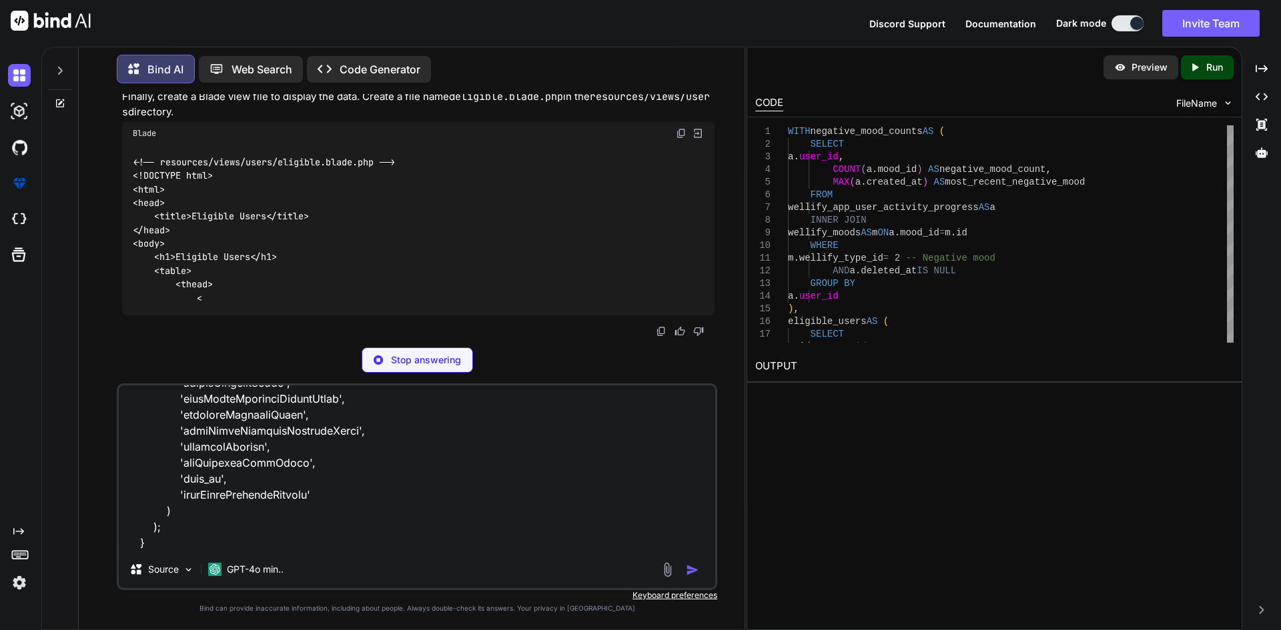
drag, startPoint x: 645, startPoint y: 386, endPoint x: 620, endPoint y: 439, distance: 58.2
click at [648, 508] on textarea at bounding box center [417, 468] width 596 height 165
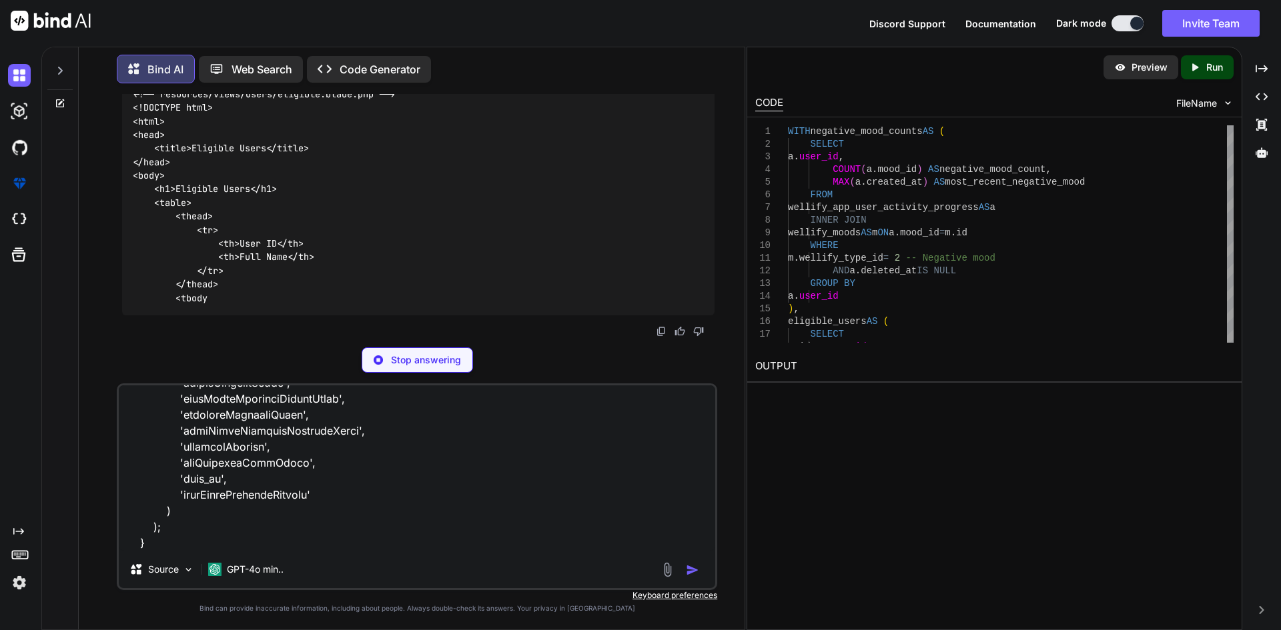
click at [620, 432] on textarea at bounding box center [417, 468] width 596 height 165
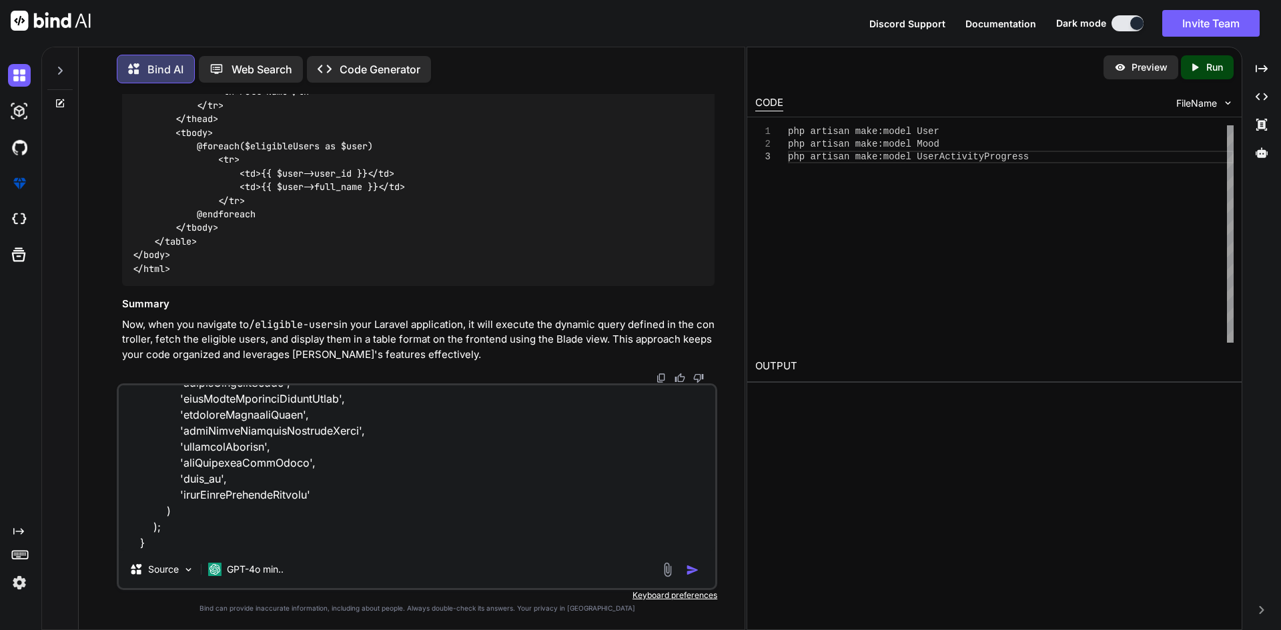
click at [698, 388] on textarea at bounding box center [417, 468] width 596 height 165
click at [688, 569] on img "button" at bounding box center [692, 570] width 13 height 13
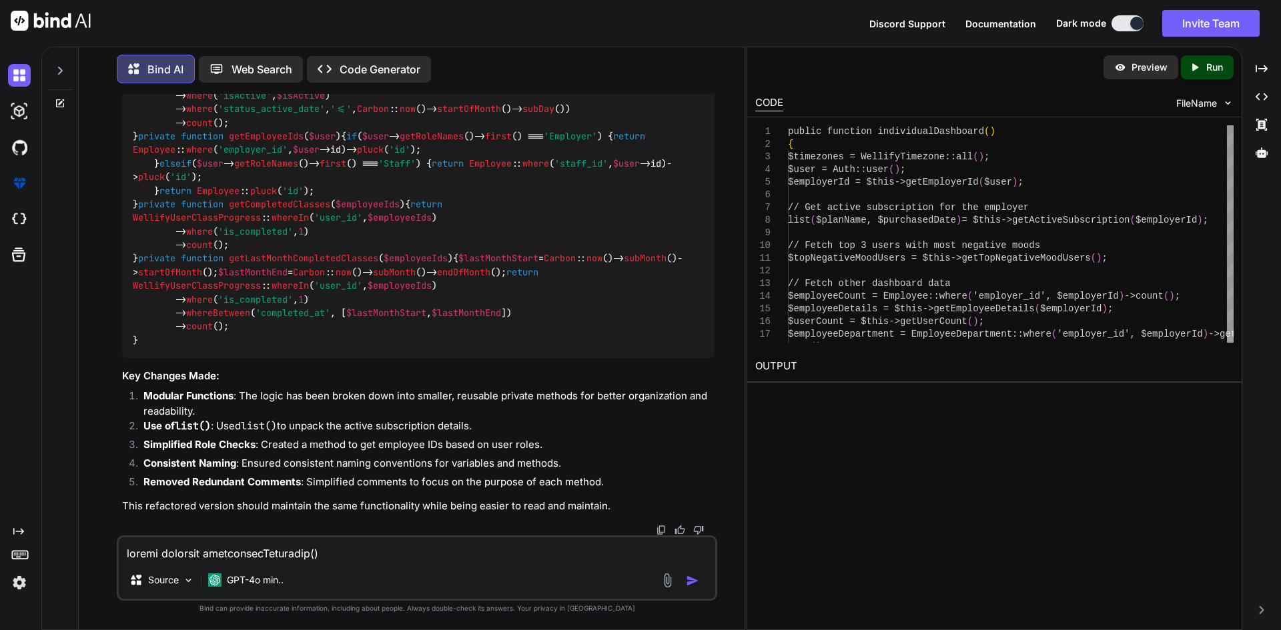
scroll to position [16620, 0]
click at [518, 562] on div "Source GPT-4o min.." at bounding box center [417, 568] width 600 height 65
click at [407, 539] on textarea at bounding box center [417, 550] width 596 height 24
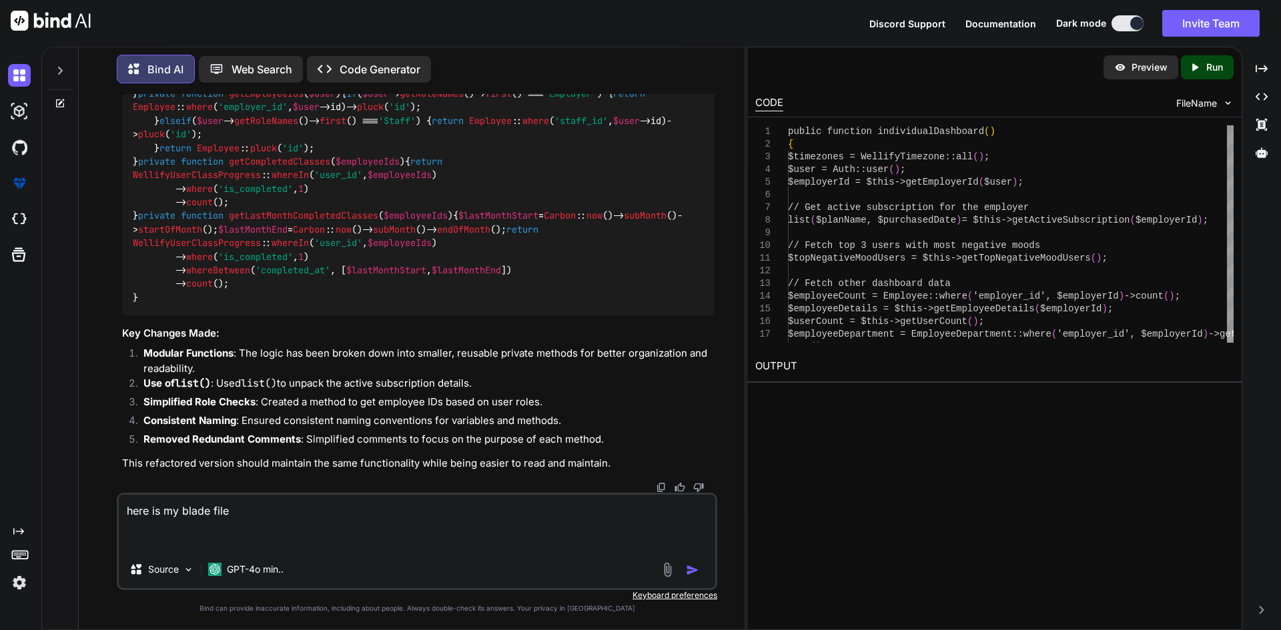
paste textarea "@extends('[DOMAIN_NAME]') @include('common.header') @include('common.sidebar') …"
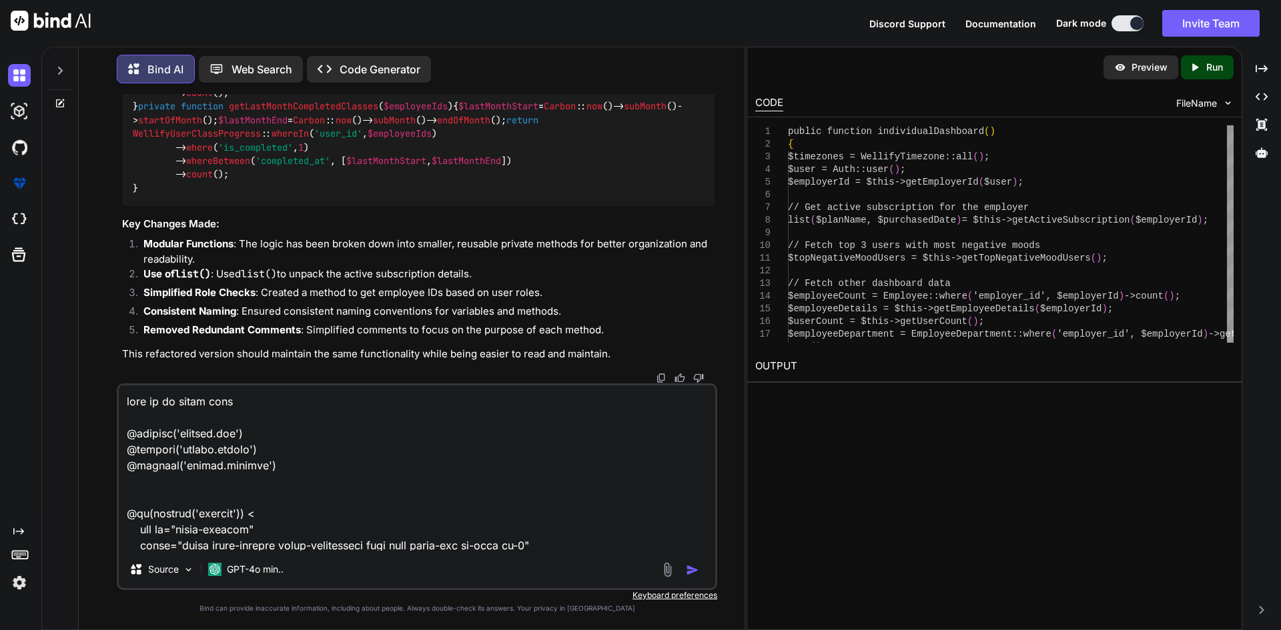
scroll to position [22078, 0]
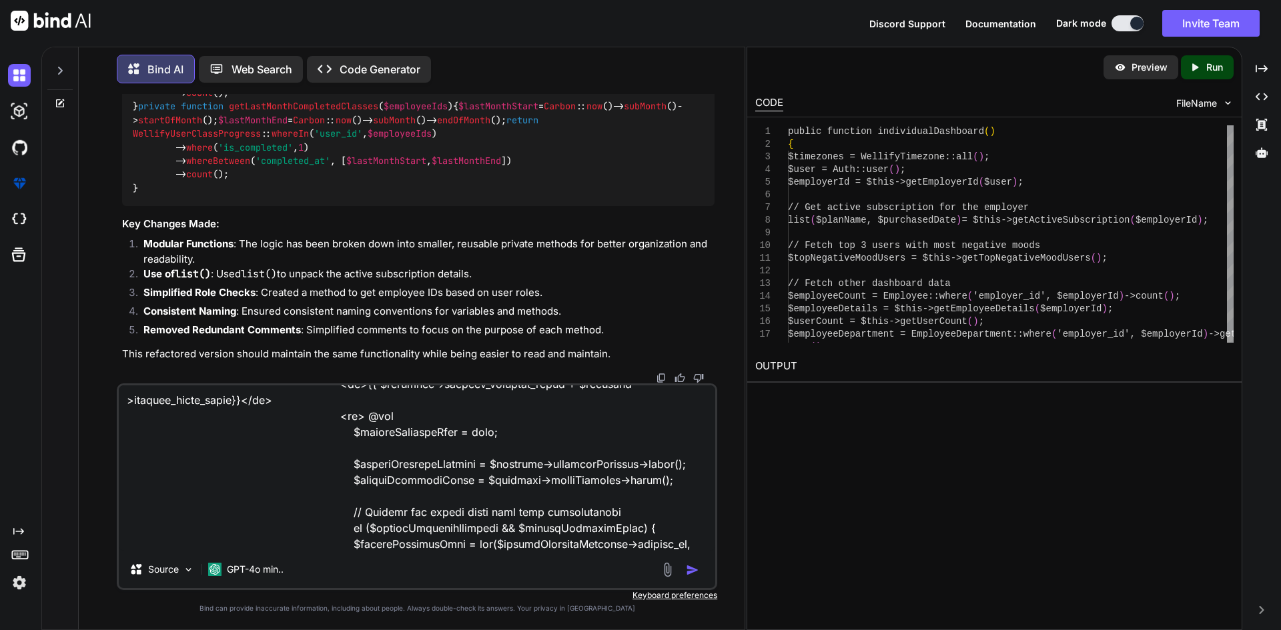
click at [317, 531] on textarea at bounding box center [417, 468] width 596 height 165
click at [283, 549] on textarea at bounding box center [417, 468] width 596 height 165
click at [408, 554] on div "Source GPT-4o min.." at bounding box center [417, 487] width 600 height 207
click at [410, 548] on textarea at bounding box center [417, 468] width 596 height 165
paste textarea "ErrorException Undefined variable $plan_id"
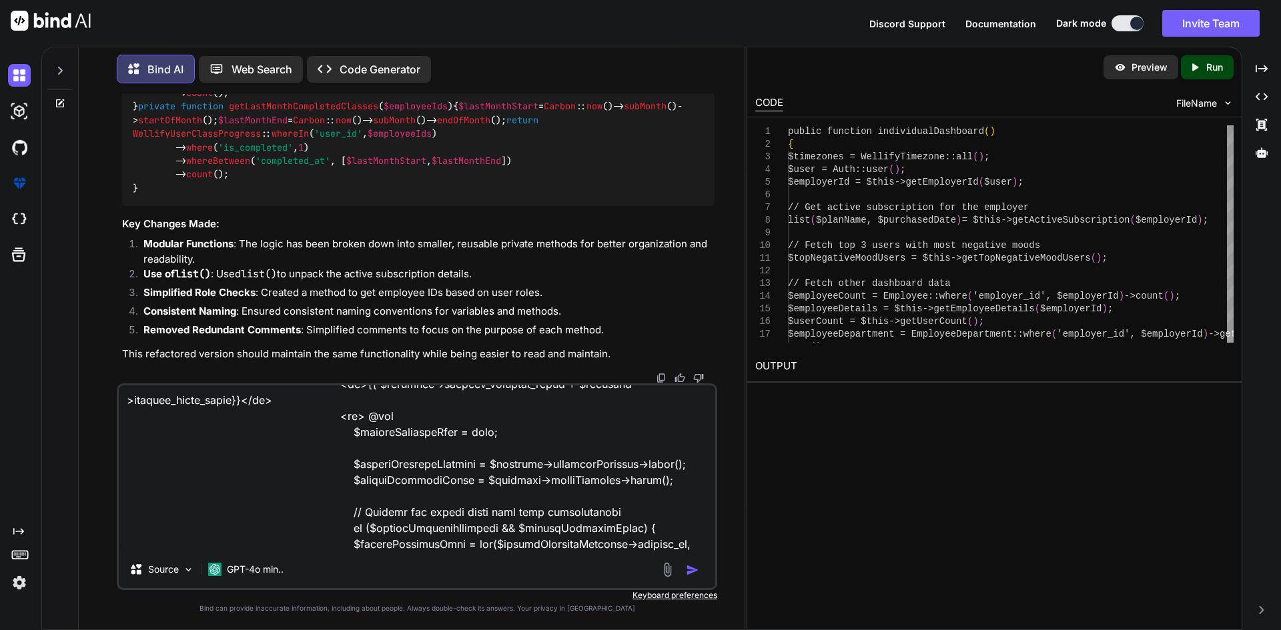
type textarea "here is my blade file @extends('[DOMAIN_NAME]') @include('common.header') @incl…"
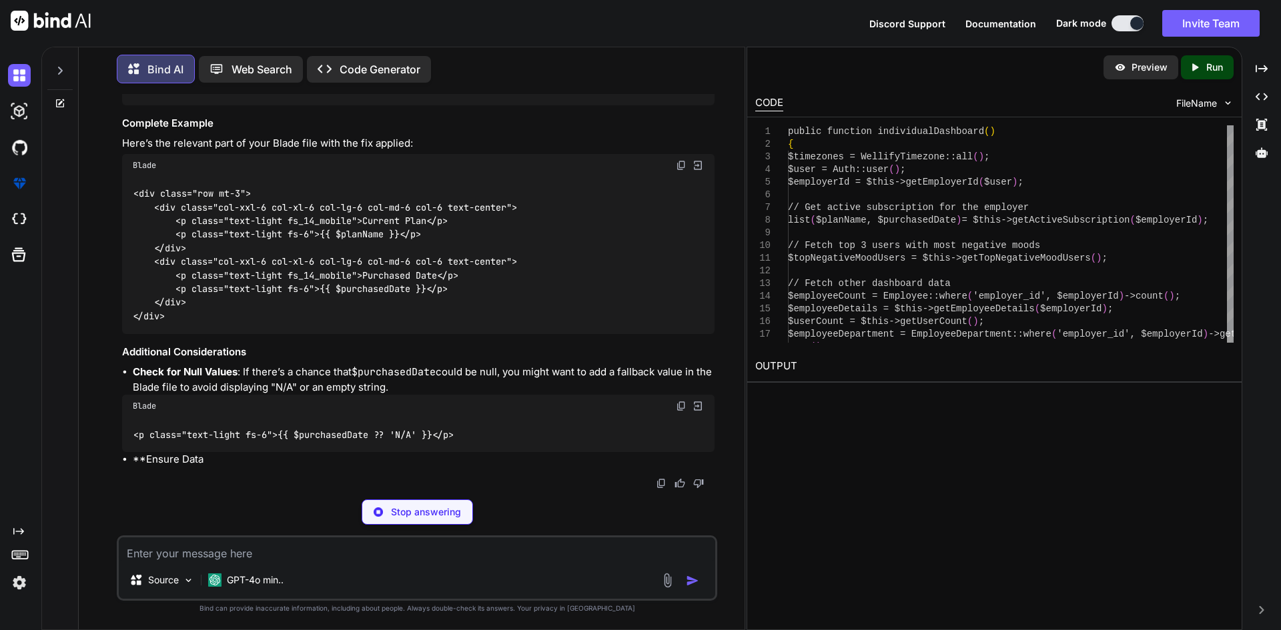
scroll to position [30721, 0]
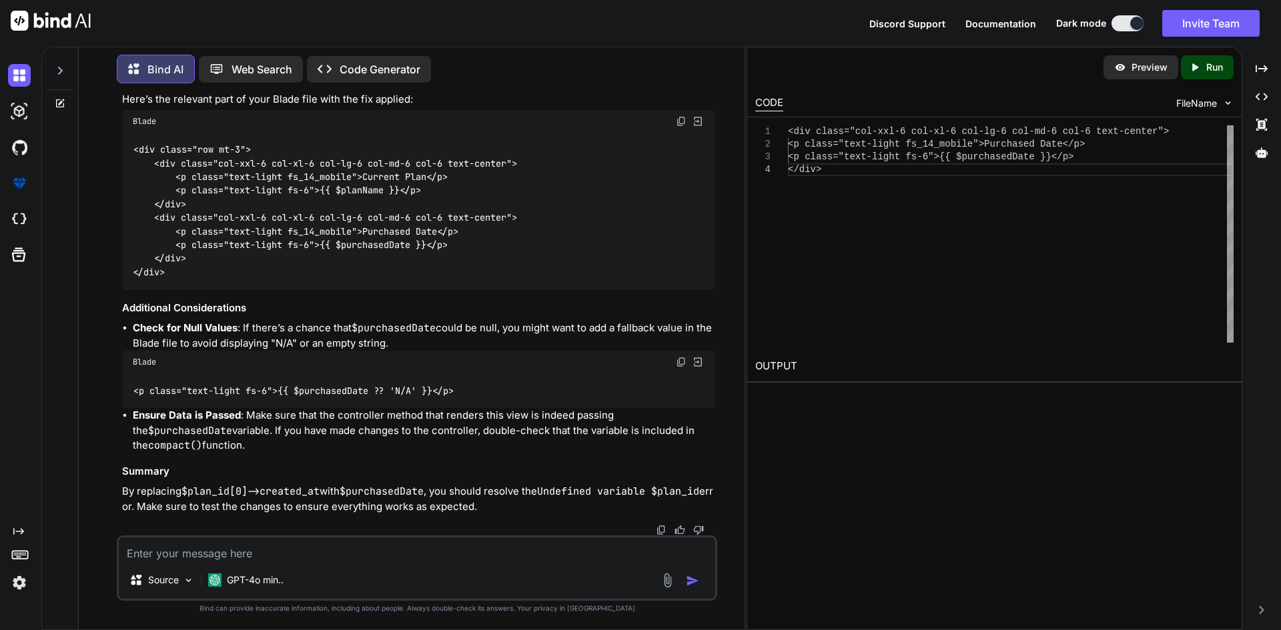
click at [356, 51] on code "<div class="col-xxl-6 col-xl-6 col-lg-6 col-md-6 col-6 text-center"> <p class="…" at bounding box center [315, 23] width 364 height 55
copy code "Purchased"
drag, startPoint x: 303, startPoint y: 395, endPoint x: 408, endPoint y: 395, distance: 104.7
click at [408, 51] on code "<div class="col-xxl-6 col-xl-6 col-lg-6 col-md-6 col-6 text-center"> <p class="…" at bounding box center [315, 23] width 364 height 55
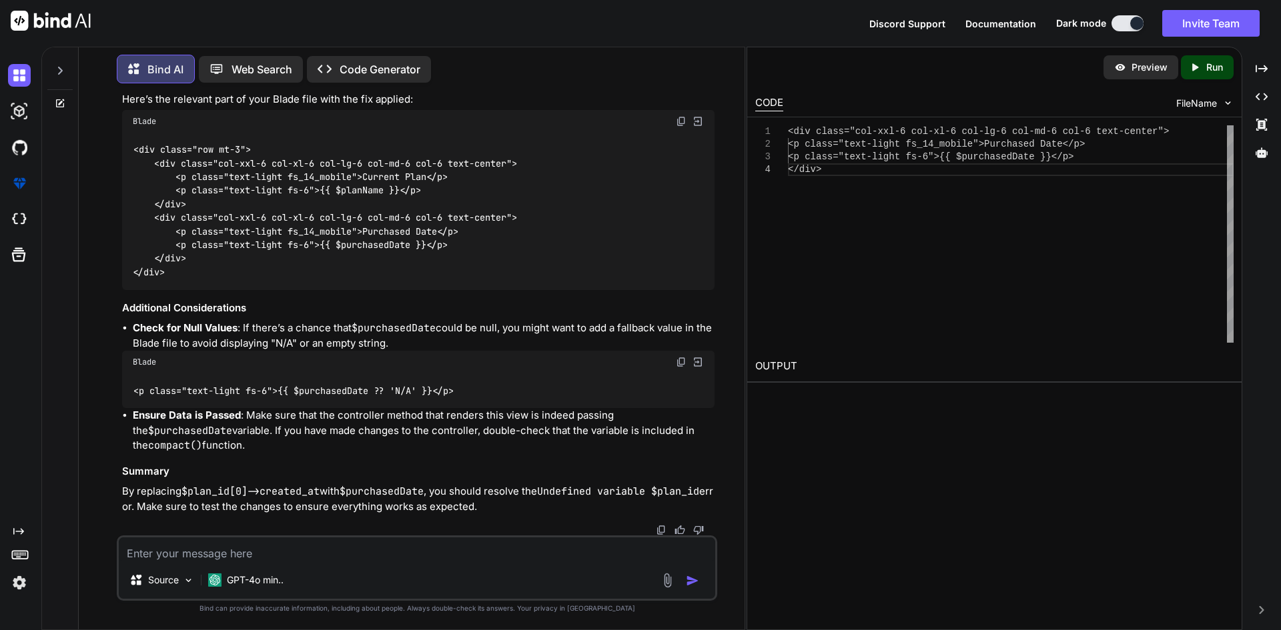
copy code "{{ $purchasedDate }"
drag, startPoint x: 366, startPoint y: 407, endPoint x: 432, endPoint y: 407, distance: 66.0
click at [432, 279] on code "<div class="row mt-3"> <div class="col-xxl-6 col-xl-6 col-lg-6 col-md-6 col-6 t…" at bounding box center [325, 211] width 384 height 136
copy code "Current Plan"
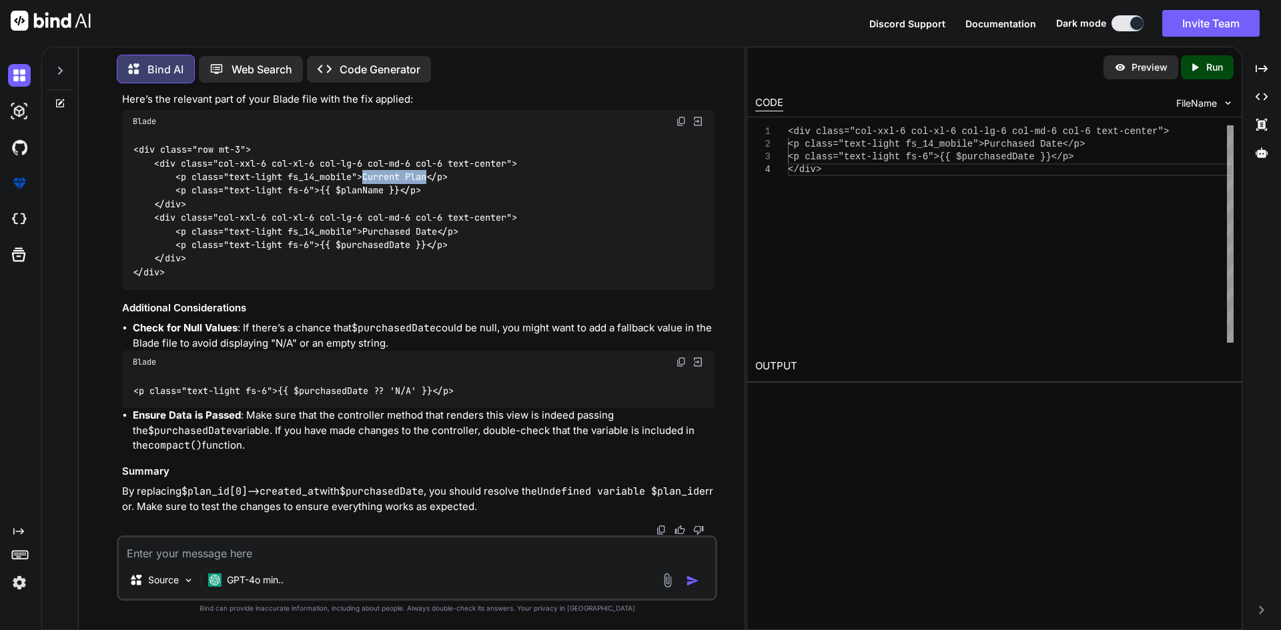
scroll to position [31055, 0]
drag, startPoint x: 440, startPoint y: 423, endPoint x: 282, endPoint y: 424, distance: 157.4
click at [282, 398] on code "<p class="text-light fs-6">{{ $purchasedDate ?? 'N/A' }}</p>" at bounding box center [294, 391] width 322 height 14
copy code "{{ $purchasedDate ?? 'N/A' }}"
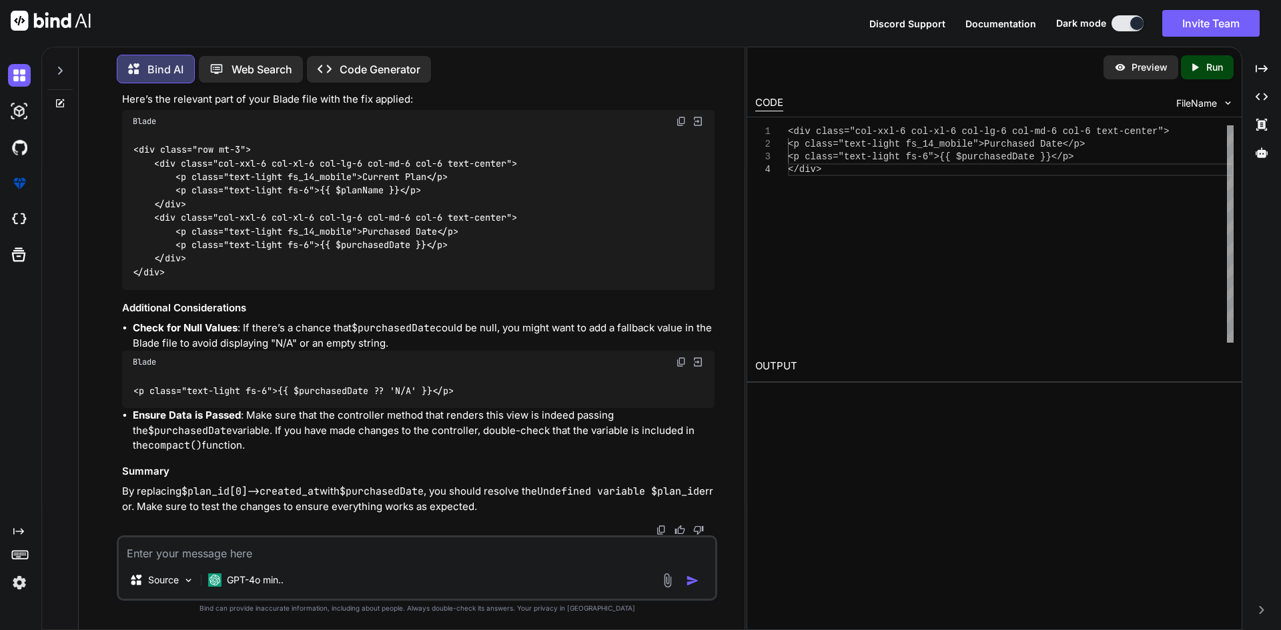
click at [395, 566] on div "Source GPT-4o min.." at bounding box center [417, 568] width 600 height 65
click at [390, 549] on textarea at bounding box center [417, 550] width 596 height 24
paste textarea "<div> <h6 class="fs_14 mb-1">Activities Completed</h6> <small> <span class="tex…"
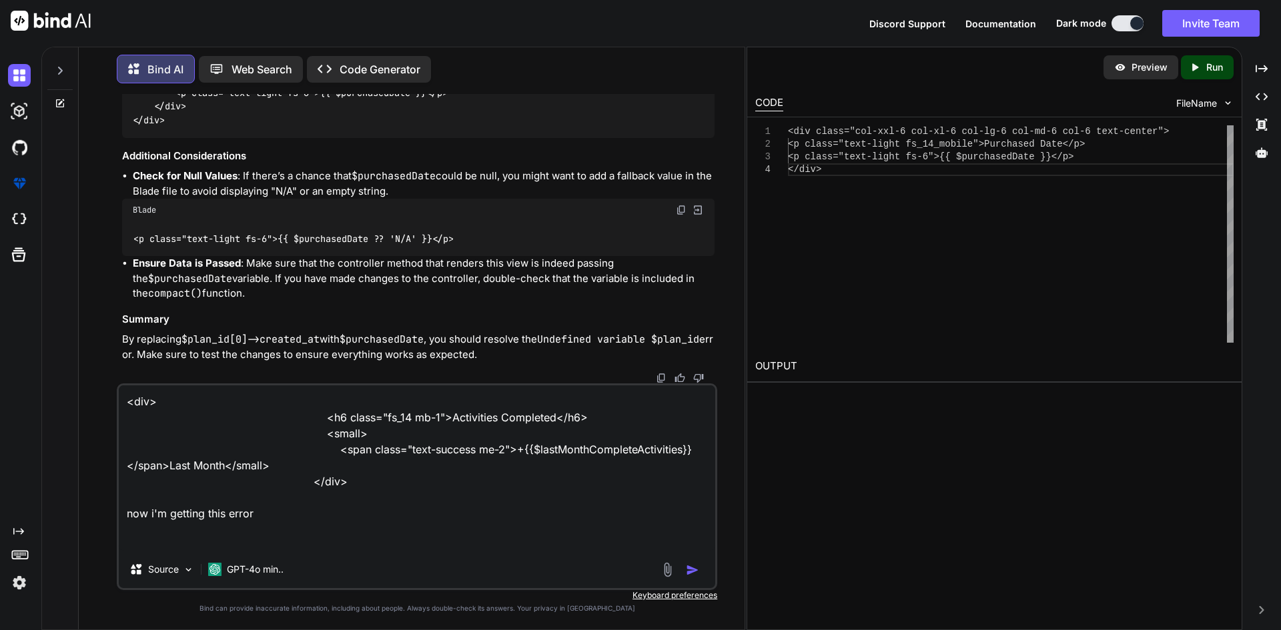
paste textarea "ErrorException Undefined variable $lastMonthCompleteActivities"
type textarea "<div> <h6 class="fs_14 mb-1">Activities Completed</h6> <small> <span class="tex…"
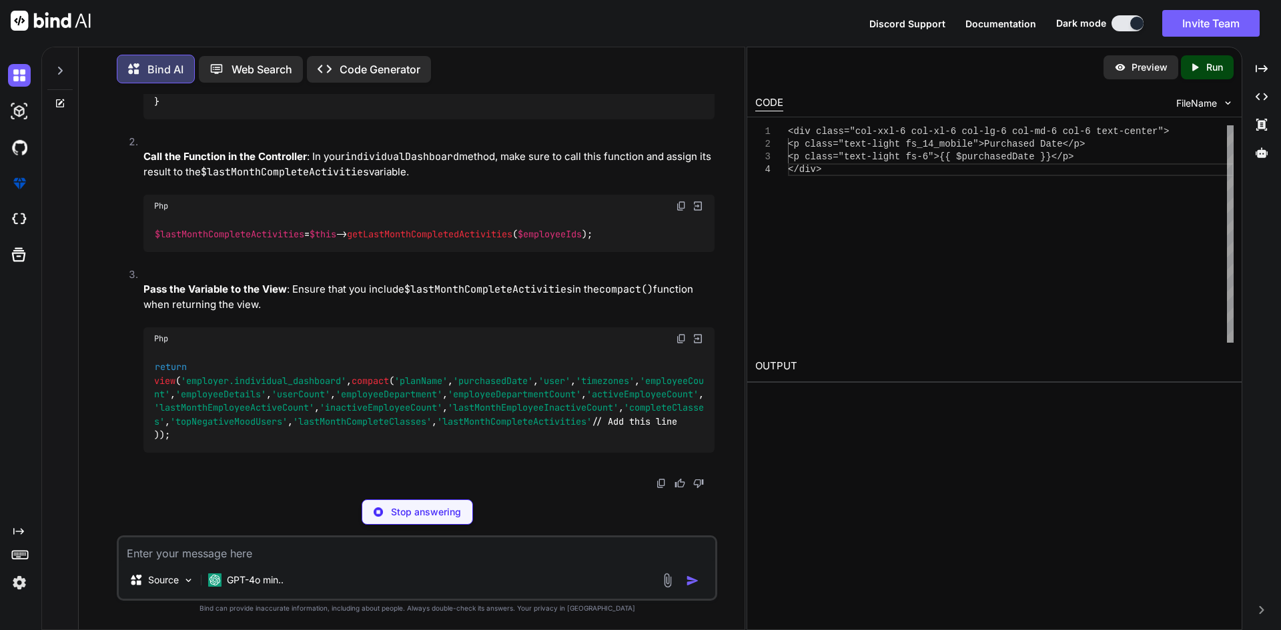
scroll to position [31751, 0]
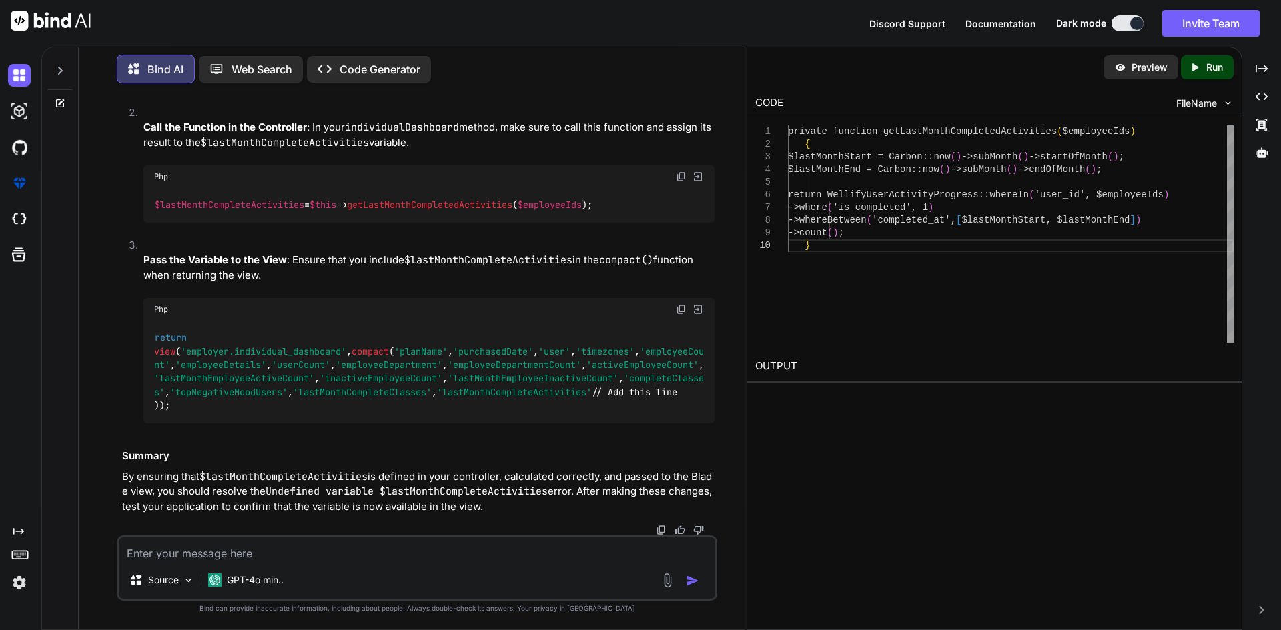
drag, startPoint x: 175, startPoint y: 328, endPoint x: 140, endPoint y: 202, distance: 130.1
copy code "private function getLastMonthCompletedActivities ( $employeeIds ) { $lastMonthS…"
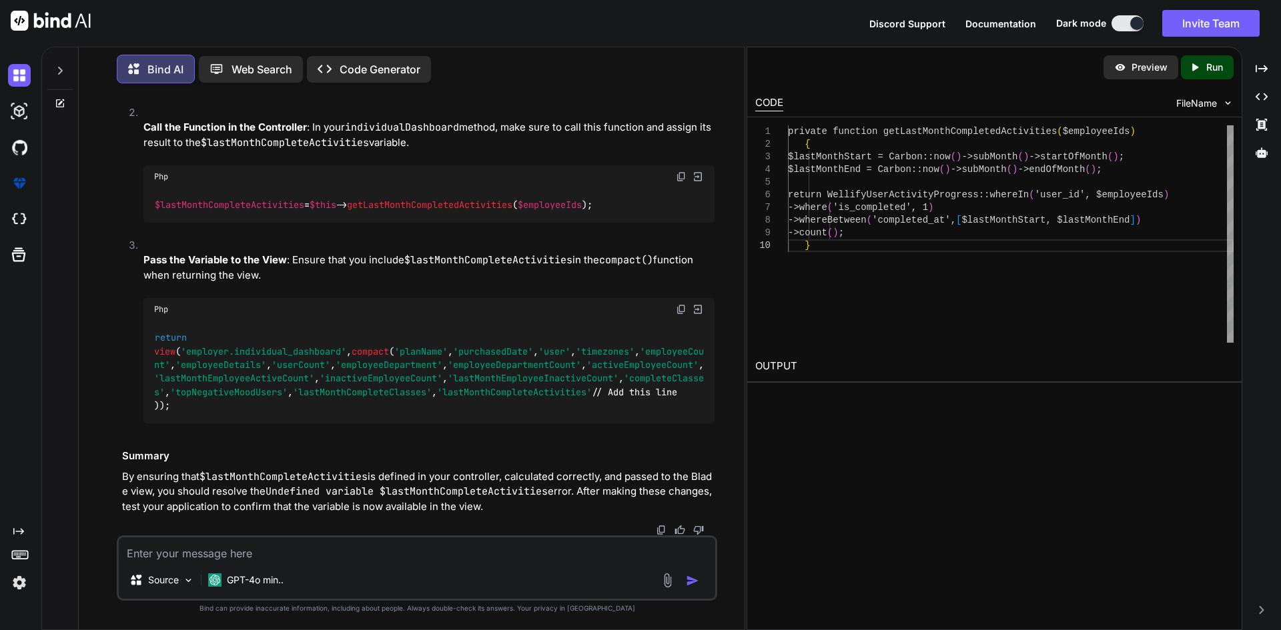
click at [473, 550] on textarea at bounding box center [417, 550] width 596 height 24
paste textarea "@extends('[DOMAIN_NAME]') @include('common.header') @include('common.sidebar') …"
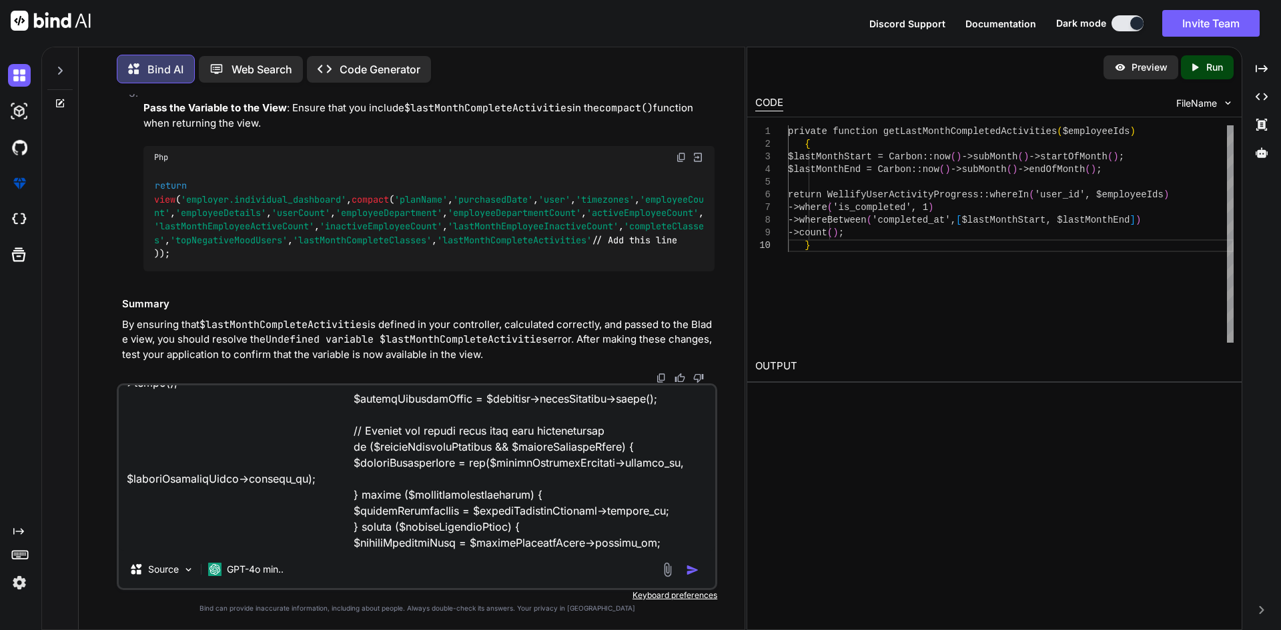
paste textarea "<?php namespace App\Http\Controllers; use App\Models\WellifyPlans; use App\Mode…"
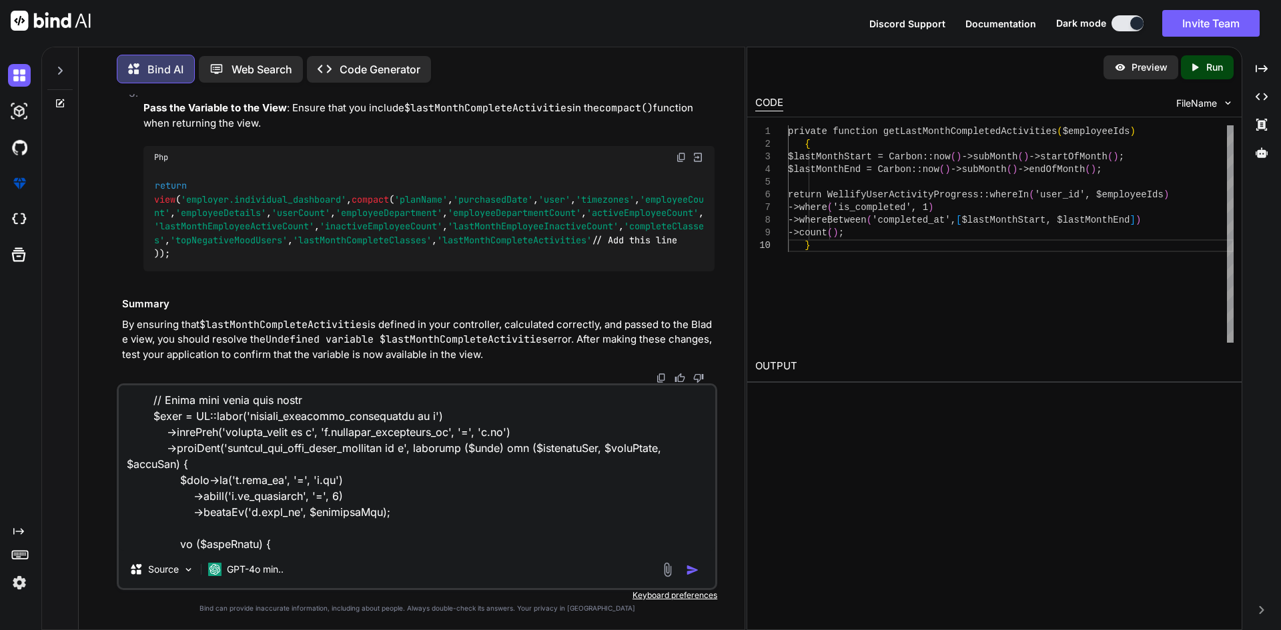
scroll to position [49470, 0]
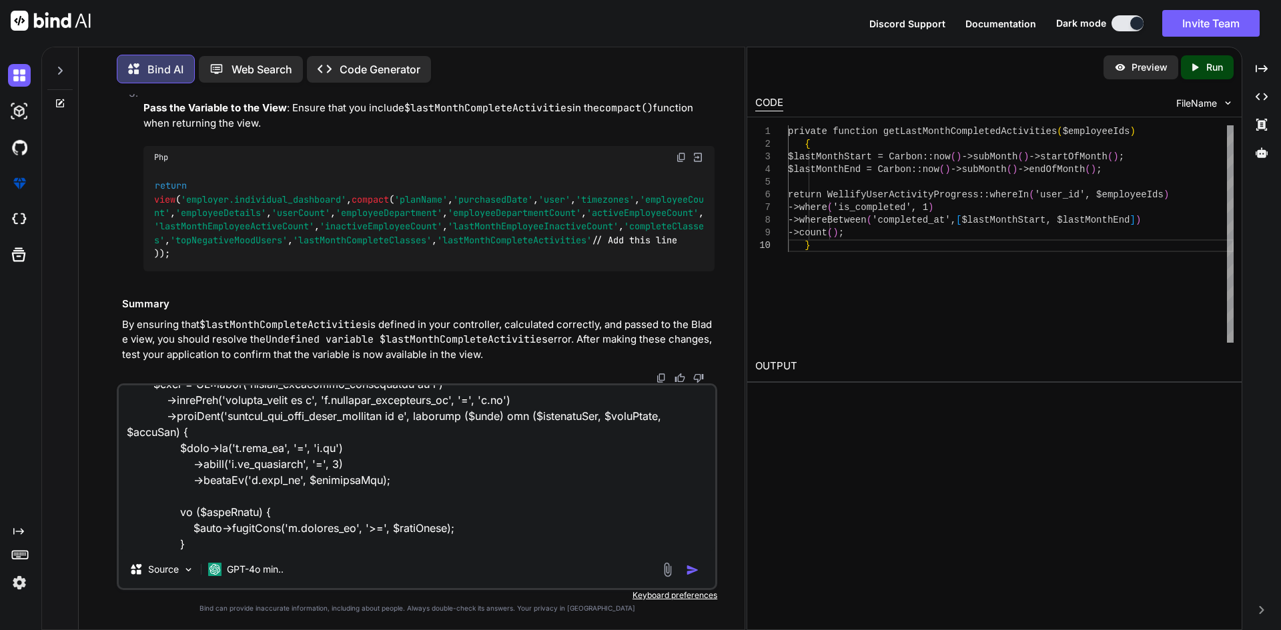
type textarea "@extends('[DOMAIN_NAME]') @include('common.header') @include('common.sidebar') …"
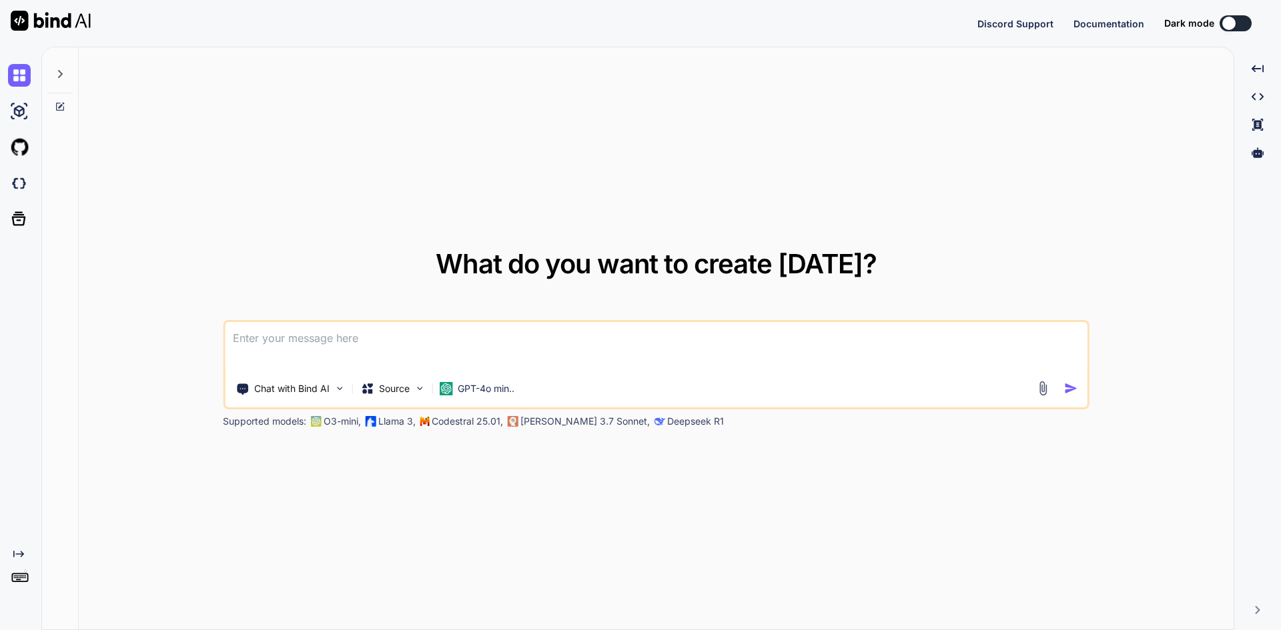
type textarea "x"
click at [392, 360] on textarea at bounding box center [656, 346] width 862 height 49
type textarea "WITH negative_mood_counts AS ( SELECT a.user_id, COUNT(a.mood_id) AS negative_m…"
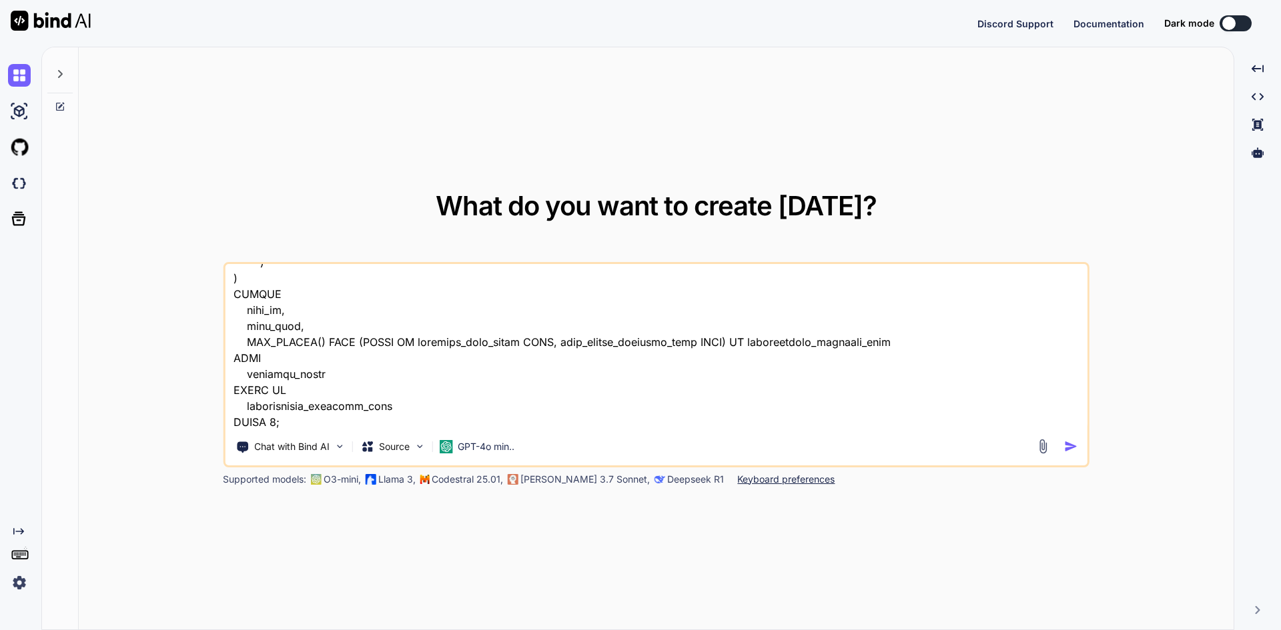
type textarea "x"
type textarea "WITH negative_mood_counts AS ( SELECT a.user_id, COUNT(a.mood_id) AS negative_m…"
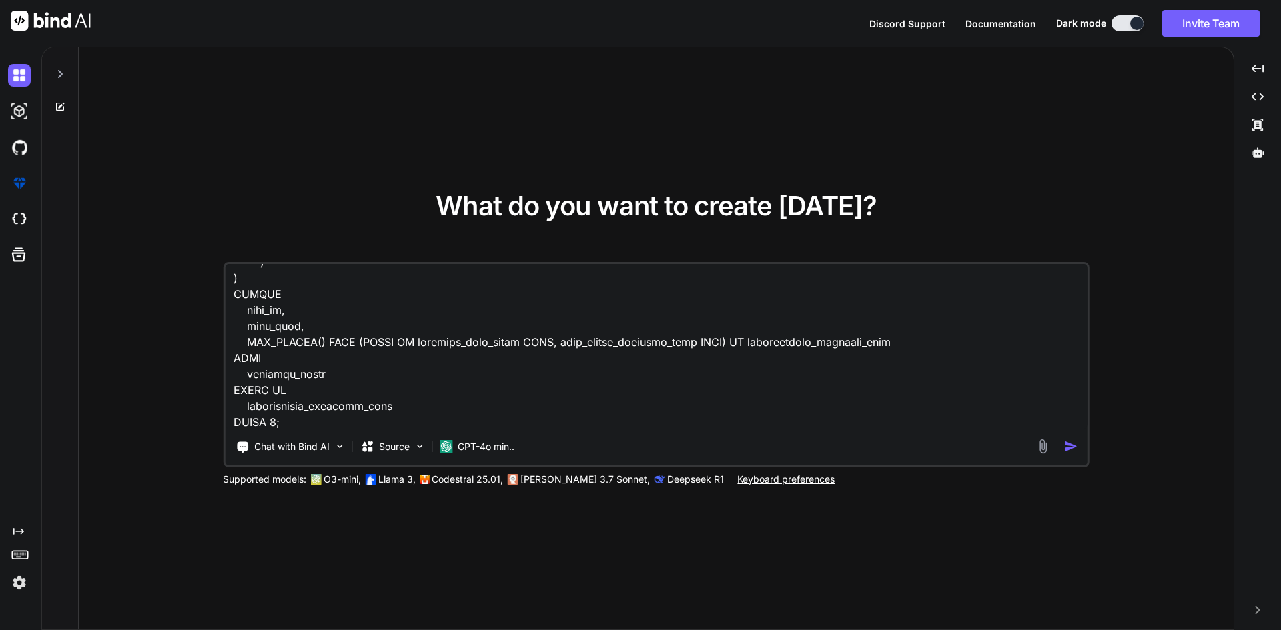
type textarea "x"
type textarea "WITH negative_mood_counts AS ( SELECT a.user_id, COUNT(a.mood_id) AS negative_m…"
click at [378, 419] on textarea at bounding box center [656, 346] width 862 height 165
type textarea "x"
type textarea "WITH negative_mood_counts AS ( SELECT a.user_id, COUNT(a.mood_id) AS negative_m…"
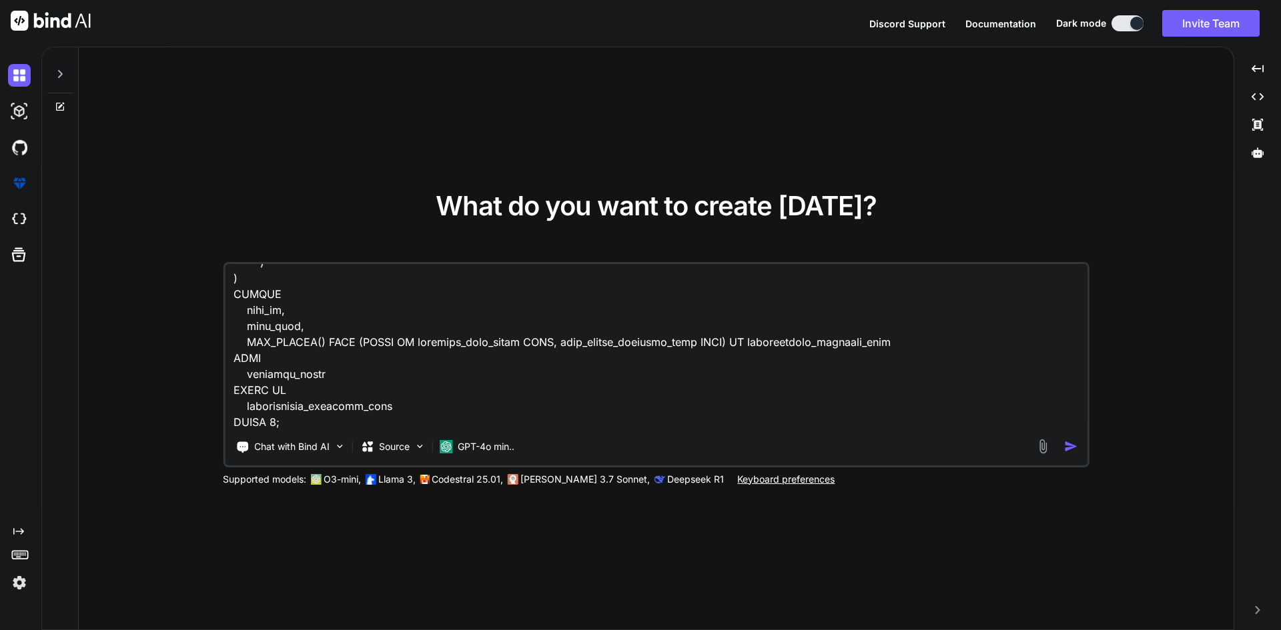
type textarea "x"
type textarea "WITH negative_mood_counts AS ( SELECT a.user_id, COUNT(a.mood_id) AS negative_m…"
type textarea "x"
type textarea "WITH negative_mood_counts AS ( SELECT a.user_id, COUNT(a.mood_id) AS negative_m…"
type textarea "x"
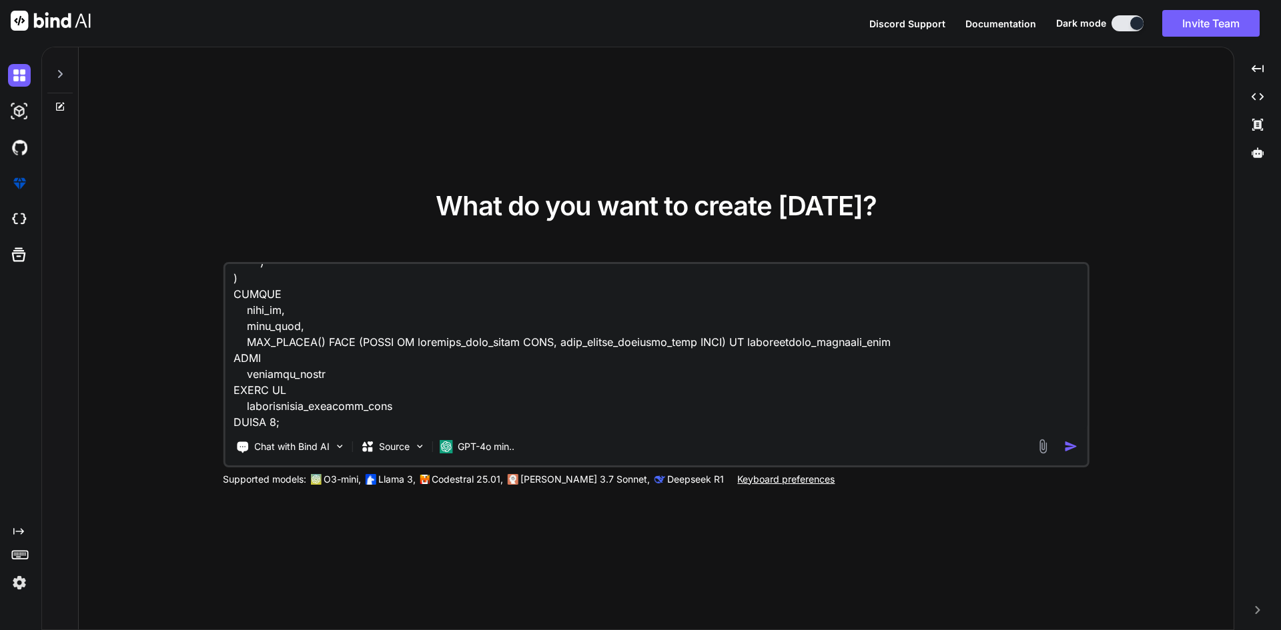
type textarea "WITH negative_mood_counts AS ( SELECT a.user_id, COUNT(a.mood_id) AS negative_m…"
type textarea "x"
type textarea "WITH negative_mood_counts AS ( SELECT a.user_id, COUNT(a.mood_id) AS negative_m…"
type textarea "x"
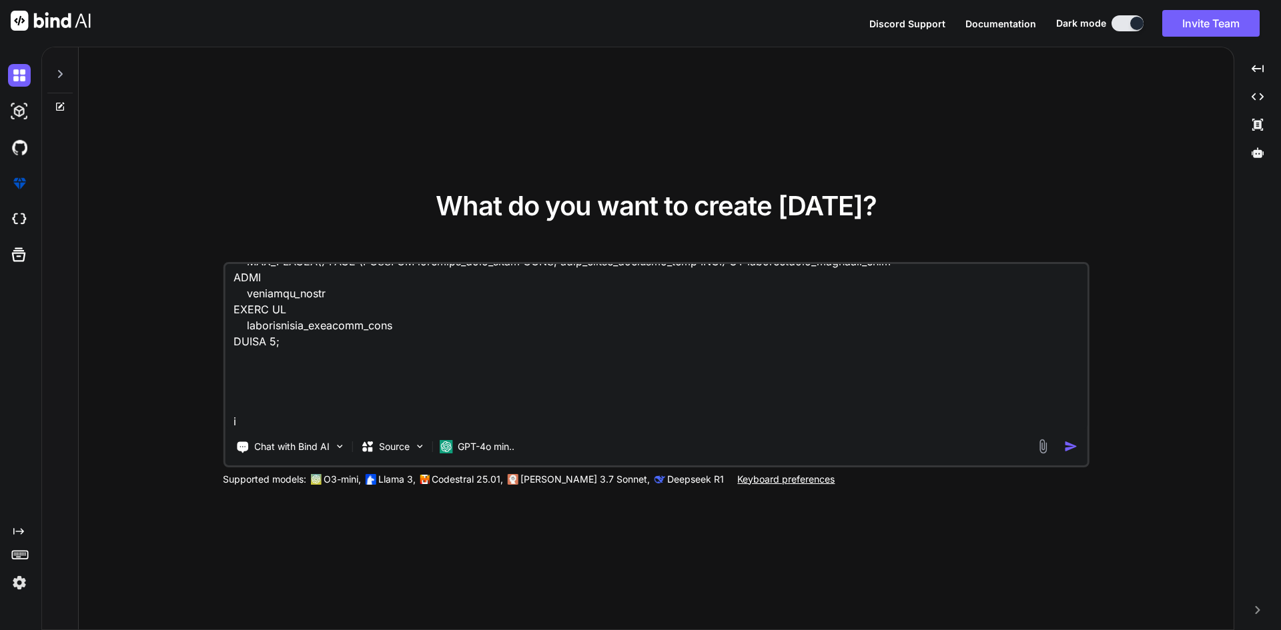
type textarea "WITH negative_mood_counts AS ( SELECT a.user_id, COUNT(a.mood_id) AS negative_m…"
type textarea "x"
type textarea "WITH negative_mood_counts AS ( SELECT a.user_id, COUNT(a.mood_id) AS negative_m…"
type textarea "x"
type textarea "WITH negative_mood_counts AS ( SELECT a.user_id, COUNT(a.mood_id) AS negative_m…"
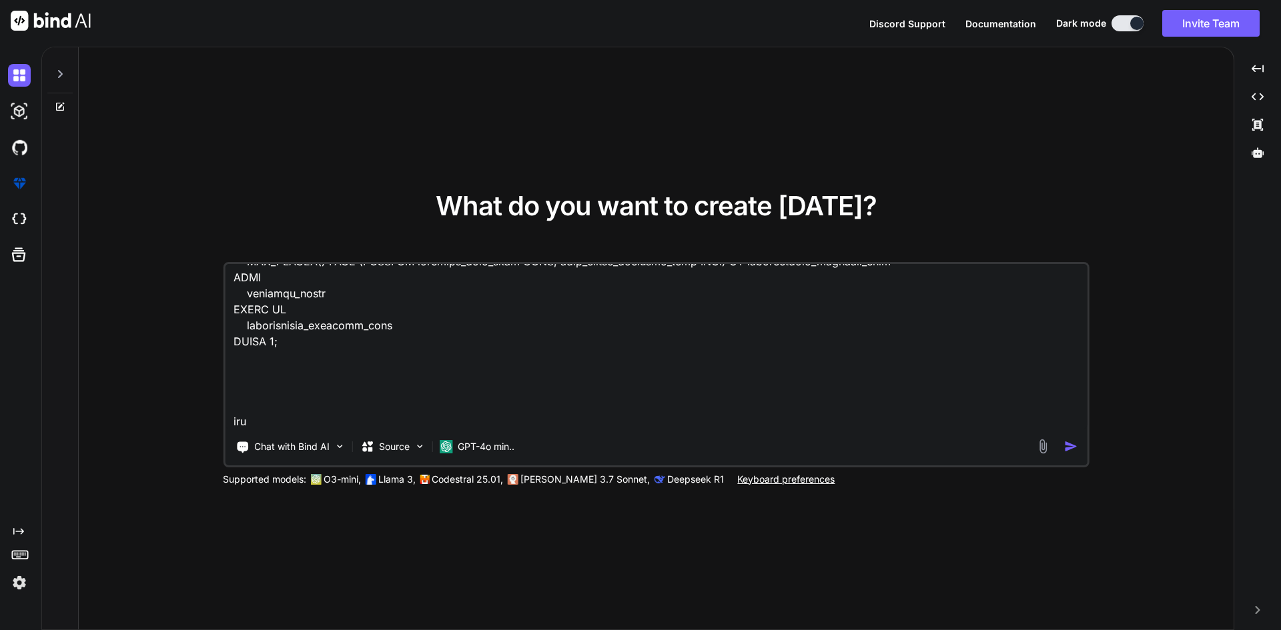
type textarea "x"
type textarea "WITH negative_mood_counts AS ( SELECT a.user_id, COUNT(a.mood_id) AS negative_m…"
type textarea "x"
type textarea "WITH negative_mood_counts AS ( SELECT a.user_id, COUNT(a.mood_id) AS negative_m…"
type textarea "x"
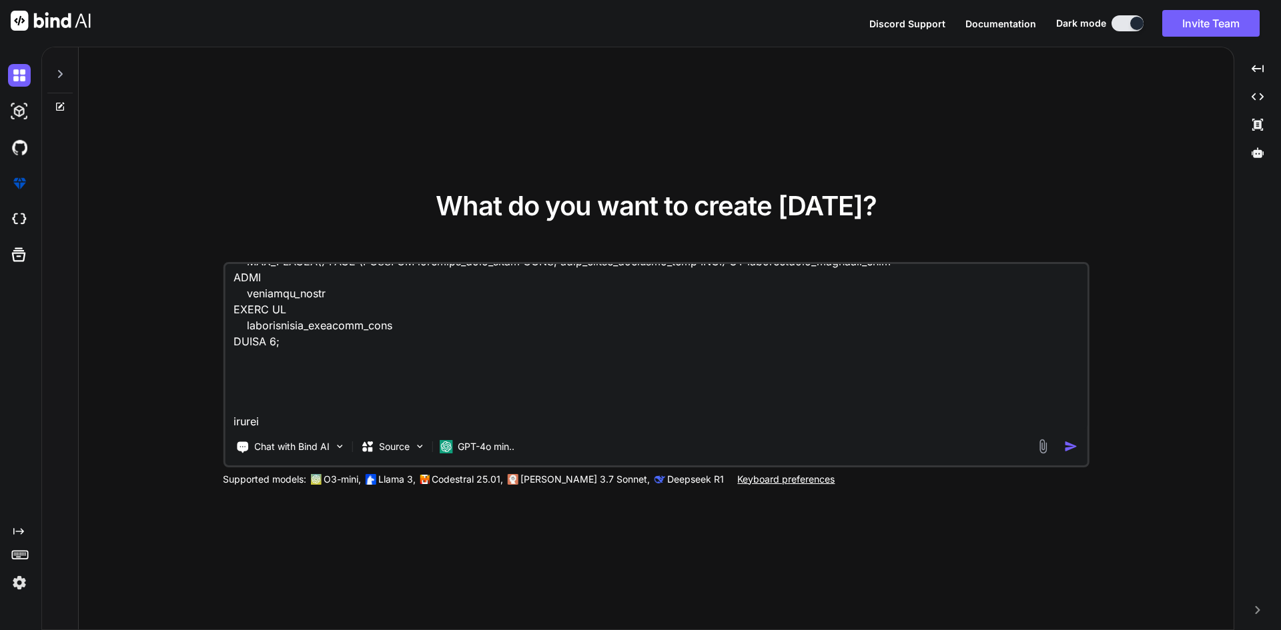
type textarea "WITH negative_mood_counts AS ( SELECT a.user_id, COUNT(a.mood_id) AS negative_m…"
type textarea "x"
type textarea "WITH negative_mood_counts AS ( SELECT a.user_id, COUNT(a.mood_id) AS negative_m…"
type textarea "x"
type textarea "WITH negative_mood_counts AS ( SELECT a.user_id, COUNT(a.mood_id) AS negative_m…"
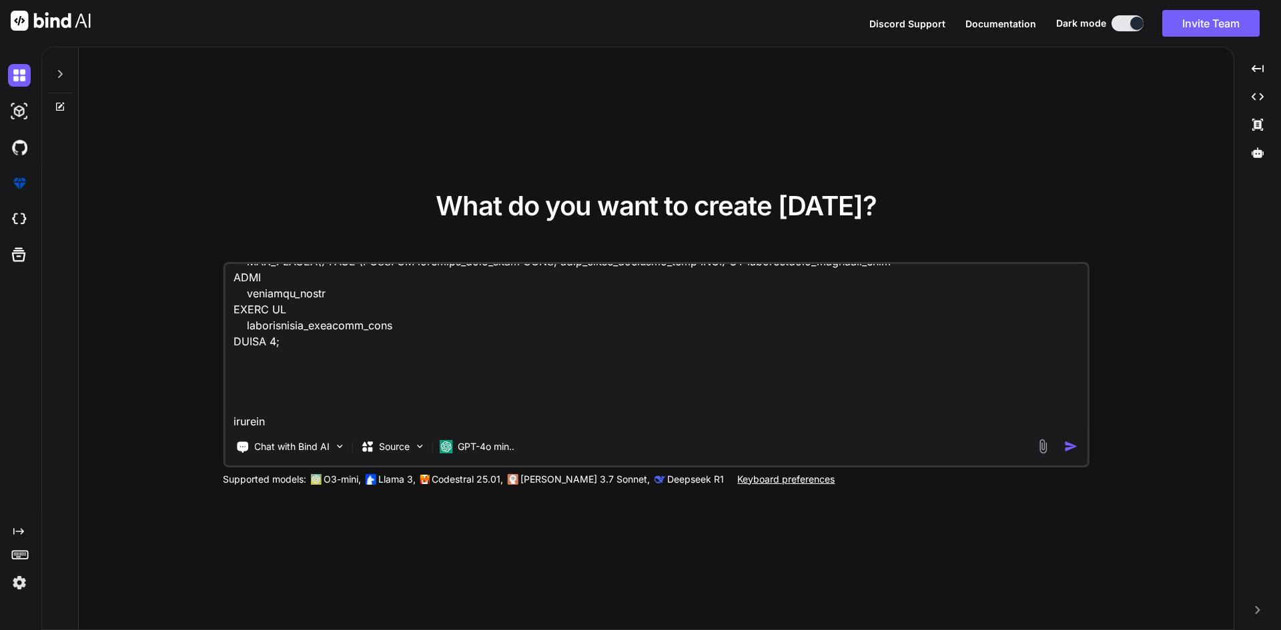
type textarea "x"
type textarea "WITH negative_mood_counts AS ( SELECT a.user_id, COUNT(a.mood_id) AS negative_m…"
type textarea "x"
type textarea "WITH negative_mood_counts AS ( SELECT a.user_id, COUNT(a.mood_id) AS negative_m…"
type textarea "x"
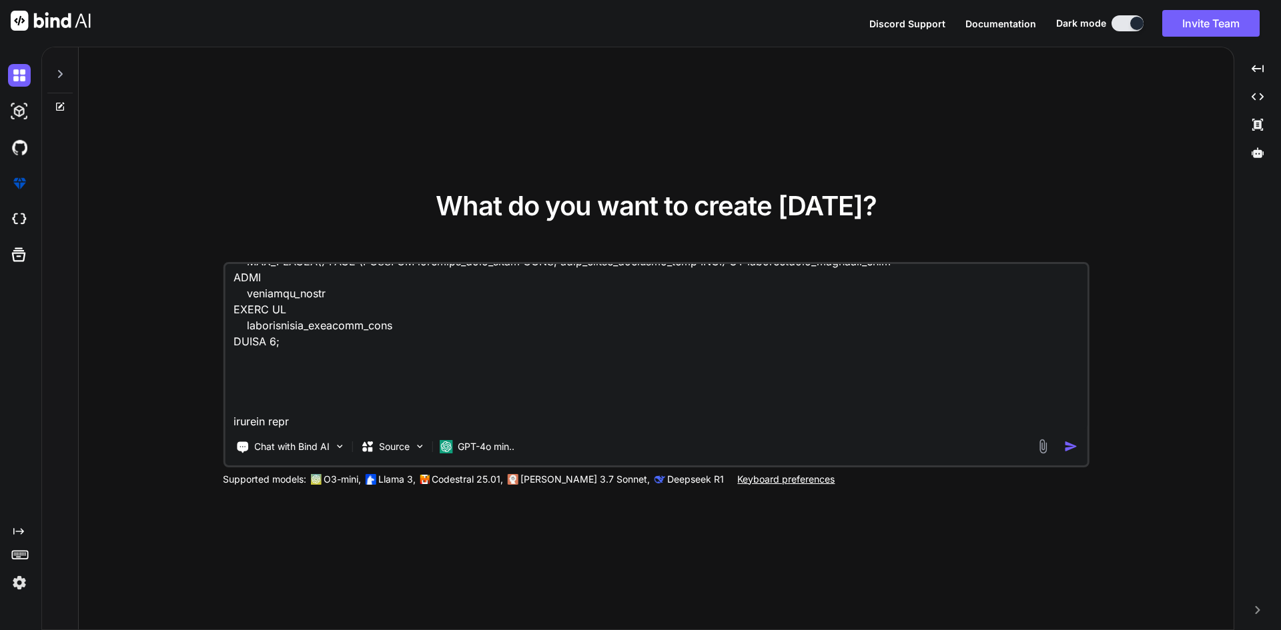
type textarea "WITH negative_mood_counts AS ( SELECT a.user_id, COUNT(a.mood_id) AS negative_m…"
type textarea "x"
type textarea "WITH negative_mood_counts AS ( SELECT a.user_id, COUNT(a.mood_id) AS negative_m…"
type textarea "x"
type textarea "WITH negative_mood_counts AS ( SELECT a.user_id, COUNT(a.mood_id) AS negative_m…"
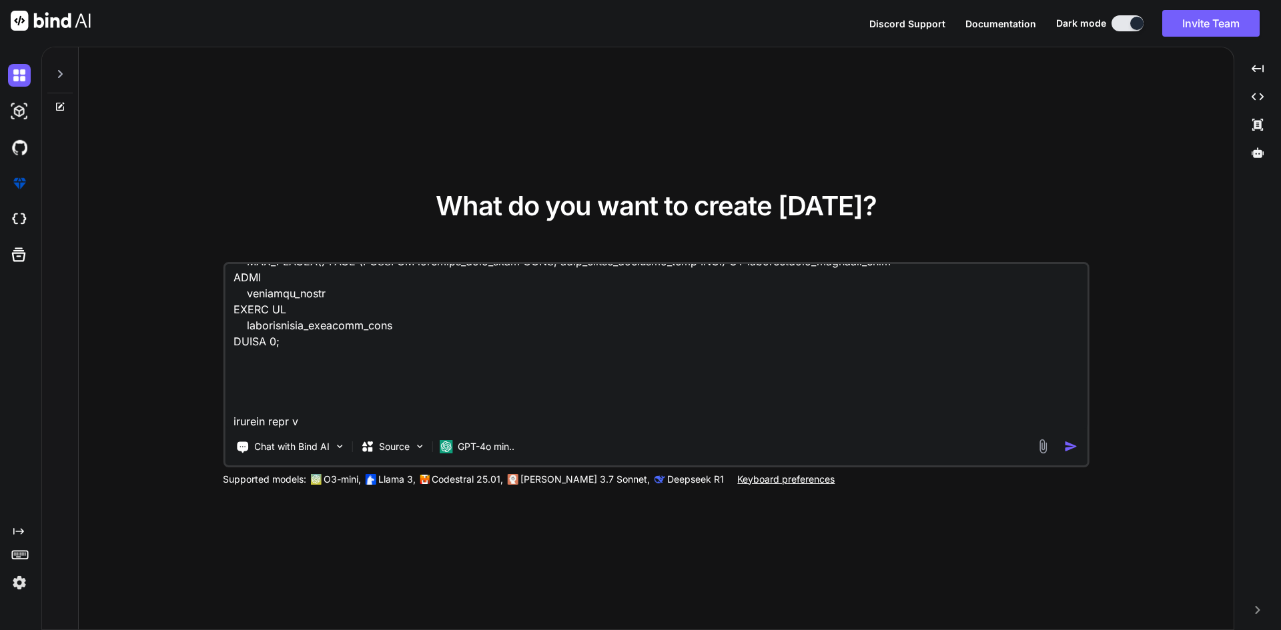
type textarea "x"
type textarea "WITH negative_mood_counts AS ( SELECT a.user_id, COUNT(a.mood_id) AS negative_m…"
type textarea "x"
type textarea "WITH negative_mood_counts AS ( SELECT a.user_id, COUNT(a.mood_id) AS negative_m…"
type textarea "x"
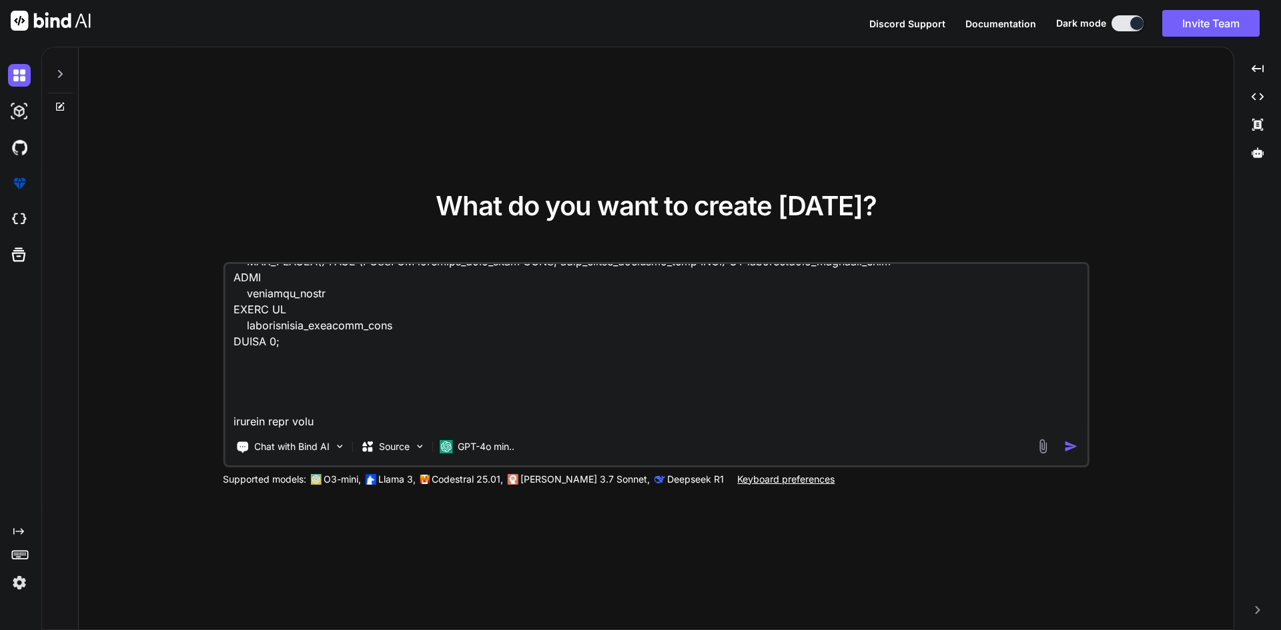
type textarea "WITH negative_mood_counts AS ( SELECT a.user_id, COUNT(a.mood_id) AS negative_m…"
type textarea "x"
type textarea "WITH negative_mood_counts AS ( SELECT a.user_id, COUNT(a.mood_id) AS negative_m…"
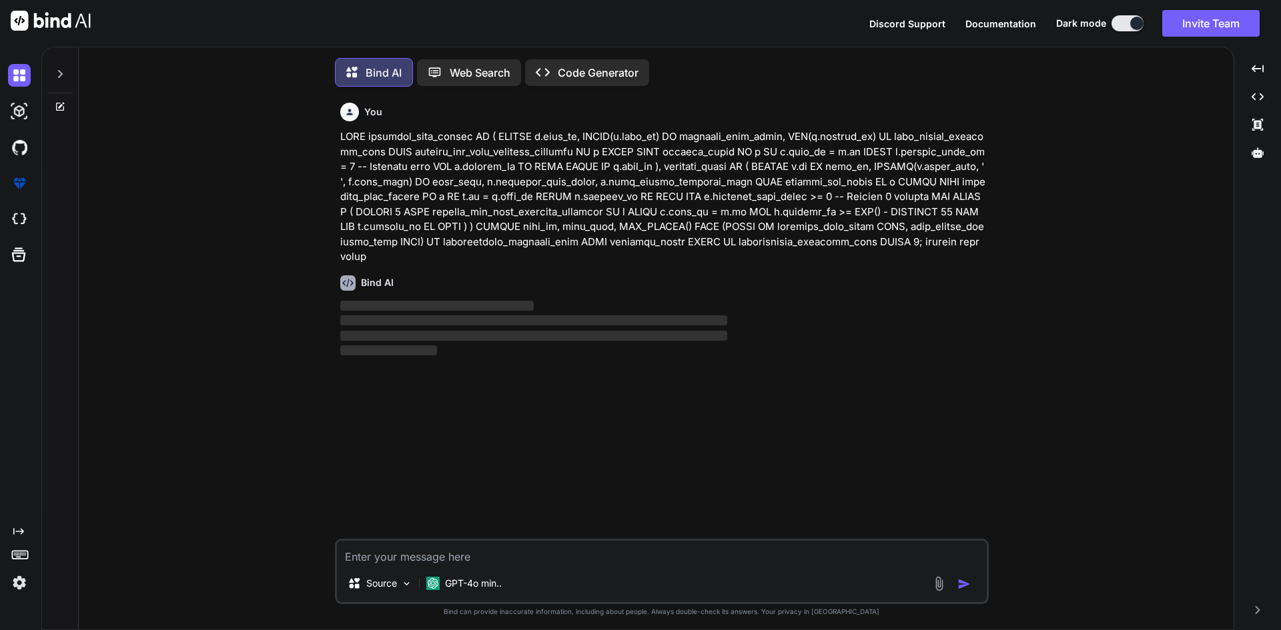
scroll to position [7, 0]
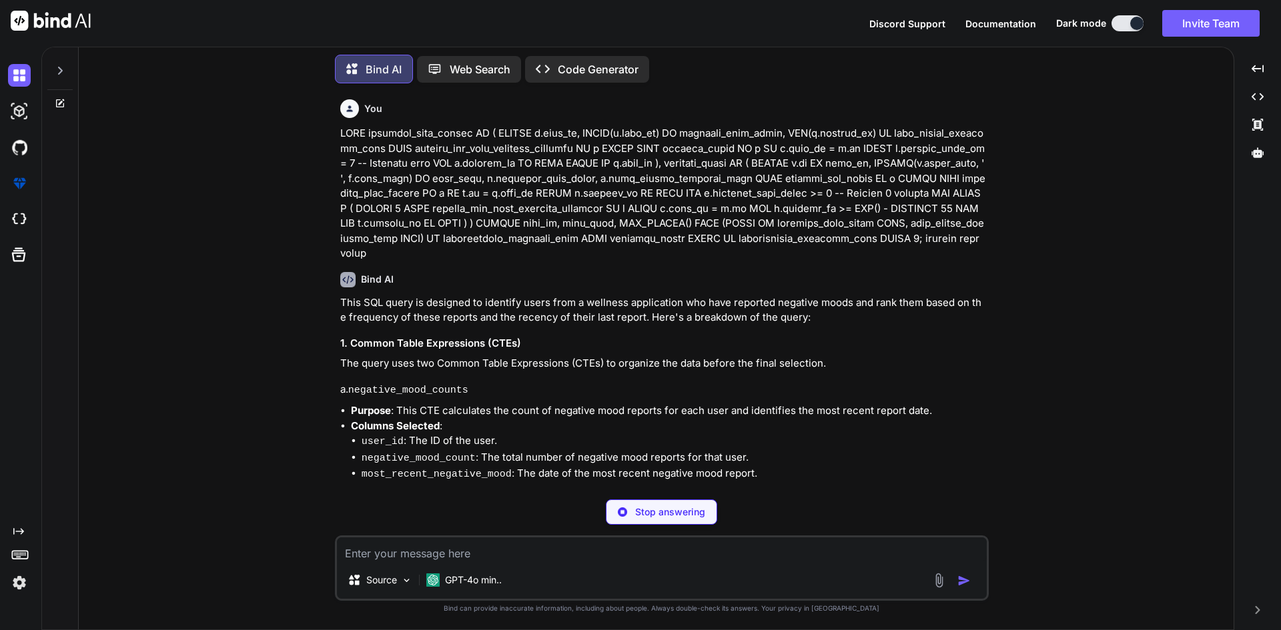
type textarea "x"
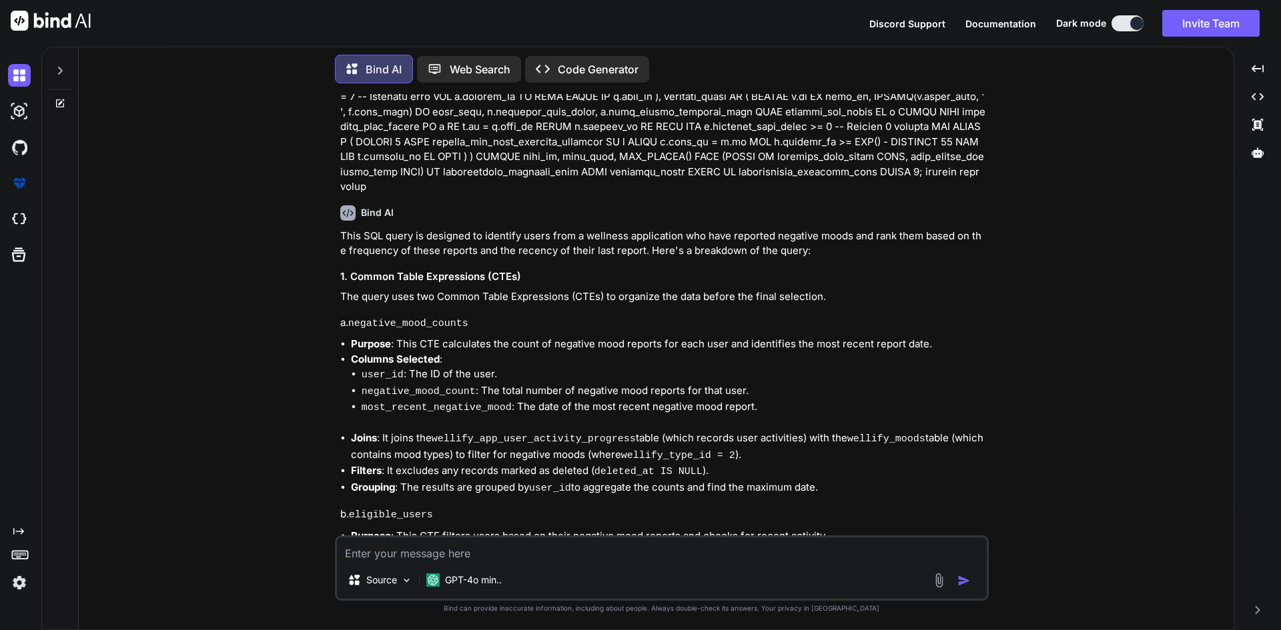
scroll to position [133, 0]
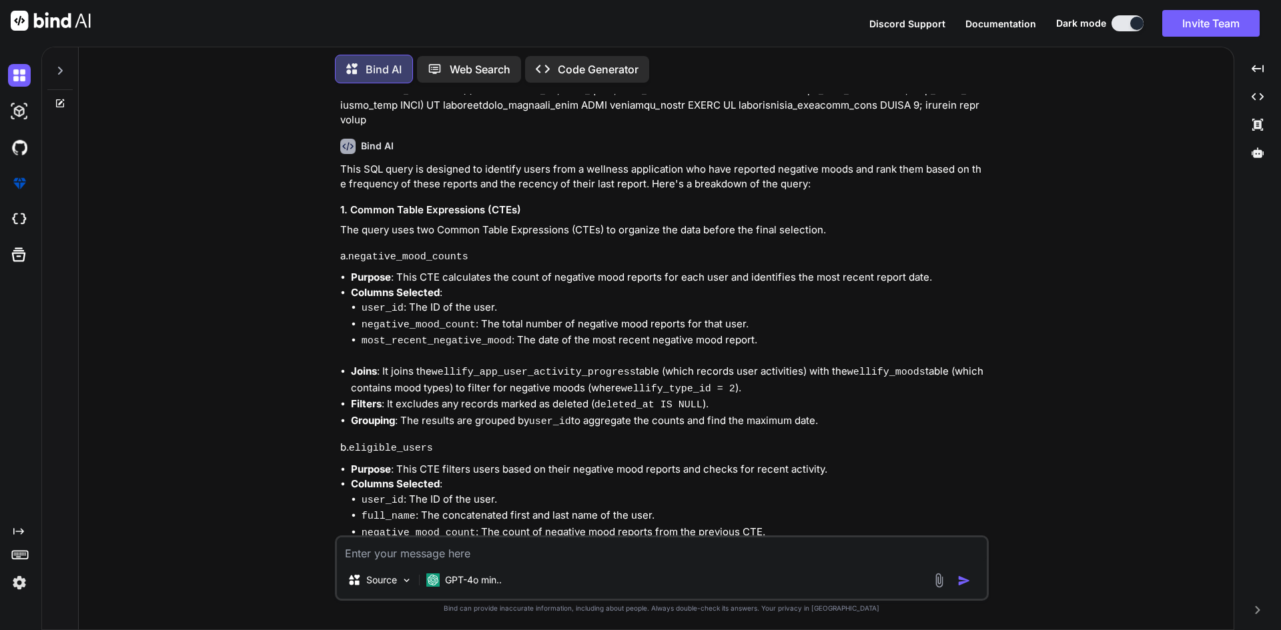
click at [498, 210] on h3 "1. Common Table Expressions (CTEs)" at bounding box center [663, 210] width 646 height 15
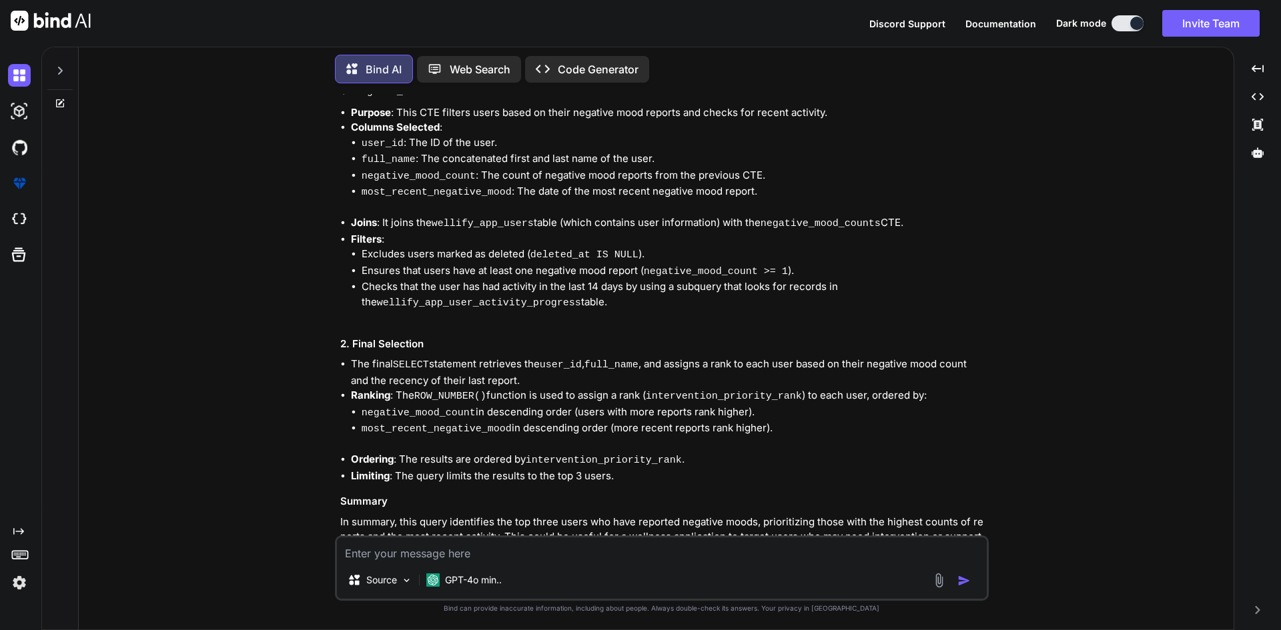
scroll to position [509, 0]
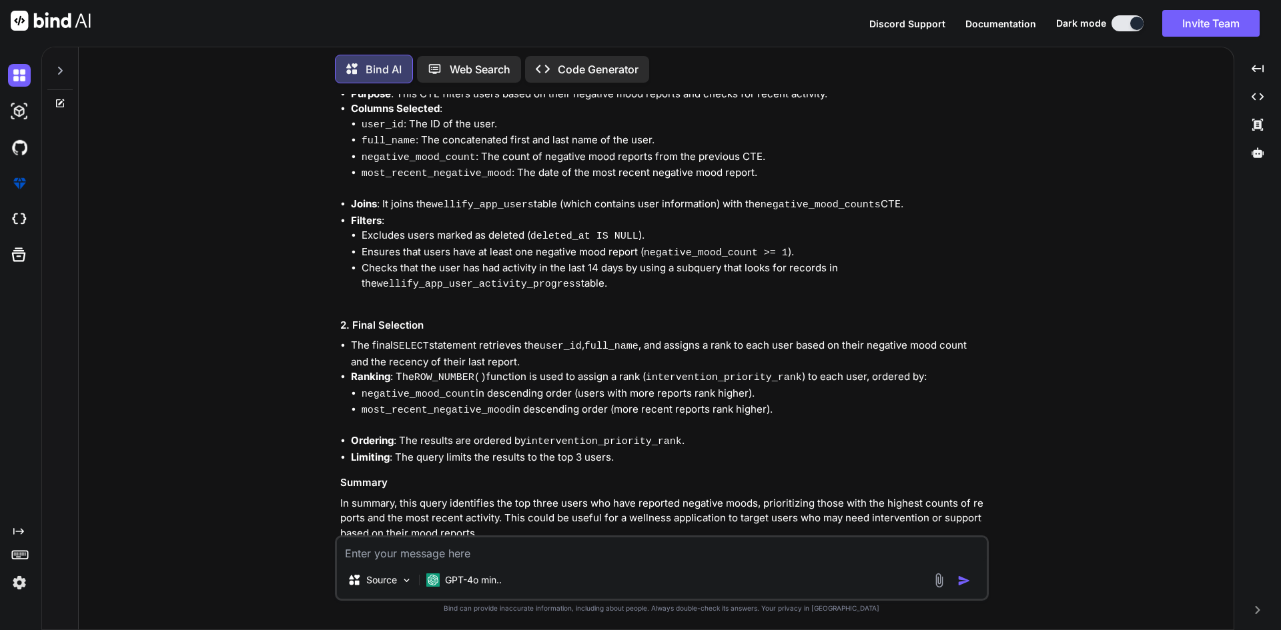
click at [605, 552] on textarea at bounding box center [662, 550] width 650 height 24
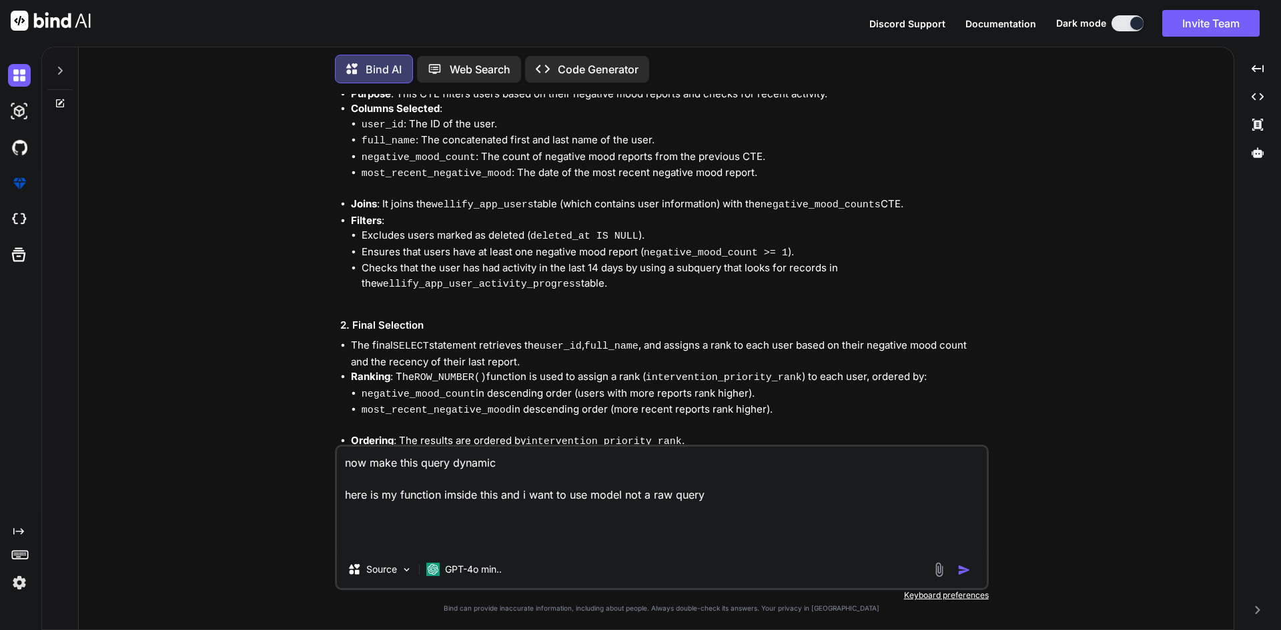
paste textarea "WITH negative_mood_counts AS ( SELECT a.user_id, COUNT(a.mood_id) AS negative_m…"
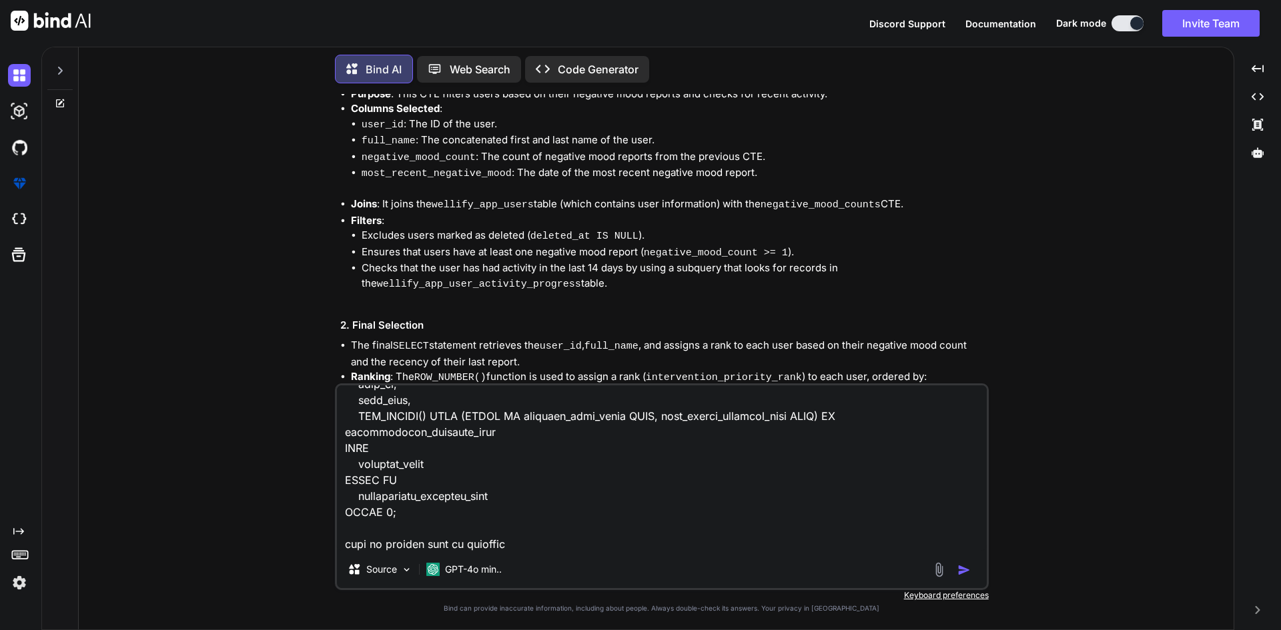
scroll to position [723, 0]
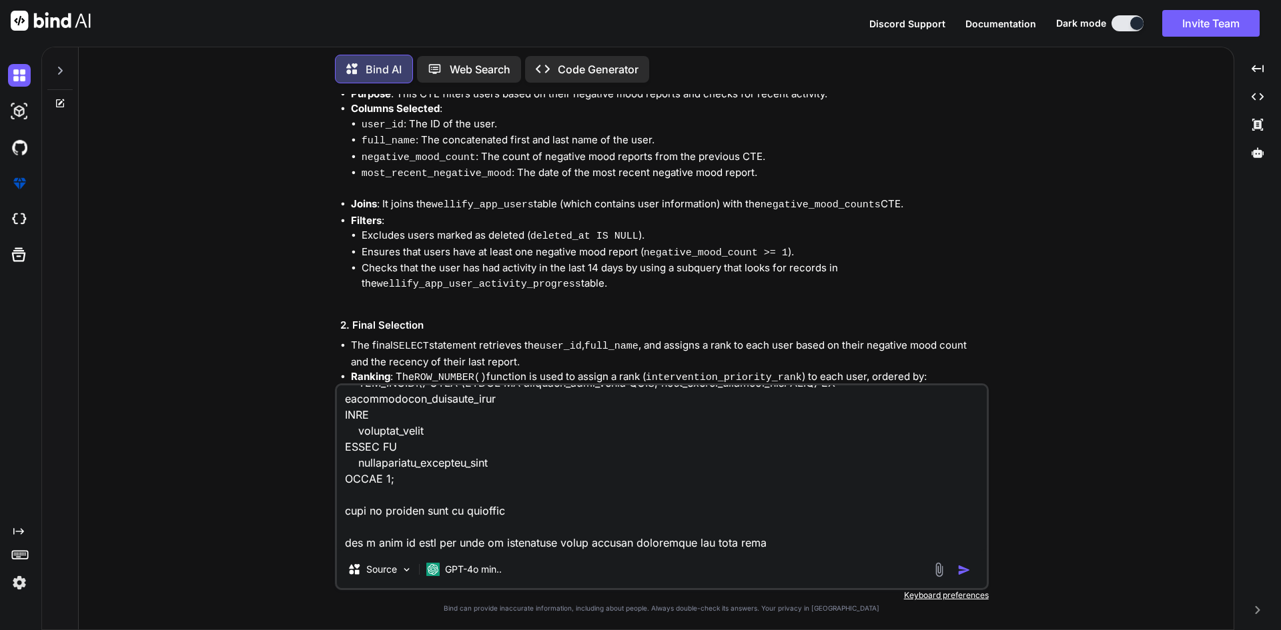
type textarea "now make this query dynamic here is my function imside this and i want to use m…"
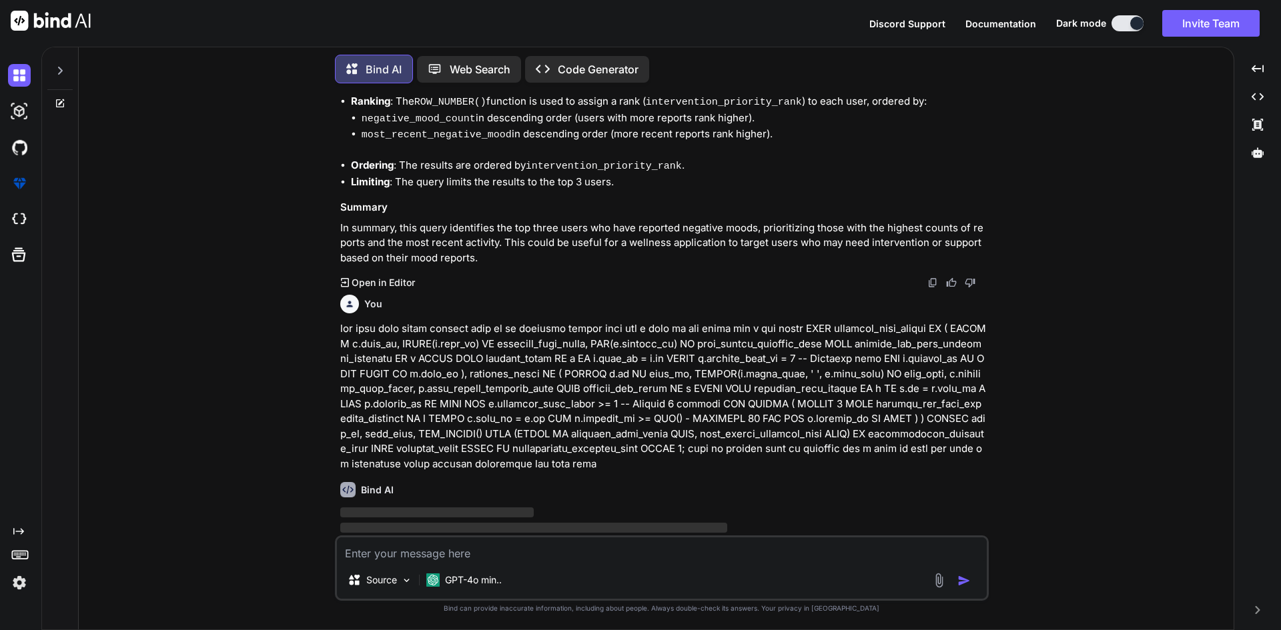
scroll to position [785, 0]
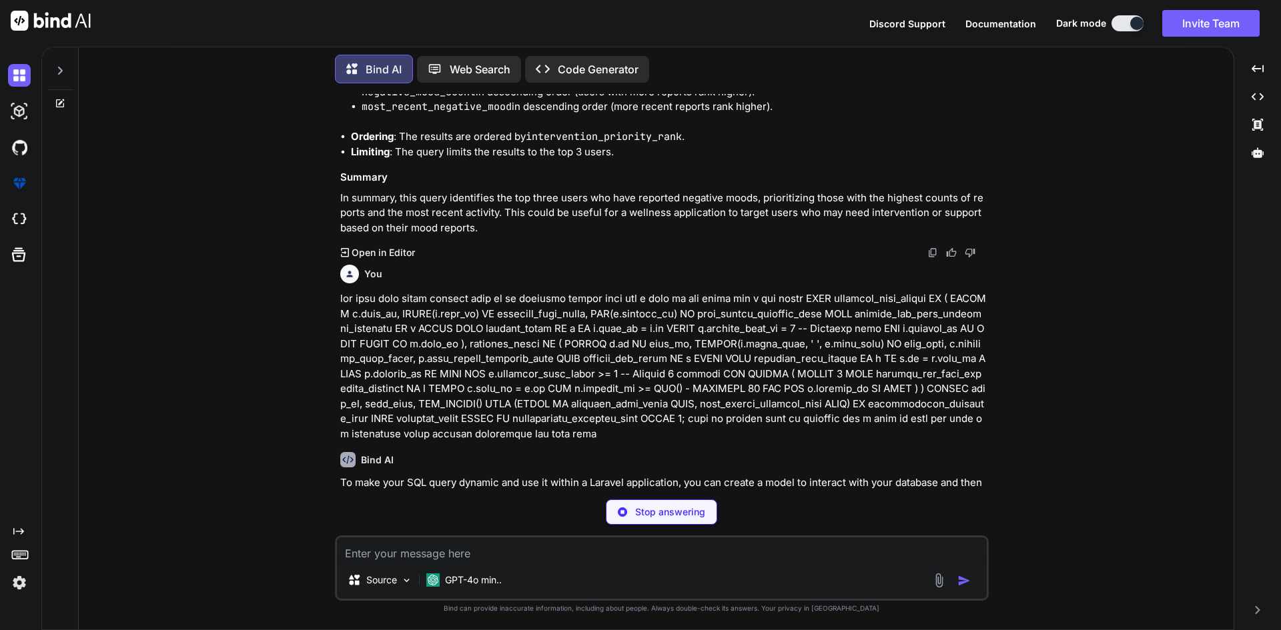
click at [446, 558] on textarea at bounding box center [662, 550] width 650 height 24
paste textarea "// public function individualDashboard() // { // $timezones = WellifyTimezone::…"
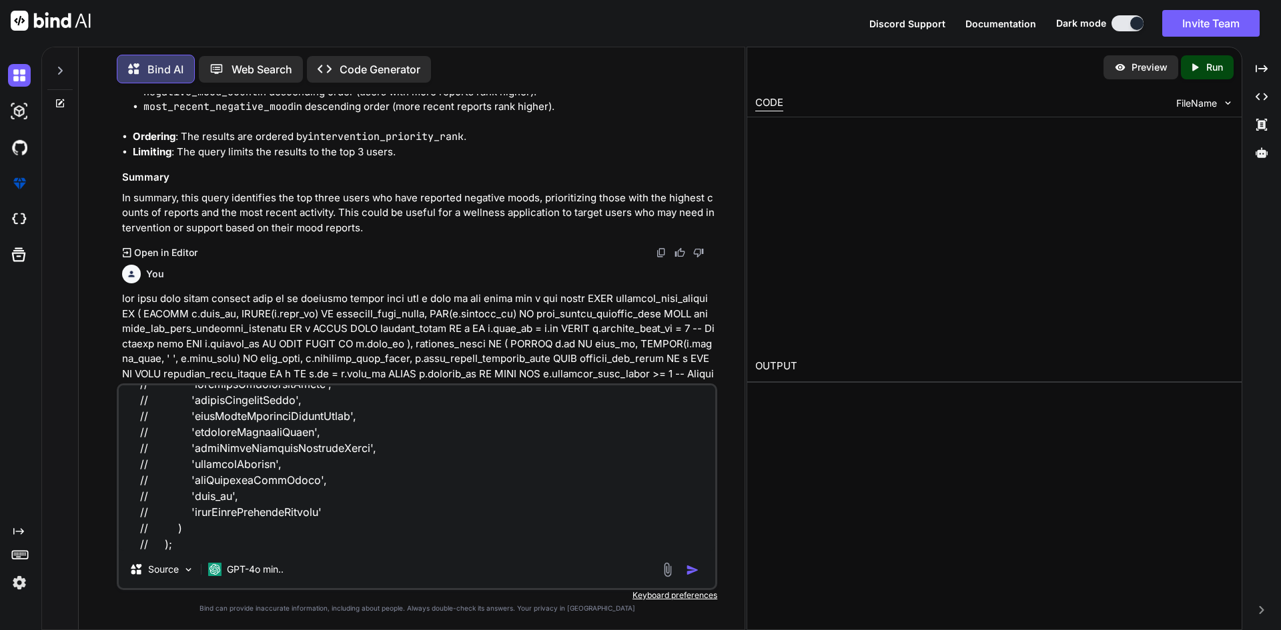
paste textarea "public function individualDashboard() { $timezones = WellifyTimezone::all(); $u…"
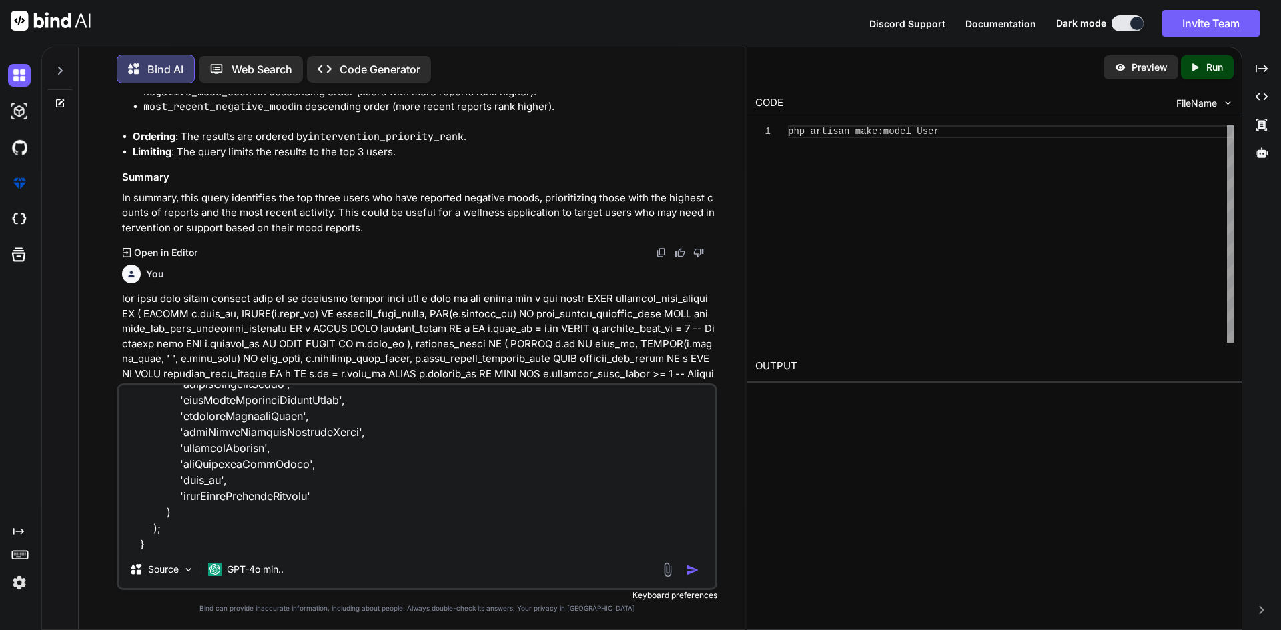
scroll to position [2883, 0]
type textarea "public function individualDashboard() { $timezones = WellifyTimezone::all(); $u…"
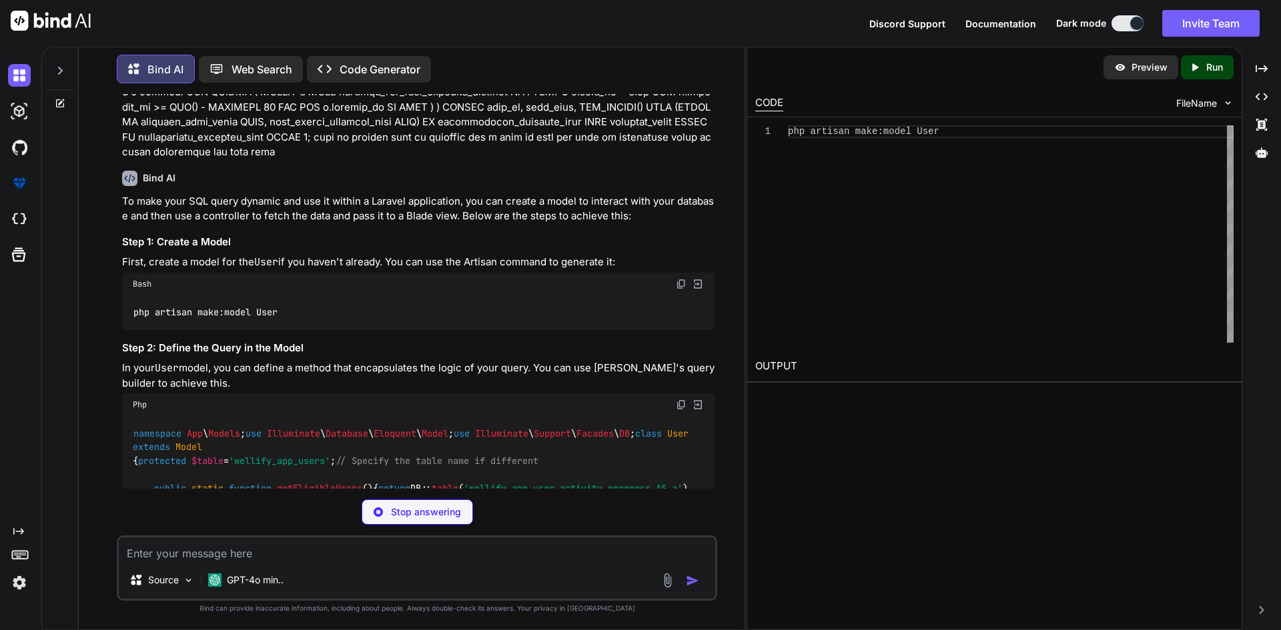
scroll to position [841, 0]
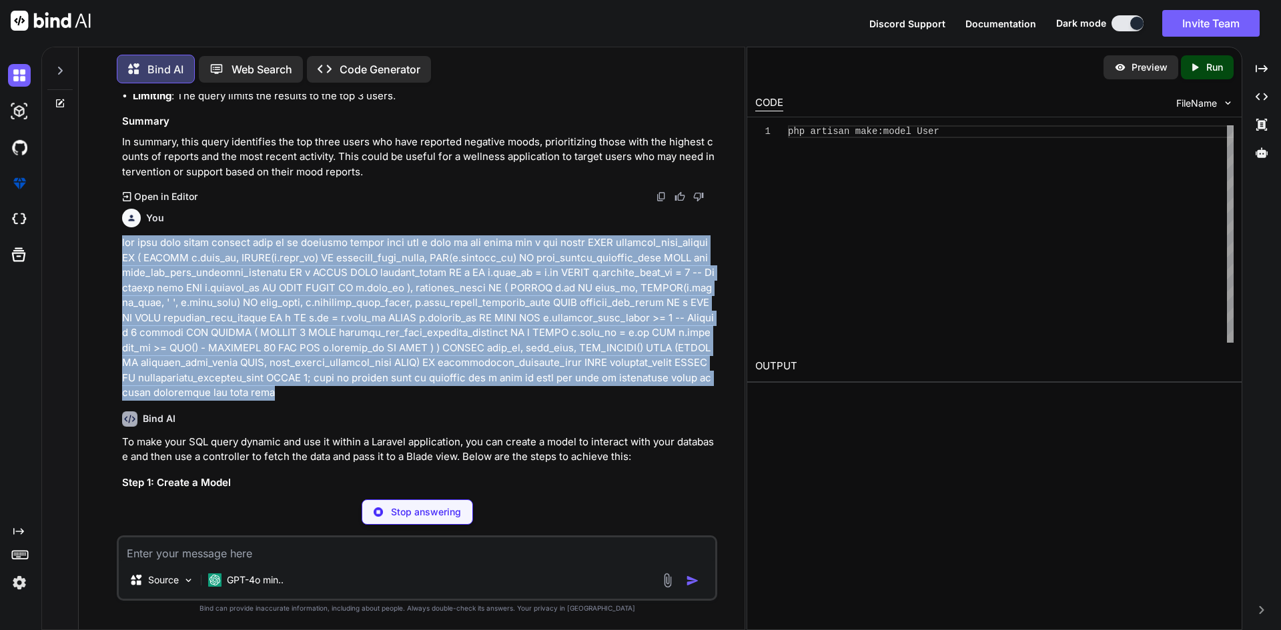
drag, startPoint x: 348, startPoint y: 394, endPoint x: 119, endPoint y: 247, distance: 271.6
click at [119, 247] on div "You Bind AI This SQL query is designed to identify users from a wellness applic…" at bounding box center [418, 291] width 598 height 395
copy p "now make this query dynamic here is my function imside this and i want to use m…"
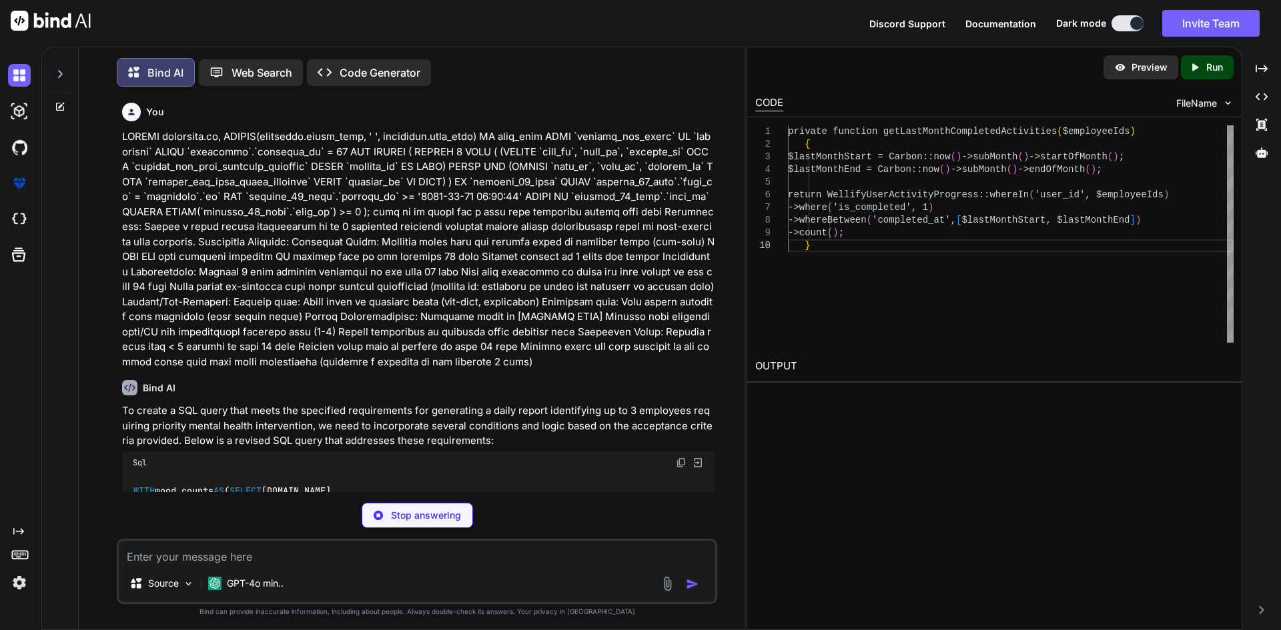
scroll to position [50746, 0]
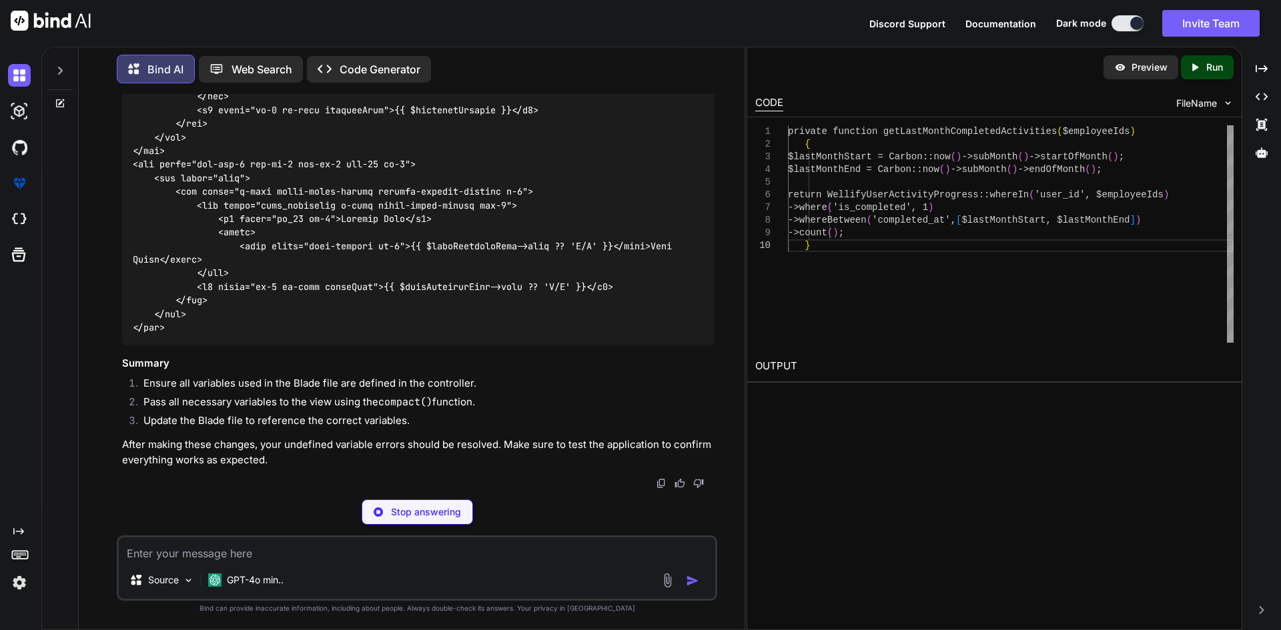
type textarea "x"
type textarea "// This is just a placeholder return null; // Replace with actual logic }"
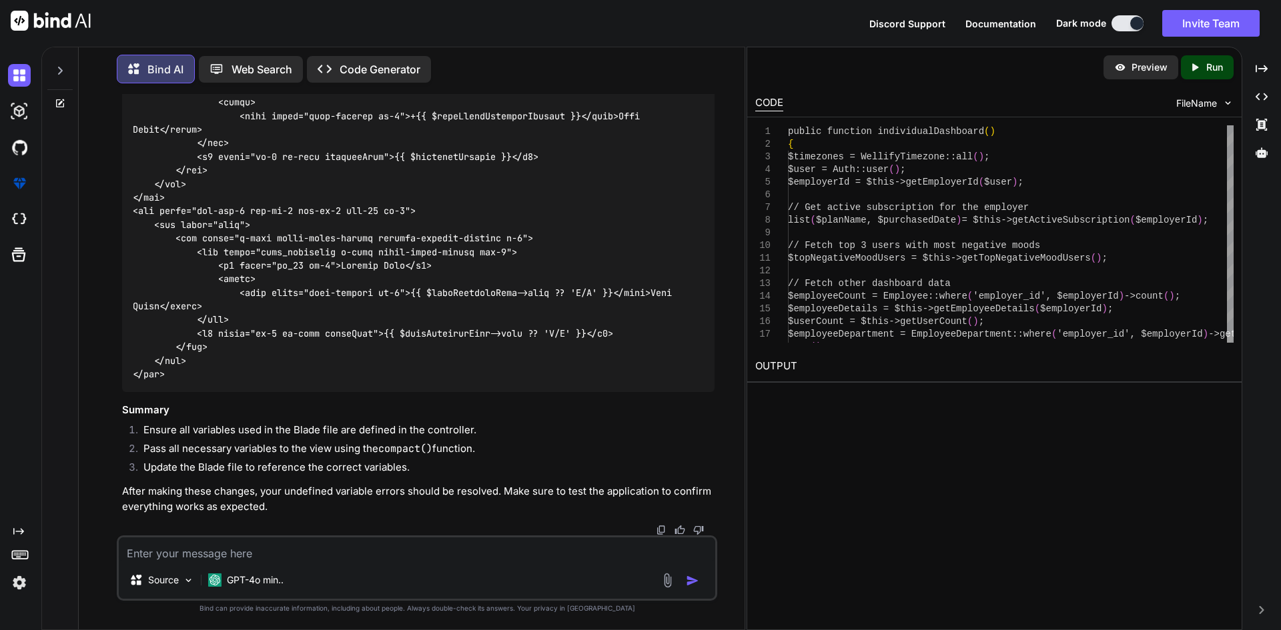
click at [378, 341] on code at bounding box center [405, 150] width 544 height 463
copy code "purchasedDate"
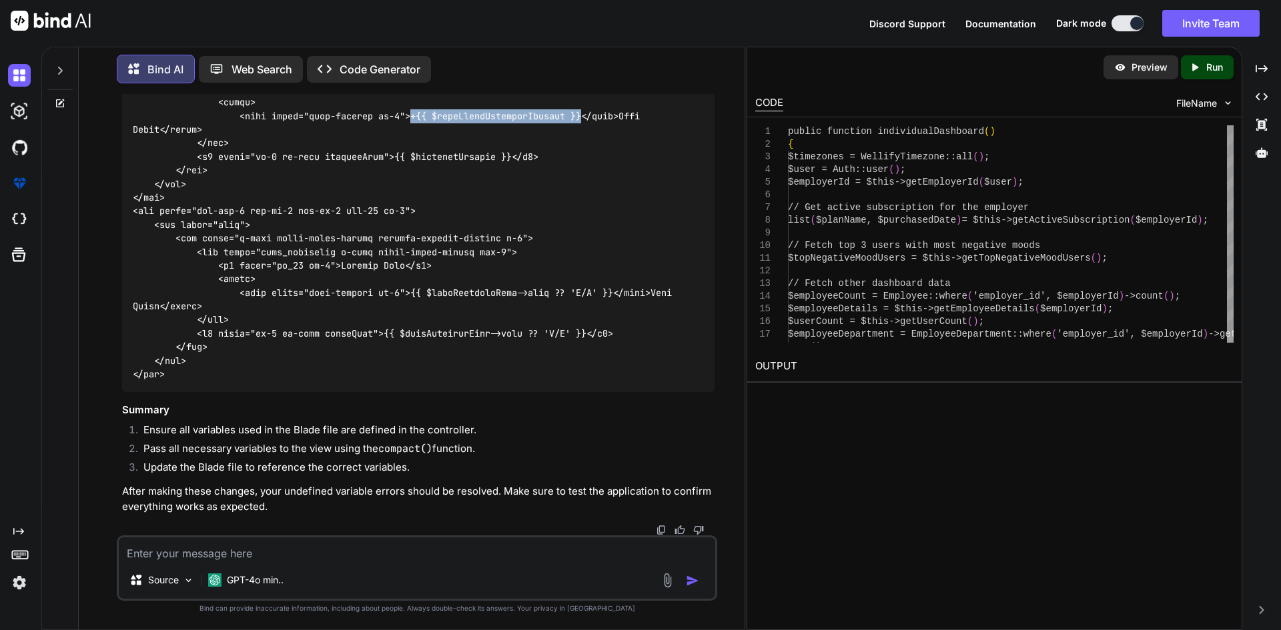
drag, startPoint x: 415, startPoint y: 447, endPoint x: 588, endPoint y: 453, distance: 173.5
click at [588, 382] on code at bounding box center [405, 150] width 544 height 463
copy code "+{{ $lastMonthCompleteClasses }}"
click at [631, 382] on code at bounding box center [405, 150] width 544 height 463
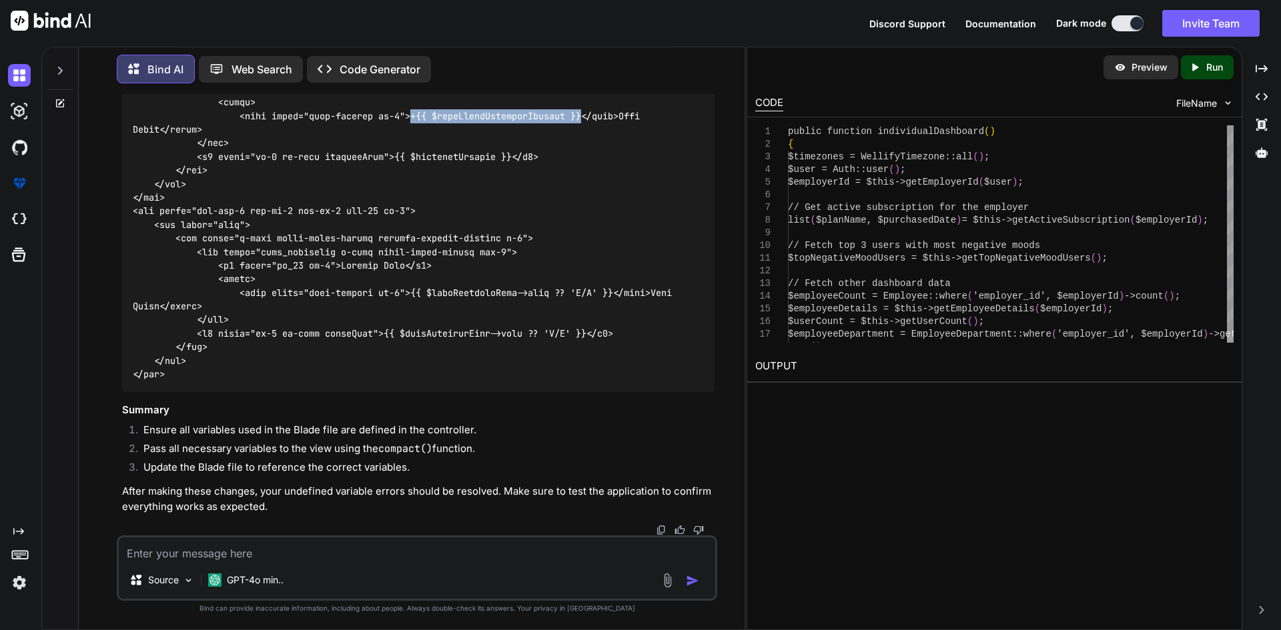
drag, startPoint x: 415, startPoint y: 314, endPoint x: 588, endPoint y: 318, distance: 172.8
click at [588, 318] on code at bounding box center [405, 150] width 544 height 463
copy code "+{{ $lastMonthCompleteClasses }}"
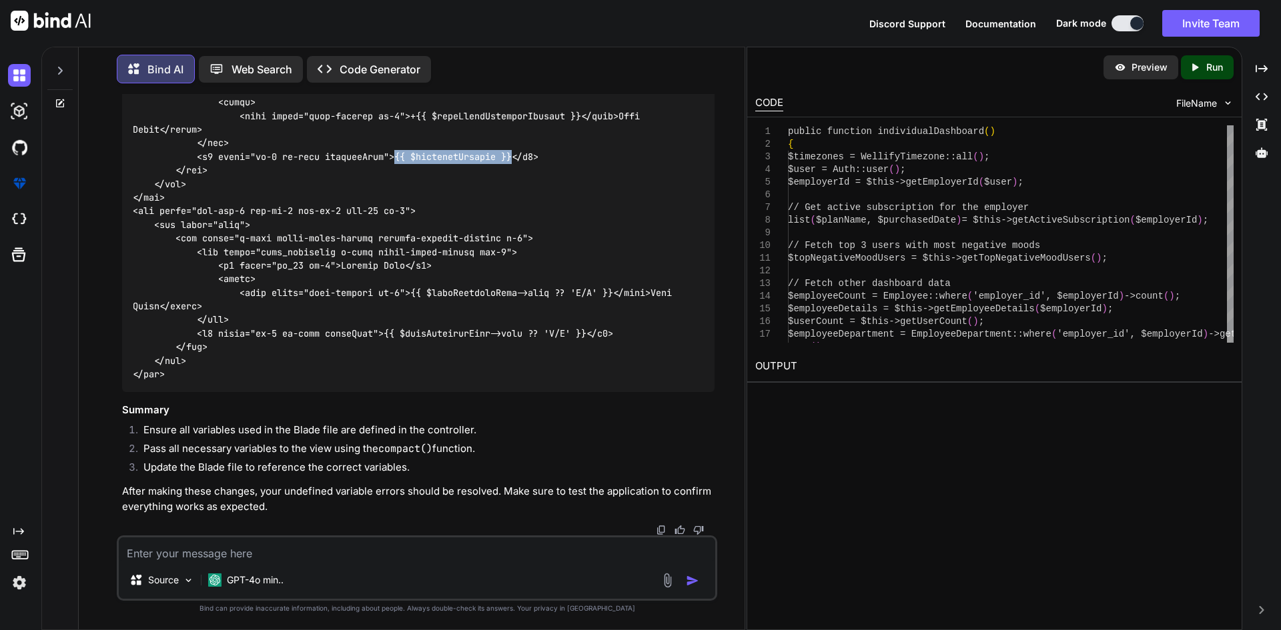
drag, startPoint x: 402, startPoint y: 358, endPoint x: 518, endPoint y: 356, distance: 116.8
click at [518, 356] on code at bounding box center [405, 150] width 544 height 463
copy code "{{ $completeClasses }}"
drag, startPoint x: 415, startPoint y: 358, endPoint x: 556, endPoint y: 357, distance: 141.4
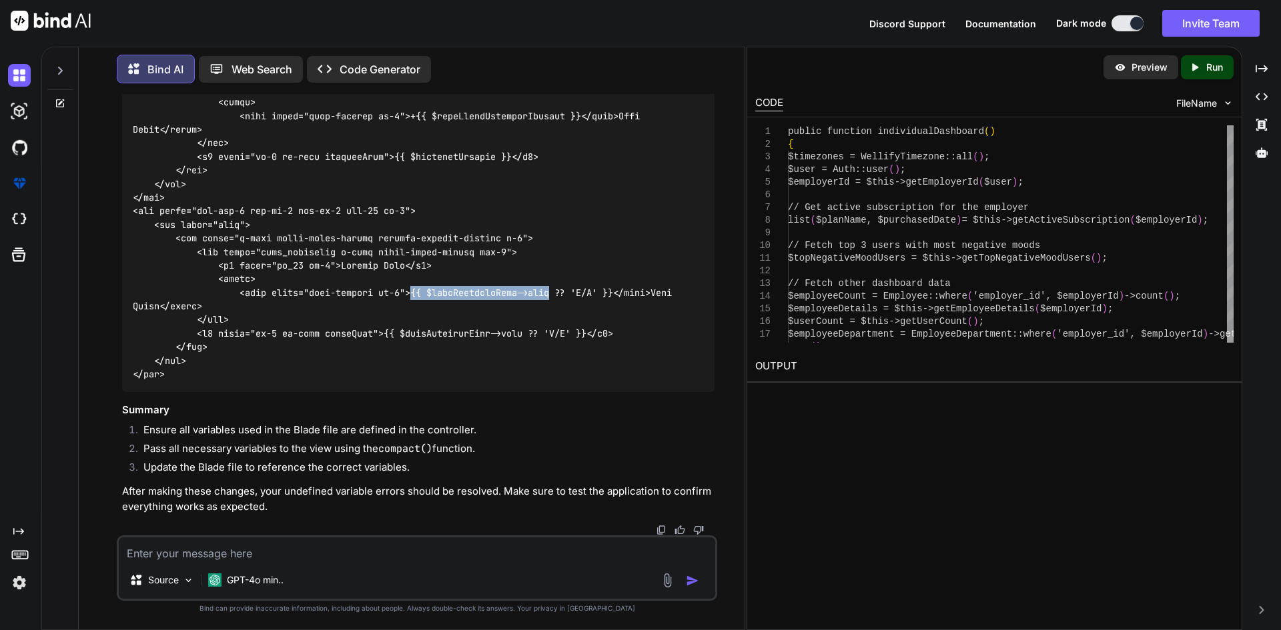
click at [556, 357] on code at bounding box center [405, 150] width 544 height 463
copy code "{{ $mostFrequentType->name"
drag, startPoint x: 391, startPoint y: 399, endPoint x: 533, endPoint y: 399, distance: 142.1
click at [533, 382] on code at bounding box center [405, 150] width 544 height 463
copy code "{{ $mostFrequentType->name"
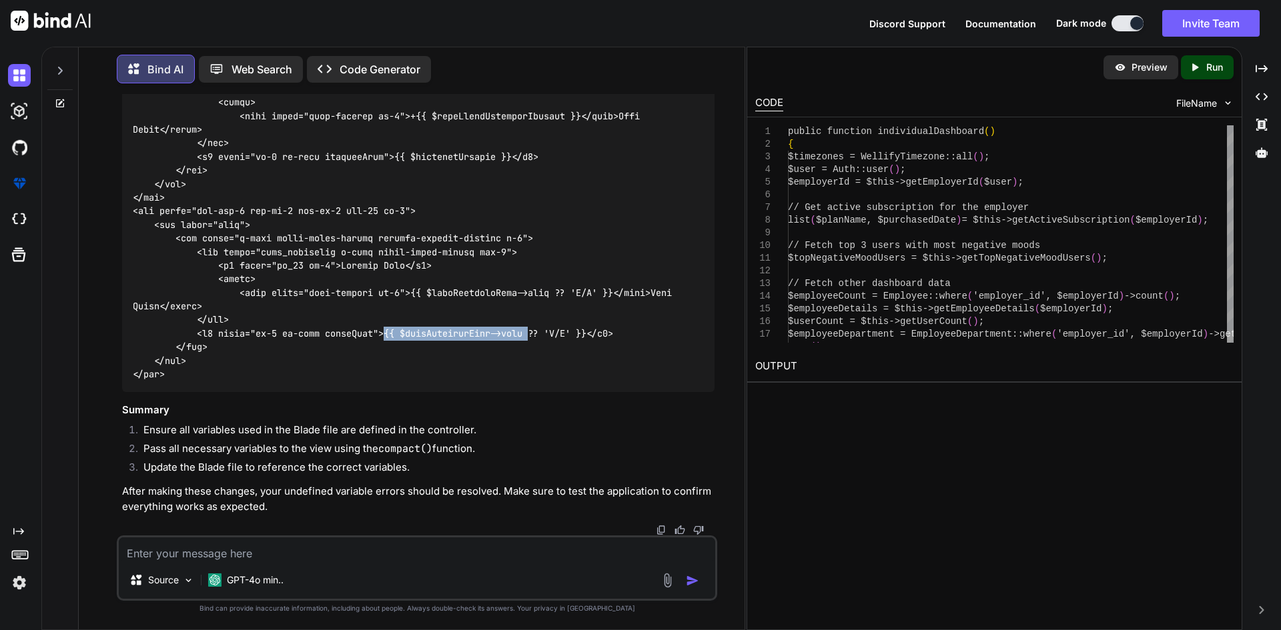
scroll to position [51322, 0]
click at [450, 537] on div "Source GPT-4o min.." at bounding box center [417, 568] width 600 height 65
drag, startPoint x: 459, startPoint y: 552, endPoint x: 469, endPoint y: 548, distance: 11.0
click at [461, 552] on textarea at bounding box center [417, 550] width 596 height 24
type textarea "give me compelete controller function coe"
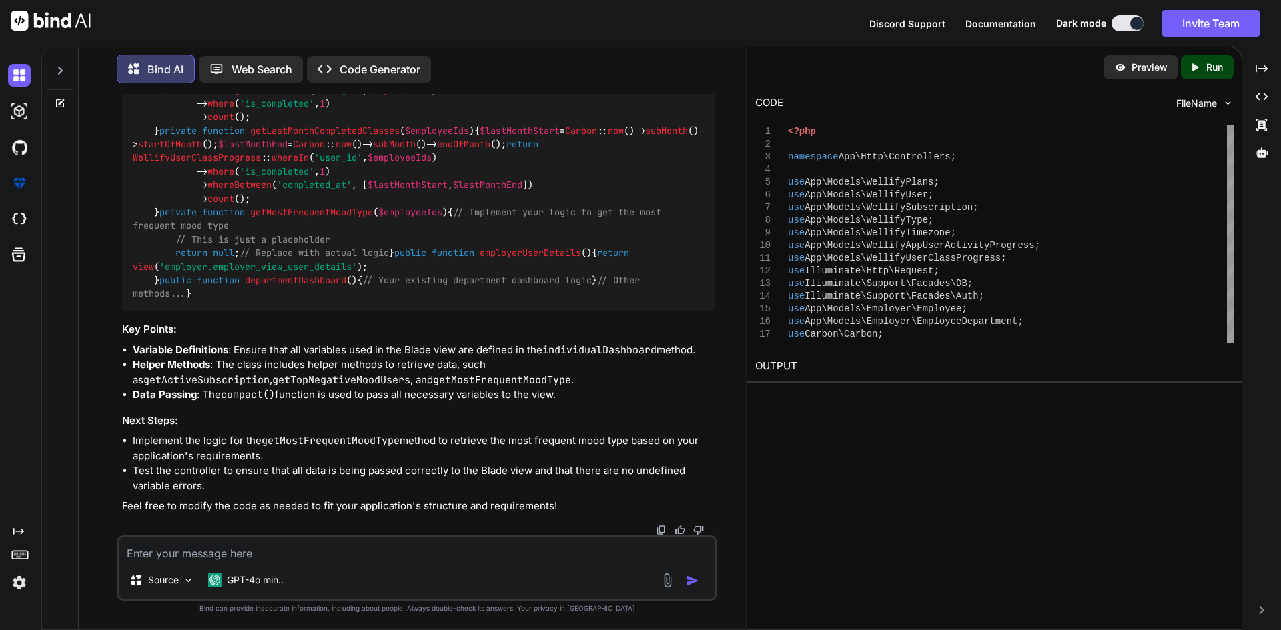
scroll to position [52145, 0]
drag, startPoint x: 167, startPoint y: 366, endPoint x: 155, endPoint y: 243, distance: 123.4
copy code "public function individualDashboard ( ) { $timezones = WellifyTimezone :: all (…"
